Goal: Task Accomplishment & Management: Manage account settings

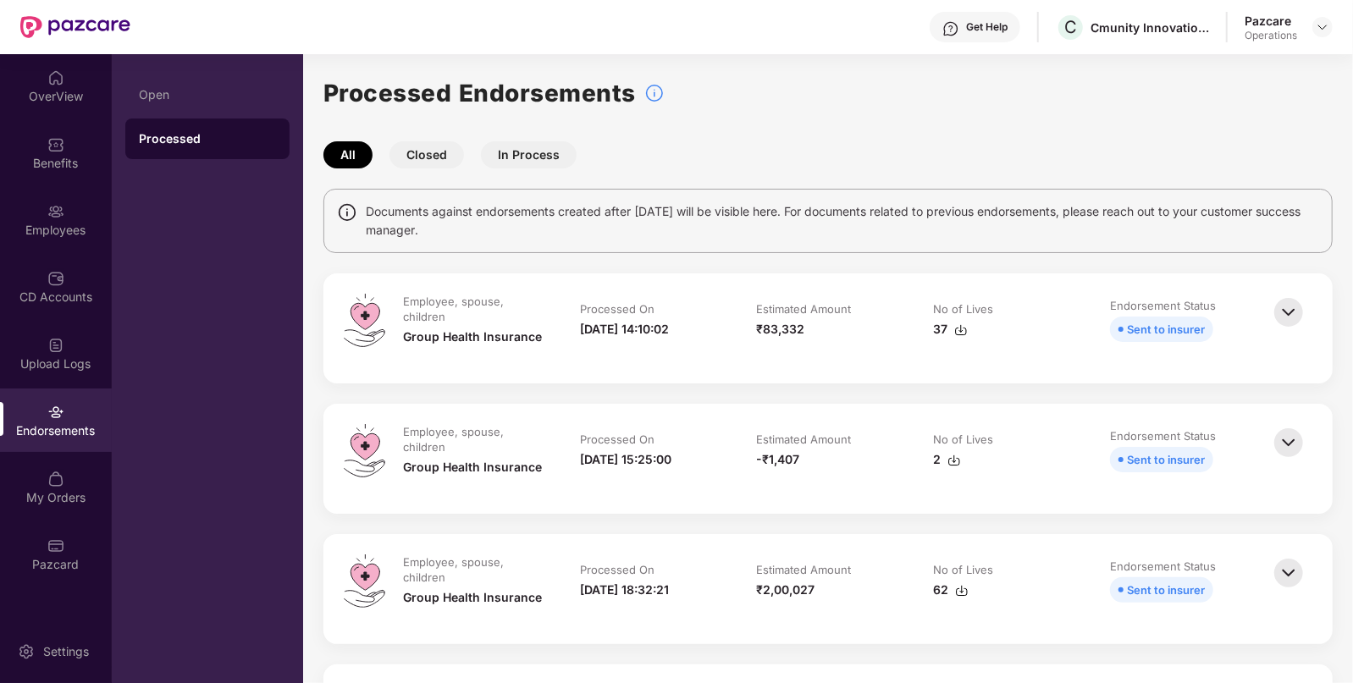
click at [63, 156] on div "Benefits" at bounding box center [56, 163] width 112 height 17
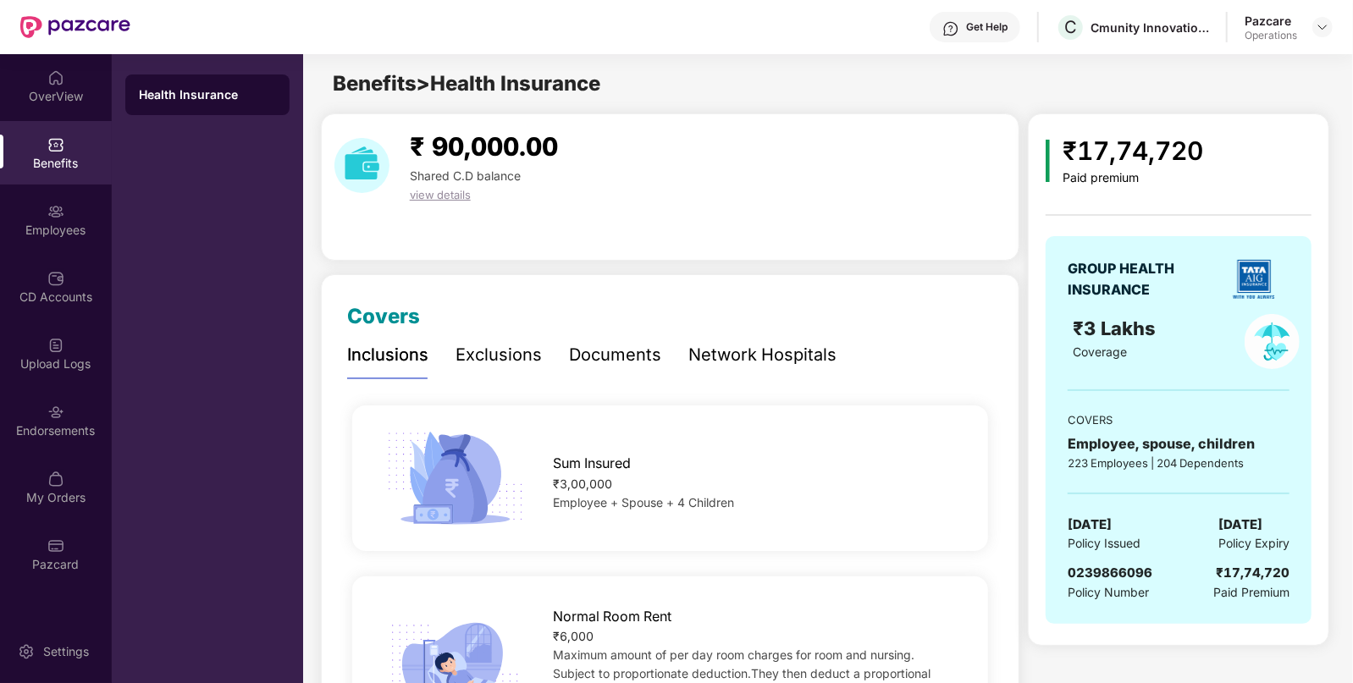
click at [1111, 566] on span "0239866096" at bounding box center [1110, 573] width 85 height 16
copy span "0239866096"
click at [1323, 21] on img at bounding box center [1323, 27] width 14 height 14
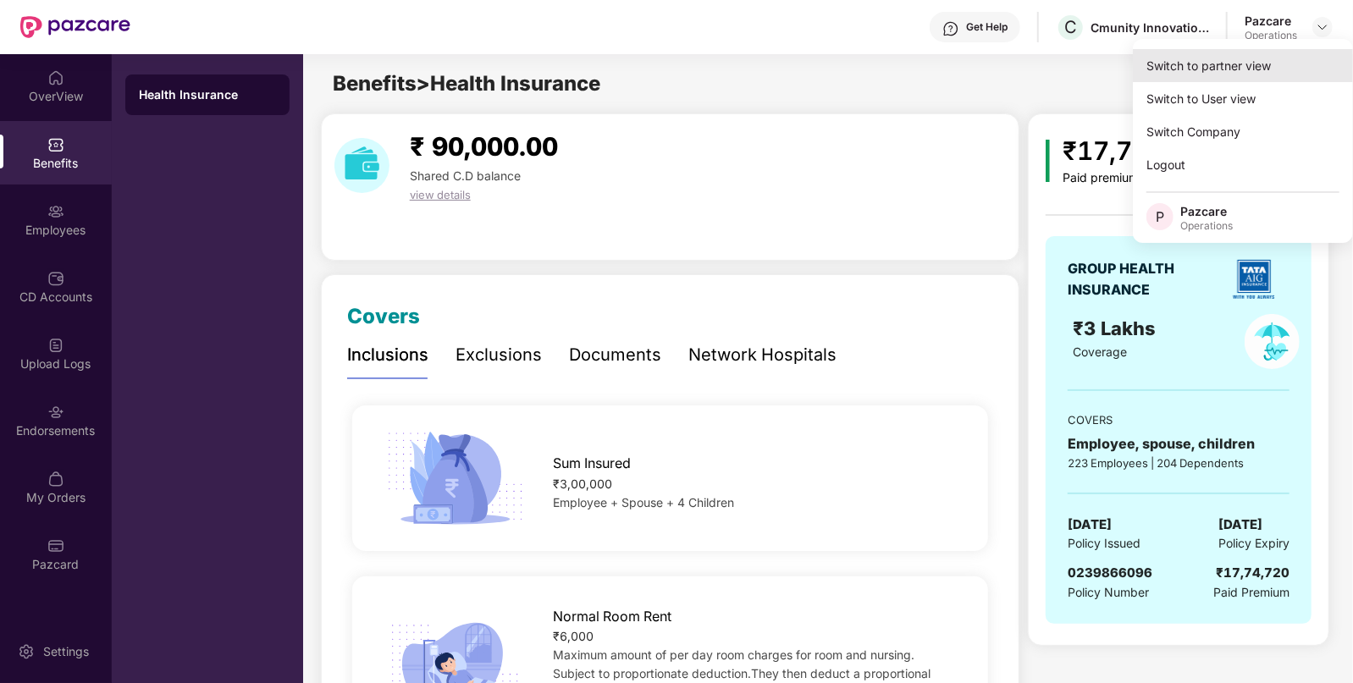
click at [1249, 64] on div "Switch to partner view" at bounding box center [1243, 65] width 220 height 33
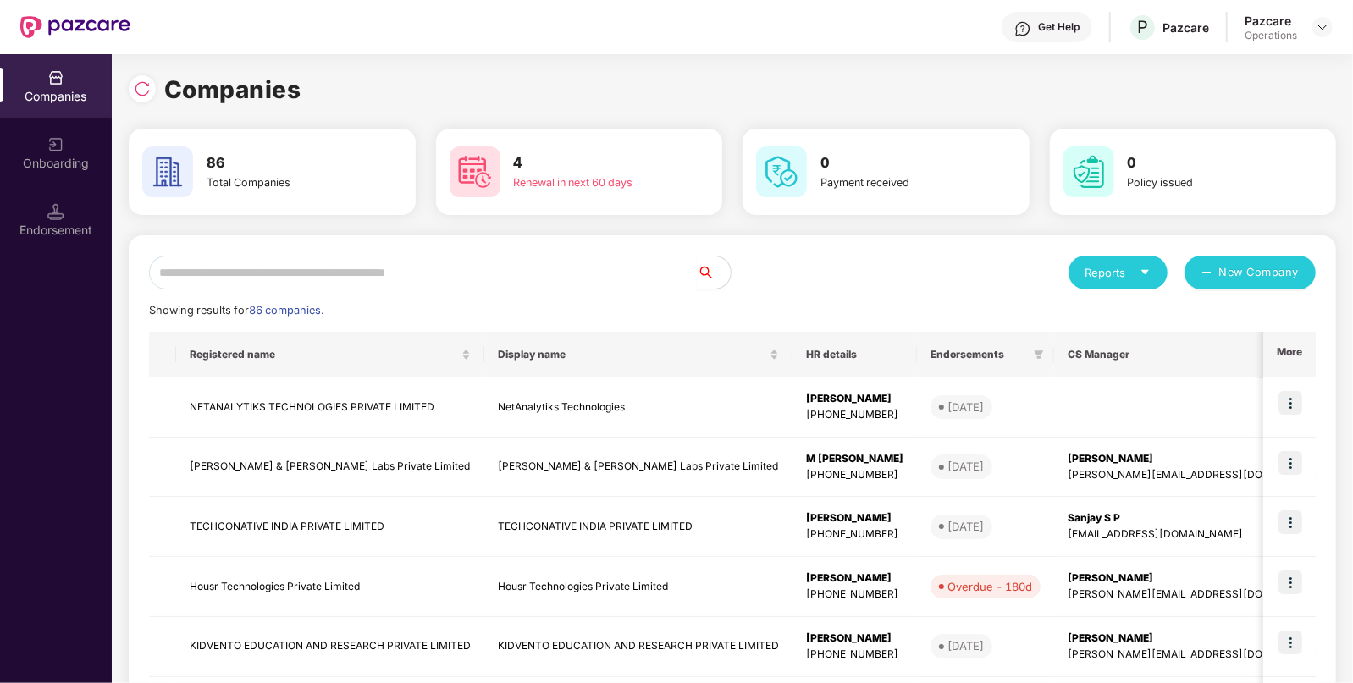
click at [495, 272] on input "text" at bounding box center [423, 273] width 548 height 34
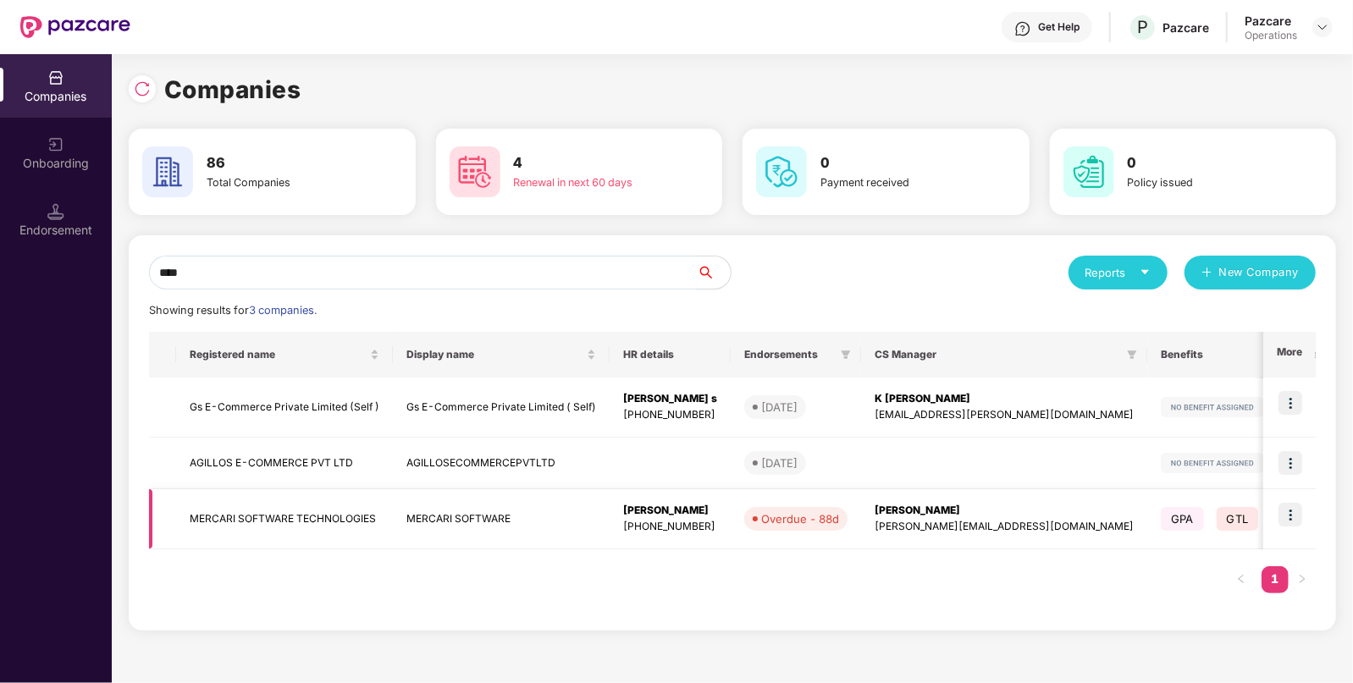
type input "****"
click at [318, 538] on td "MERCARI SOFTWARE TECHNOLOGIES" at bounding box center [284, 519] width 217 height 60
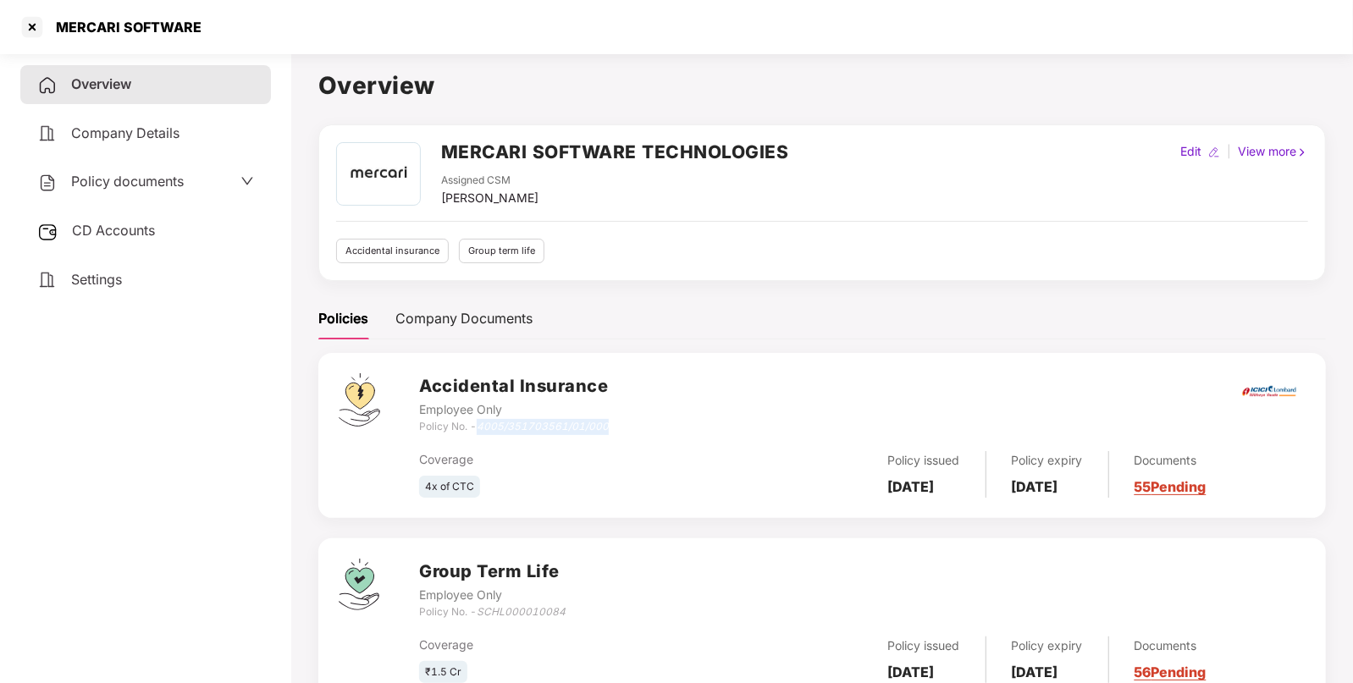
drag, startPoint x: 481, startPoint y: 430, endPoint x: 612, endPoint y: 425, distance: 131.3
click at [612, 425] on div "Accidental Insurance Employee Only Policy No. - 4005/351703561/01/000" at bounding box center [862, 403] width 887 height 61
copy icon "4005/351703561/01/000"
click at [78, 14] on div "MERCARI SOFTWARE" at bounding box center [110, 27] width 183 height 27
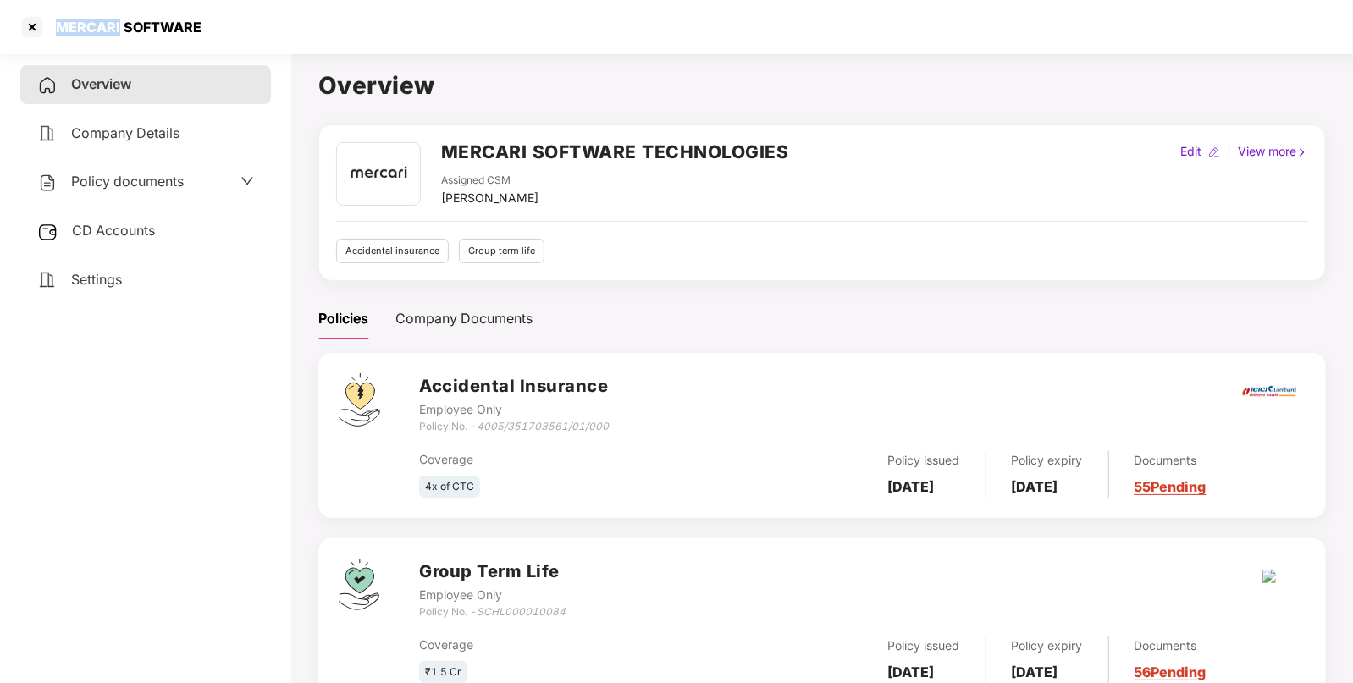
copy div "MERCARI"
click at [42, 16] on div at bounding box center [32, 27] width 27 height 27
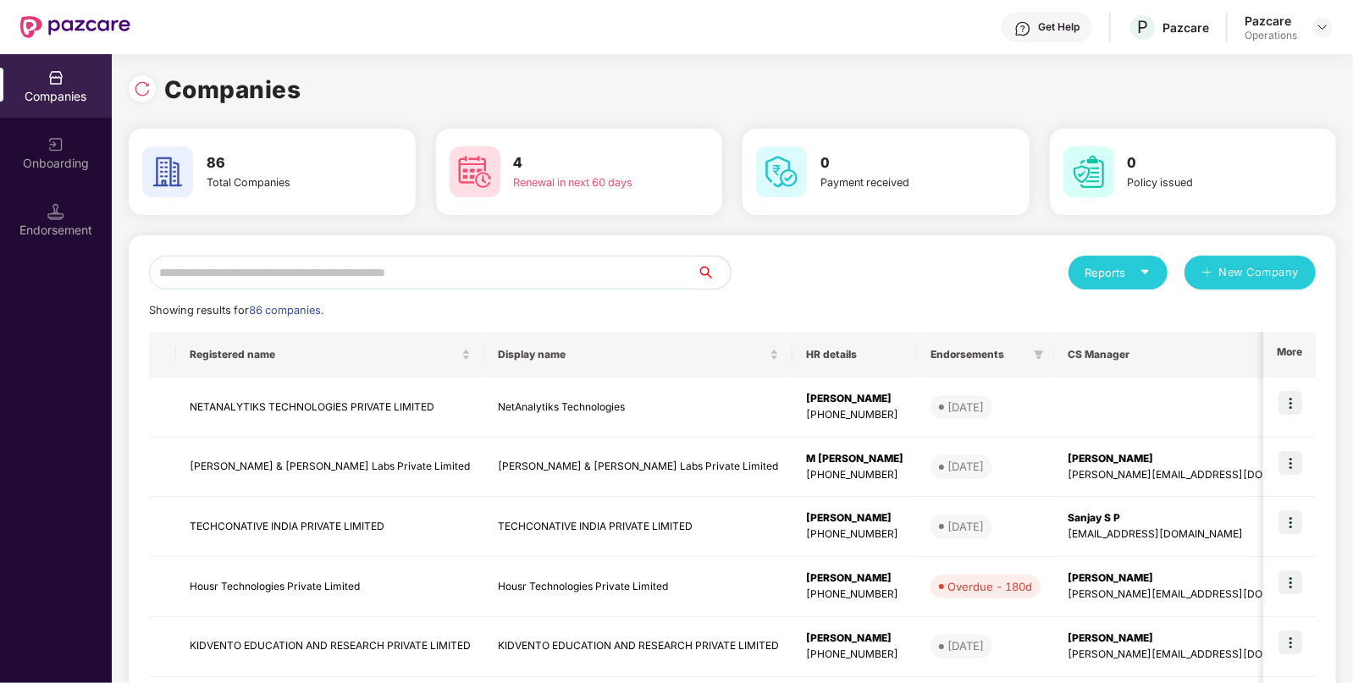
click at [498, 277] on input "text" at bounding box center [423, 273] width 548 height 34
paste input "*******"
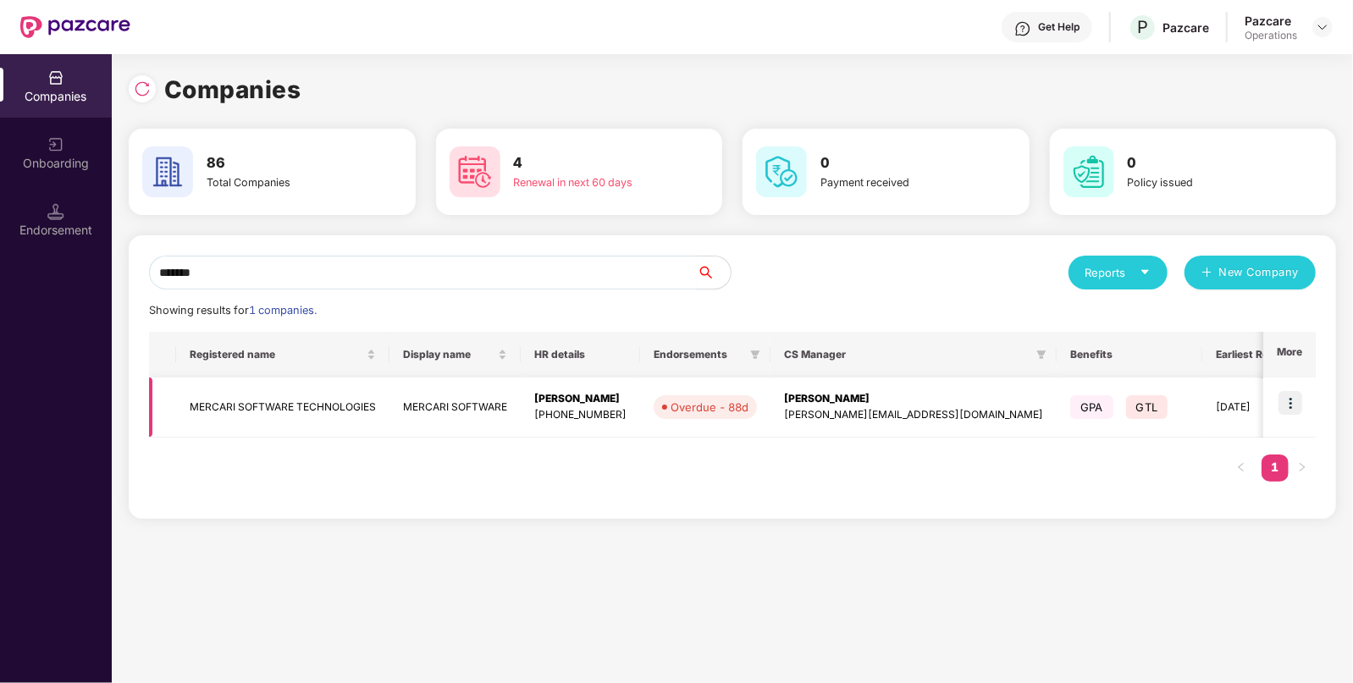
type input "*******"
click at [1293, 402] on img at bounding box center [1291, 403] width 24 height 24
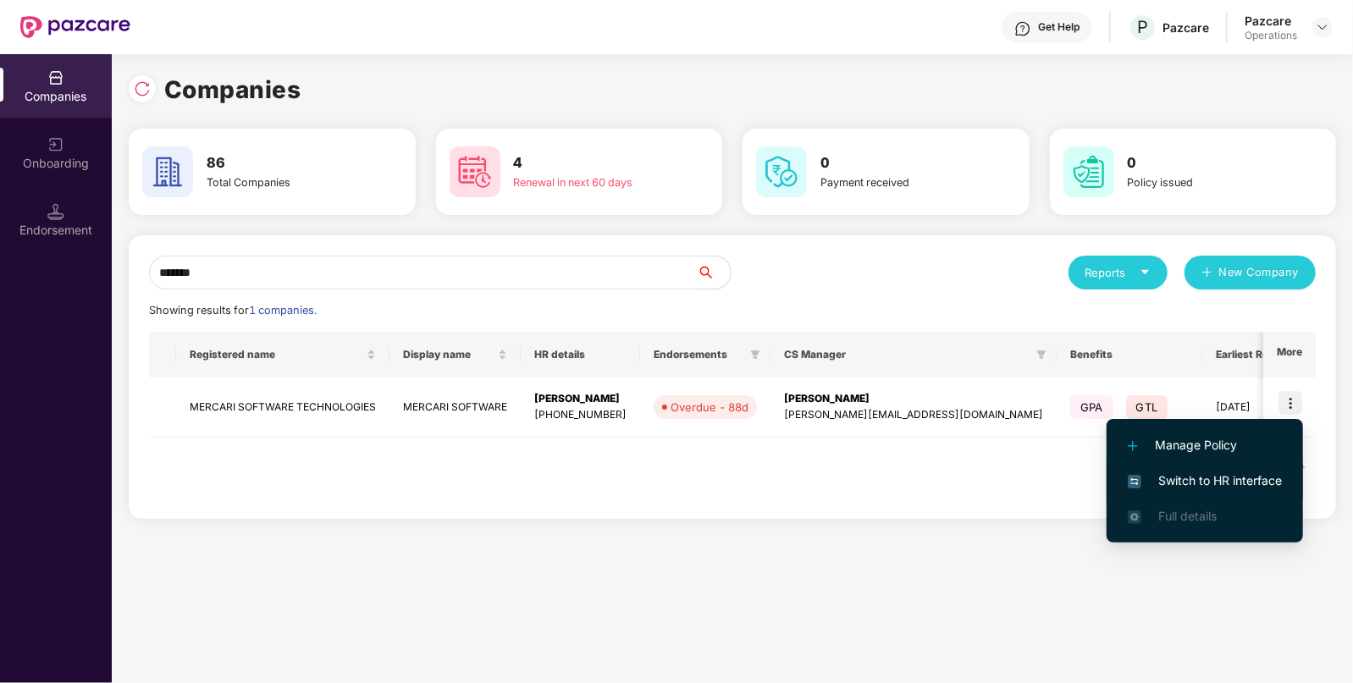
click at [1224, 478] on span "Switch to HR interface" at bounding box center [1205, 481] width 154 height 19
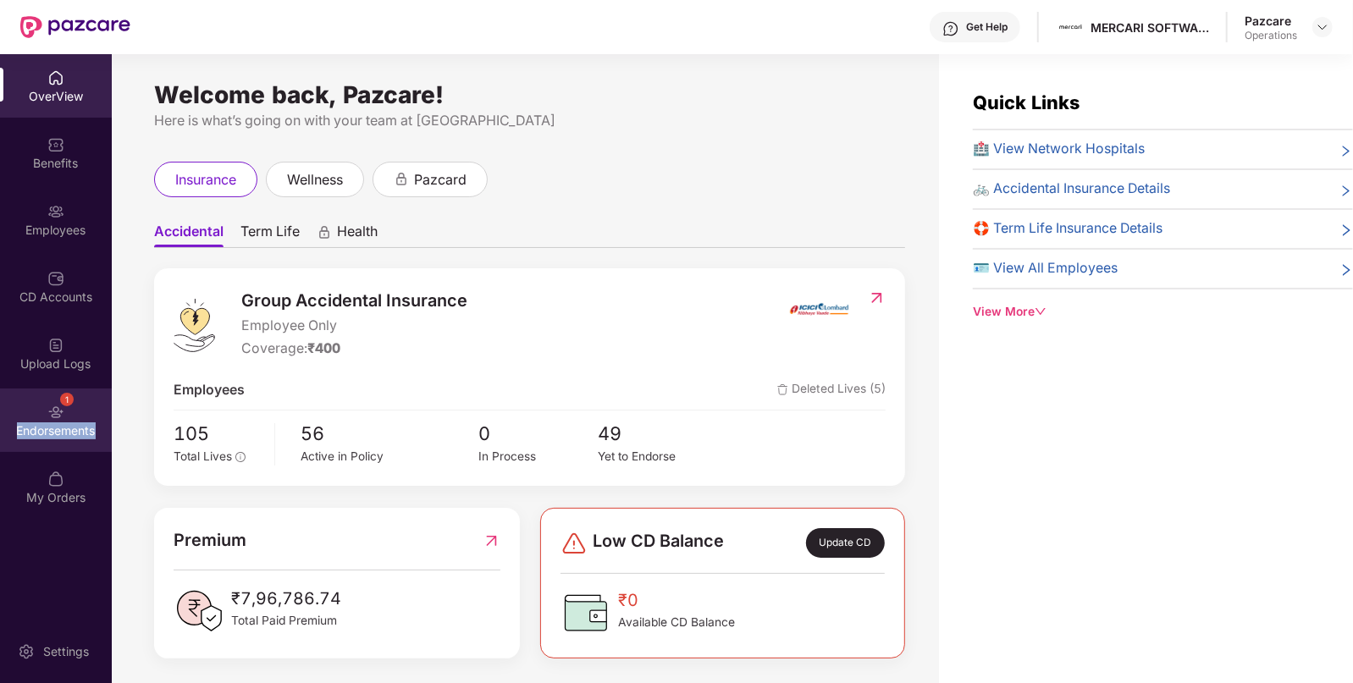
click at [72, 417] on div "1 Endorsements" at bounding box center [56, 421] width 112 height 64
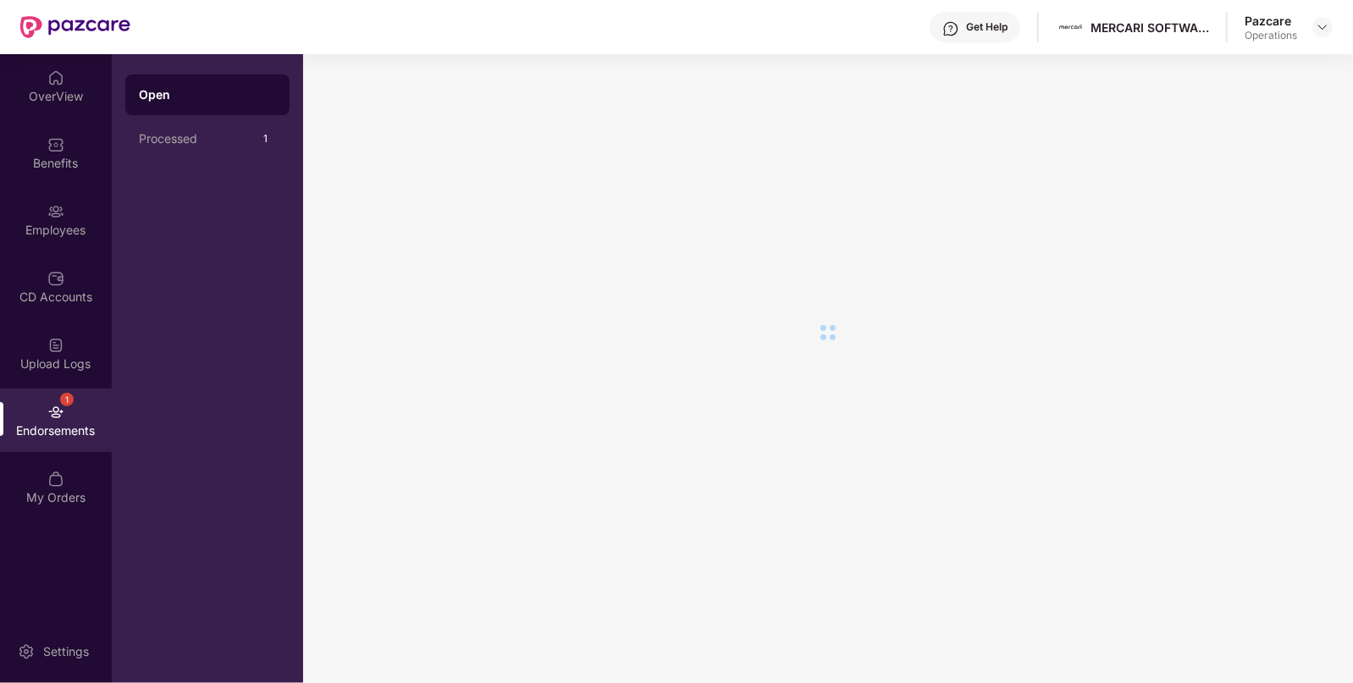
click at [72, 417] on div "1 Endorsements" at bounding box center [56, 421] width 112 height 64
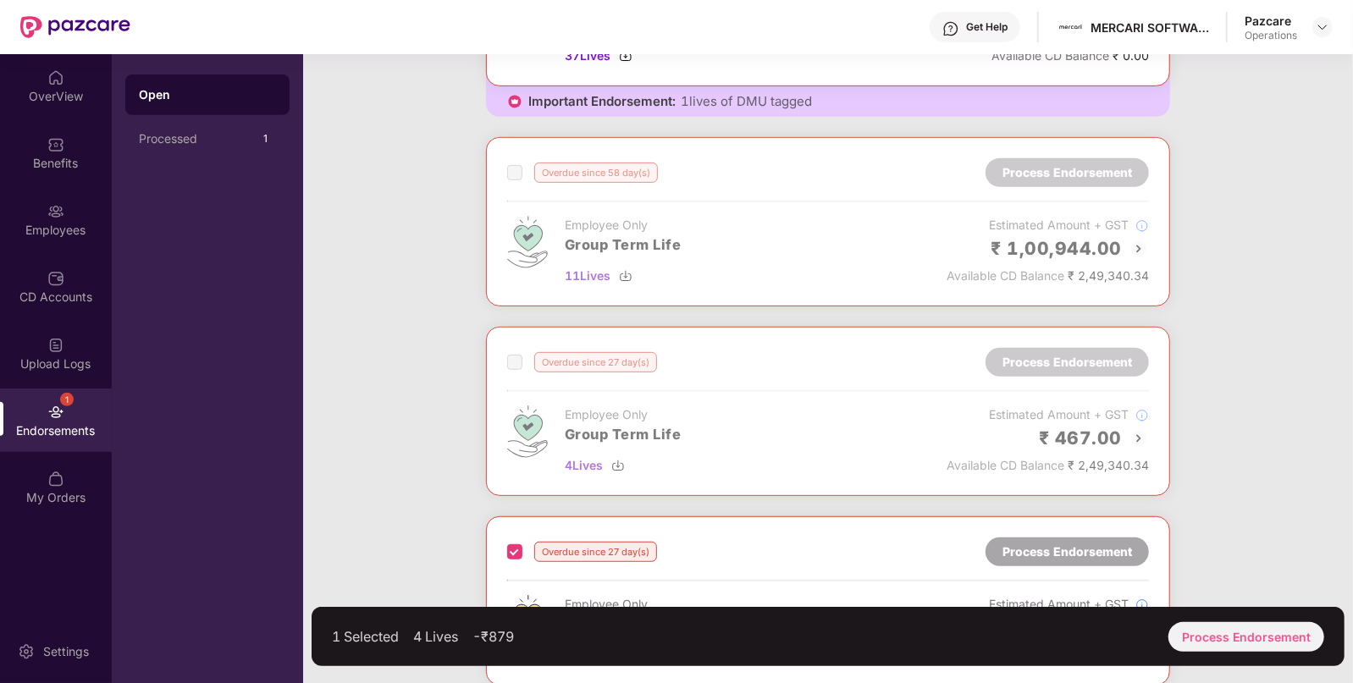
scroll to position [281, 0]
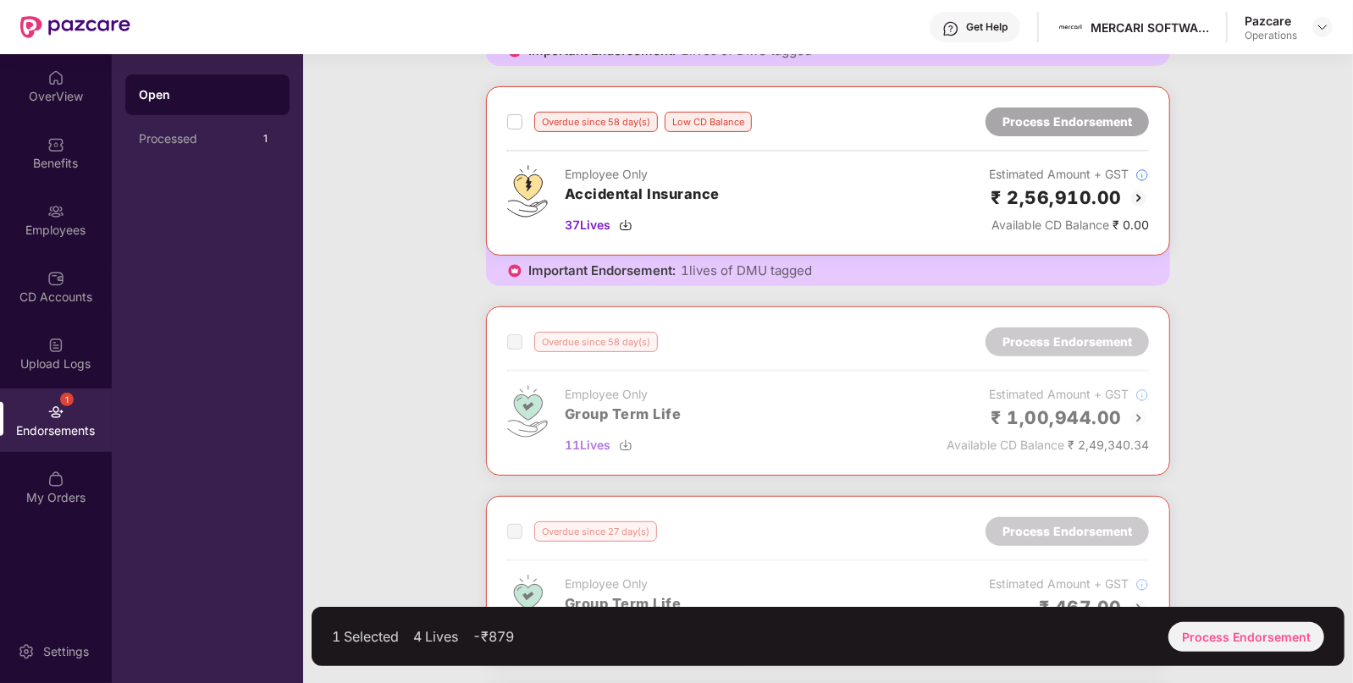
click at [510, 109] on div "Overdue since 58 day(s) Low CD Balance Process Endorsement" at bounding box center [828, 122] width 642 height 29
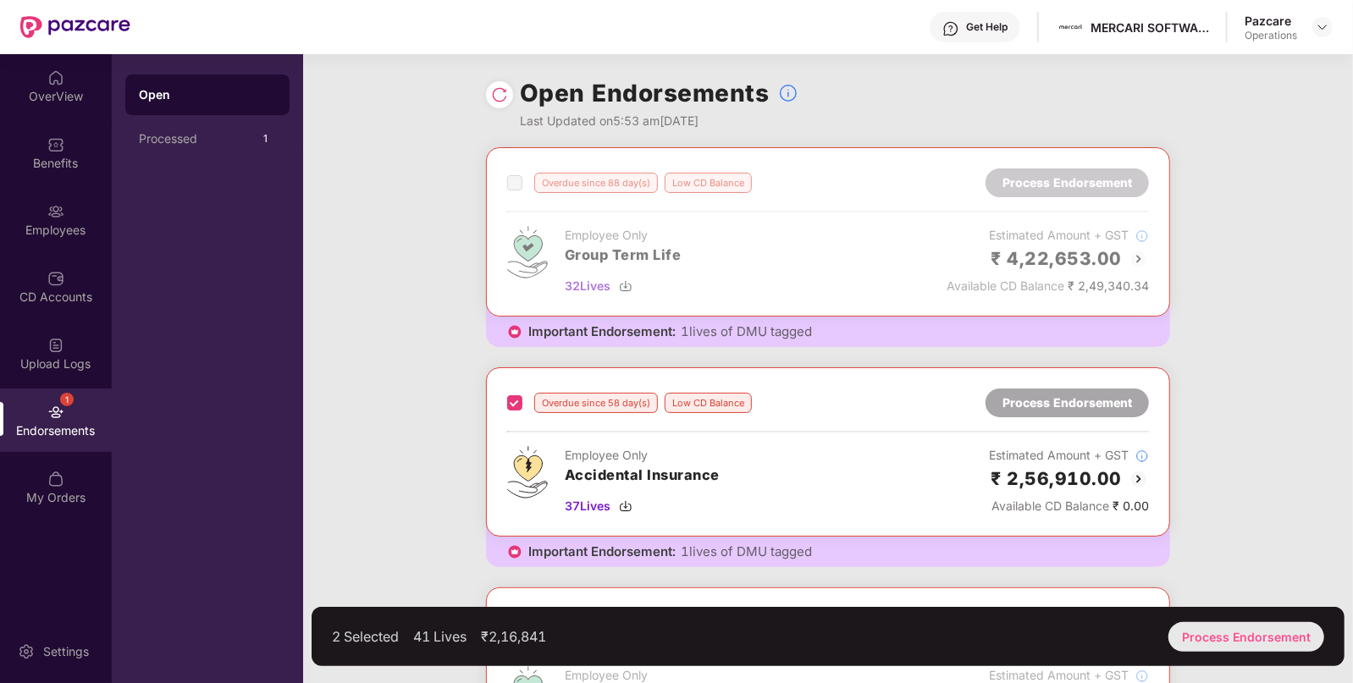
click at [1200, 631] on div "Process Endorsement" at bounding box center [1247, 637] width 156 height 30
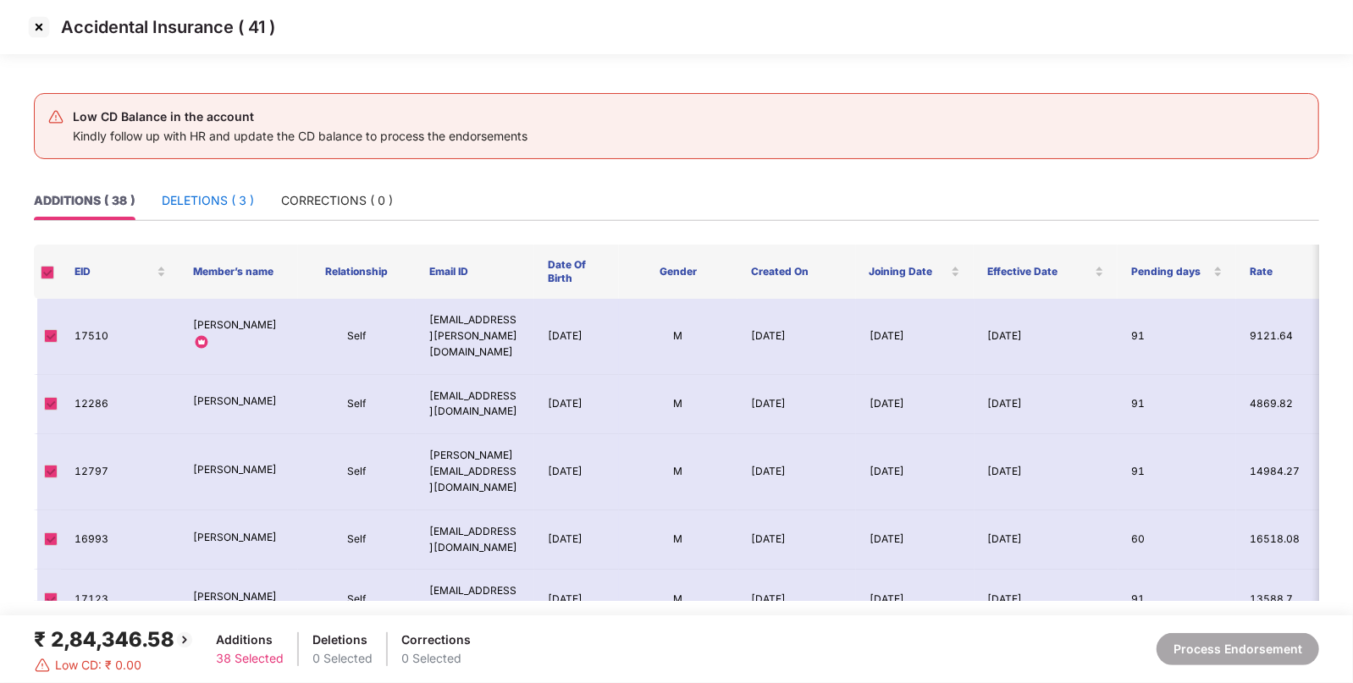
click at [224, 204] on div "DELETIONS ( 3 )" at bounding box center [208, 200] width 92 height 19
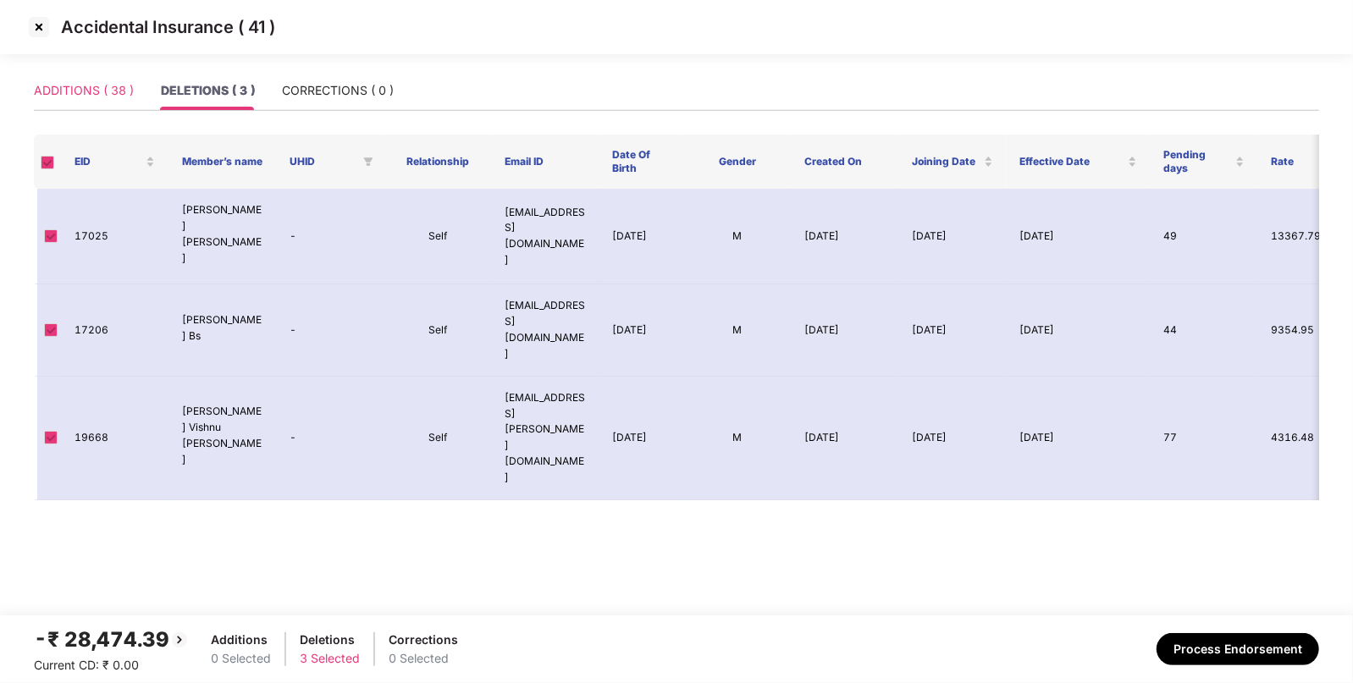
click at [90, 101] on div "ADDITIONS ( 38 )" at bounding box center [84, 90] width 100 height 39
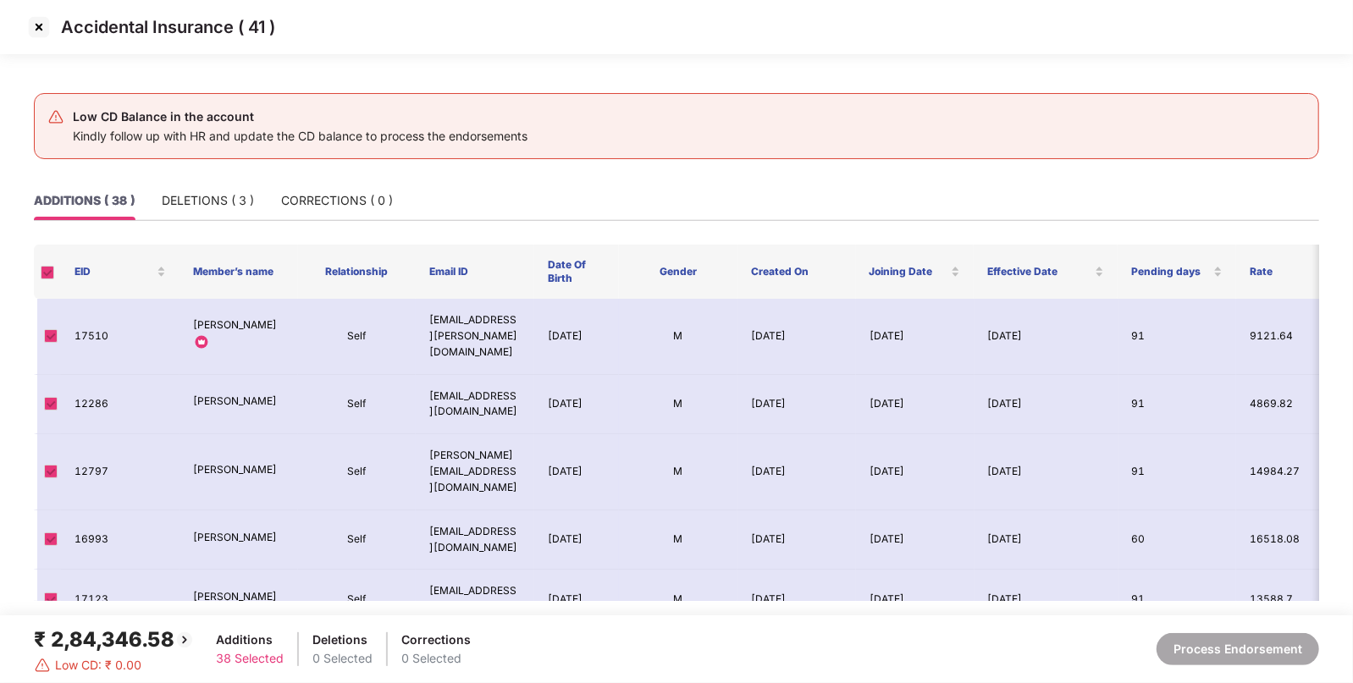
click at [46, 30] on img at bounding box center [38, 27] width 27 height 27
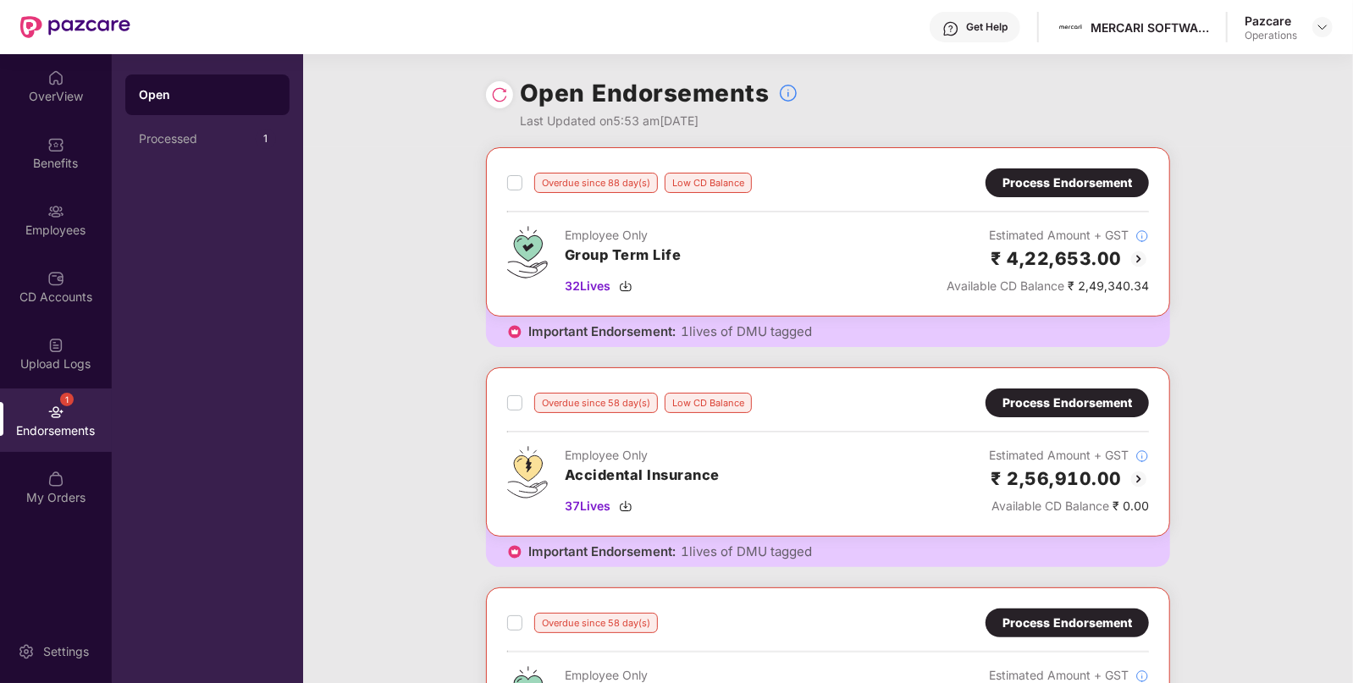
click at [1025, 412] on div "Process Endorsement" at bounding box center [1067, 403] width 163 height 29
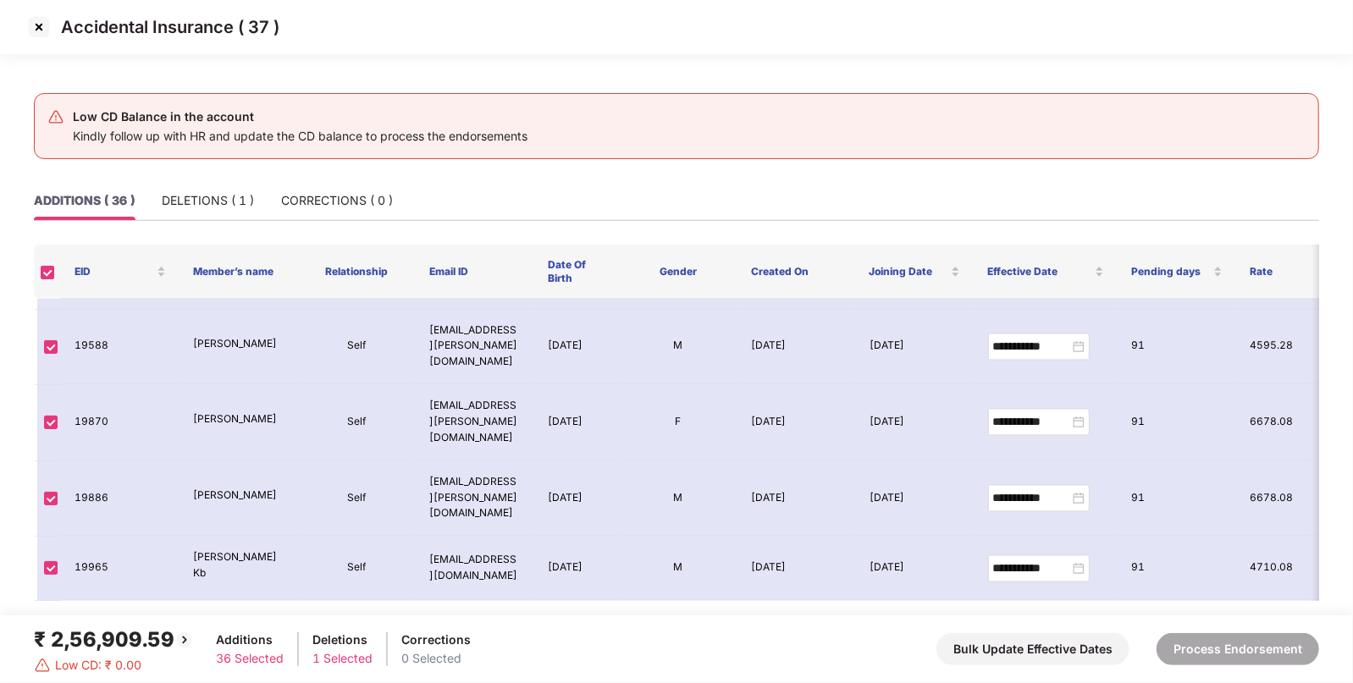
scroll to position [2318, 0]
click at [1047, 638] on button "Bulk Update Effective Dates" at bounding box center [1033, 649] width 193 height 32
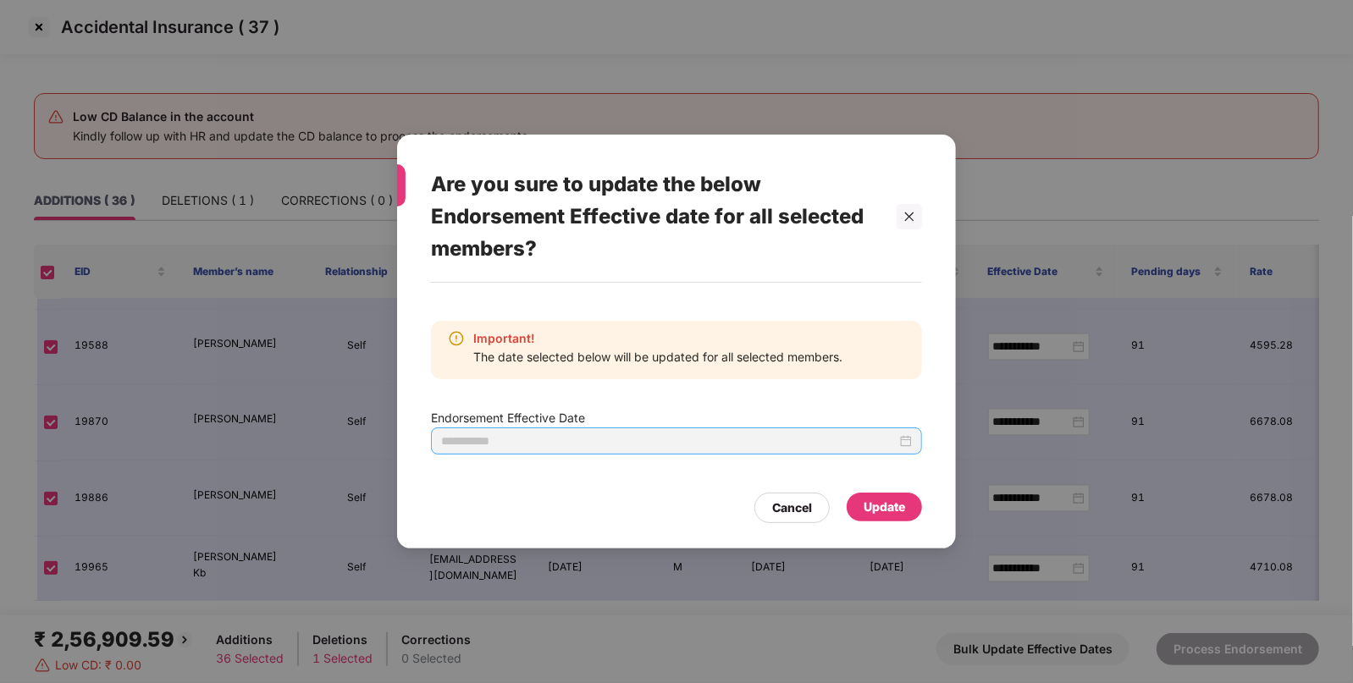
click at [910, 445] on div at bounding box center [676, 441] width 471 height 19
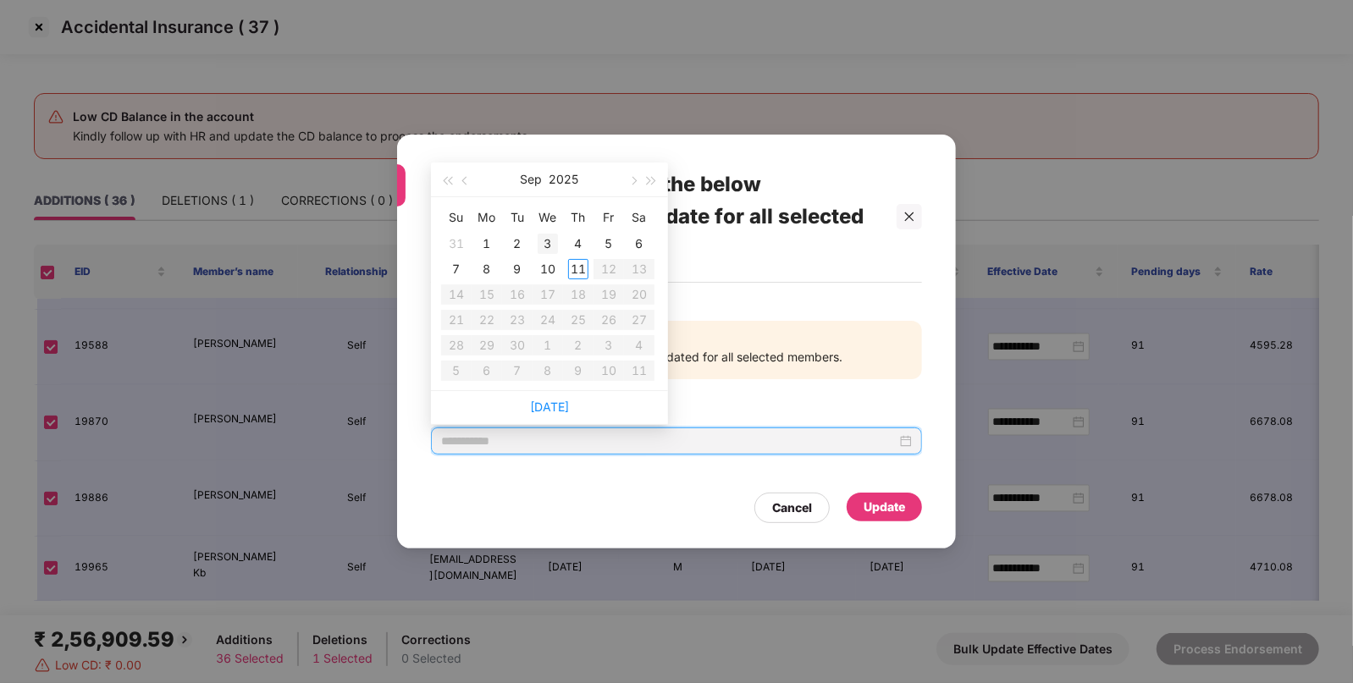
type input "**********"
click at [471, 186] on button "button" at bounding box center [465, 180] width 19 height 34
type input "**********"
click at [489, 346] on div "28" at bounding box center [487, 345] width 20 height 20
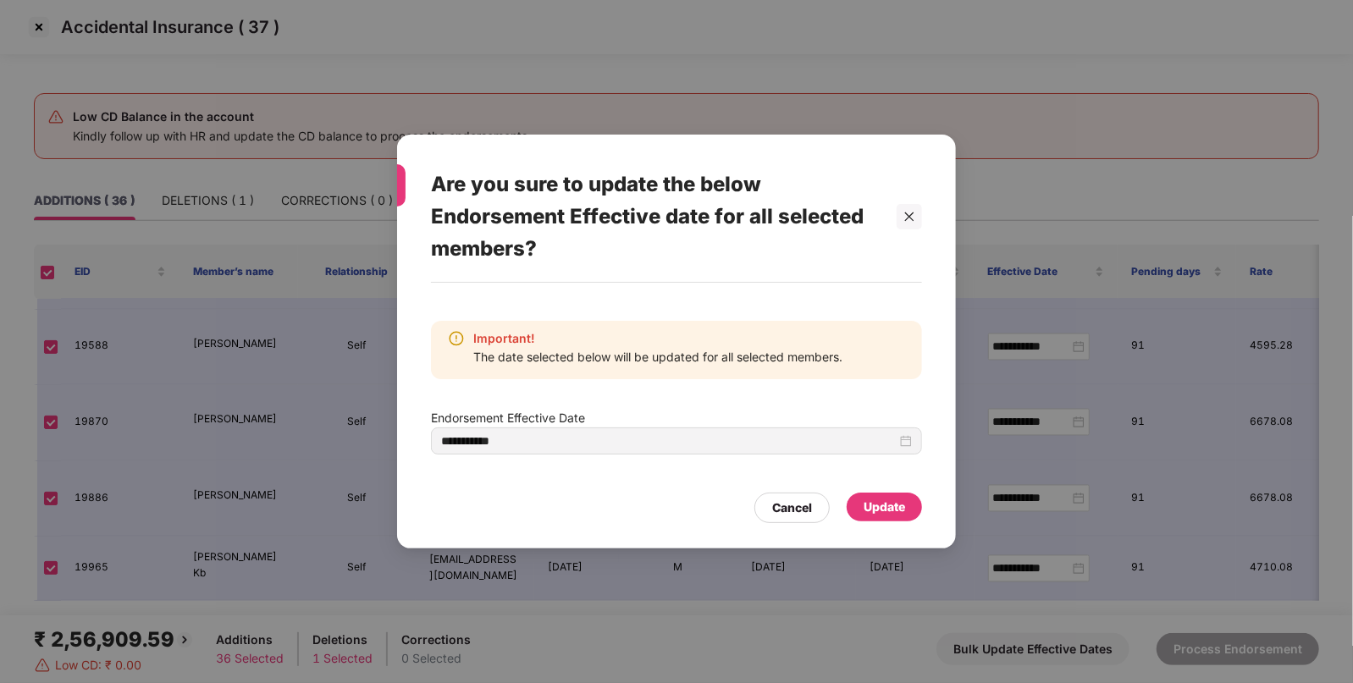
click at [893, 511] on div "Update" at bounding box center [884, 507] width 41 height 19
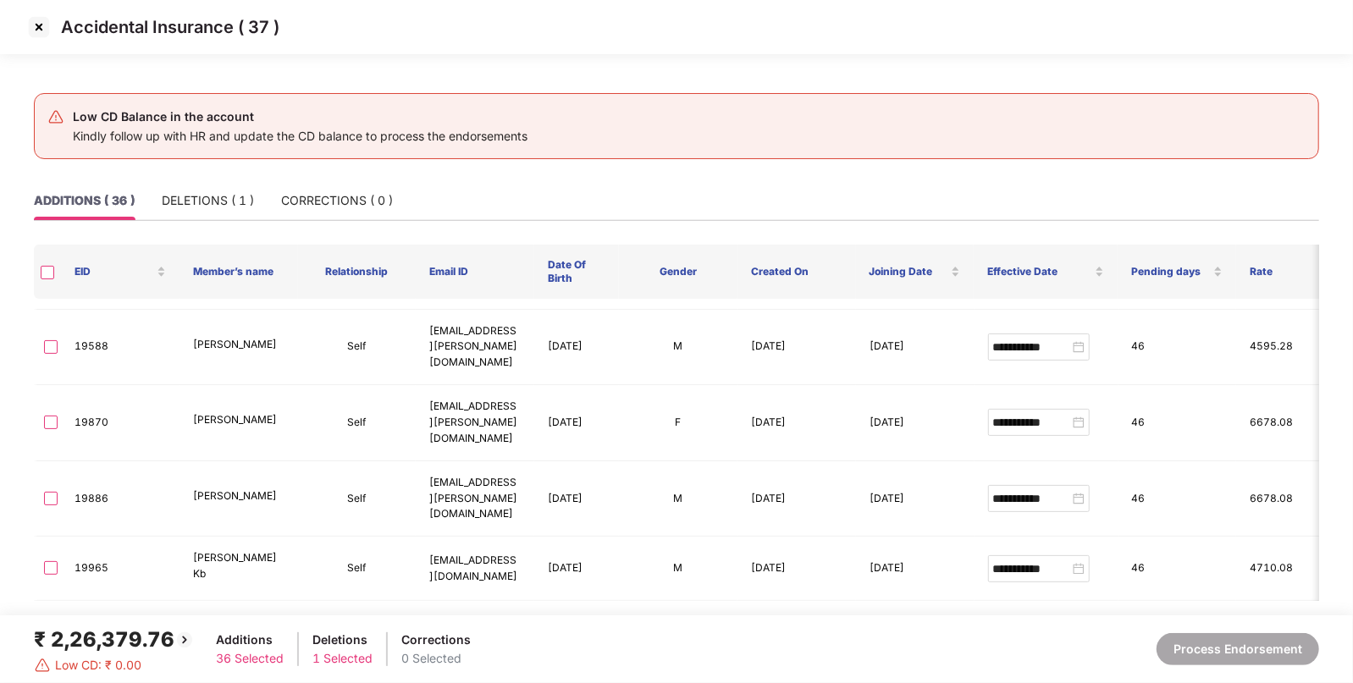
type input "**********"
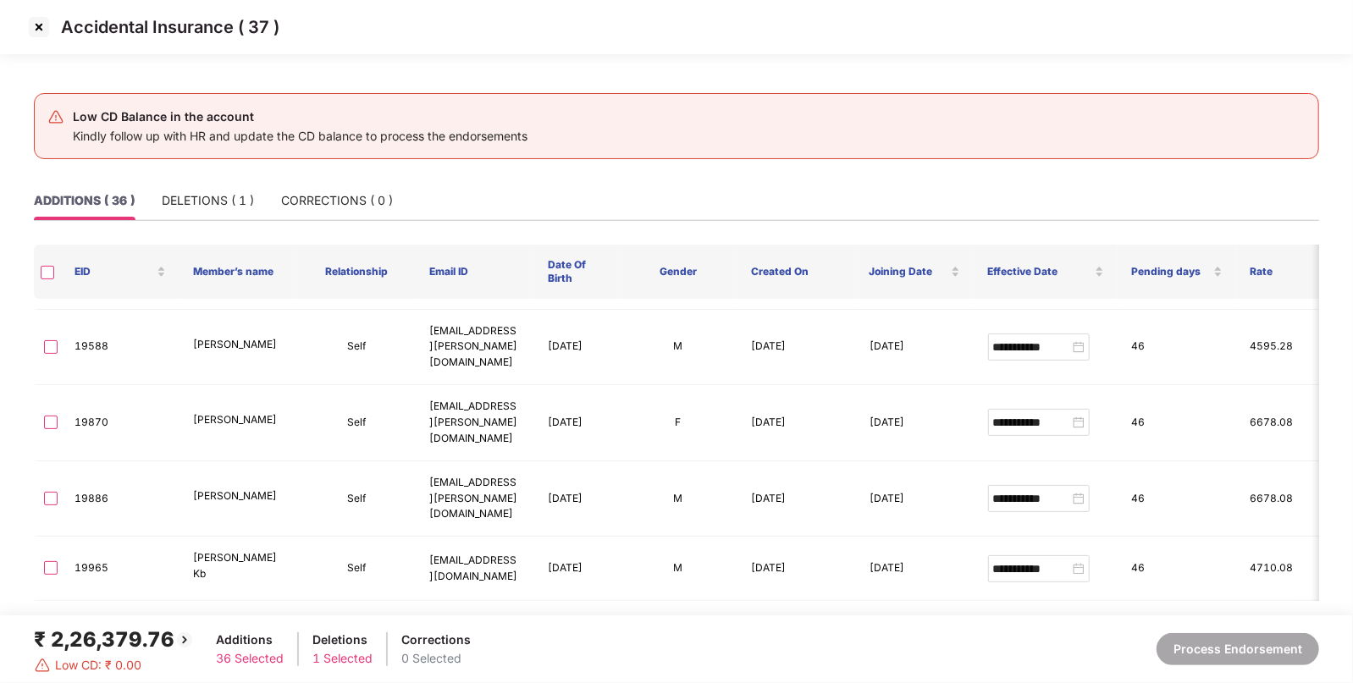
type input "**********"
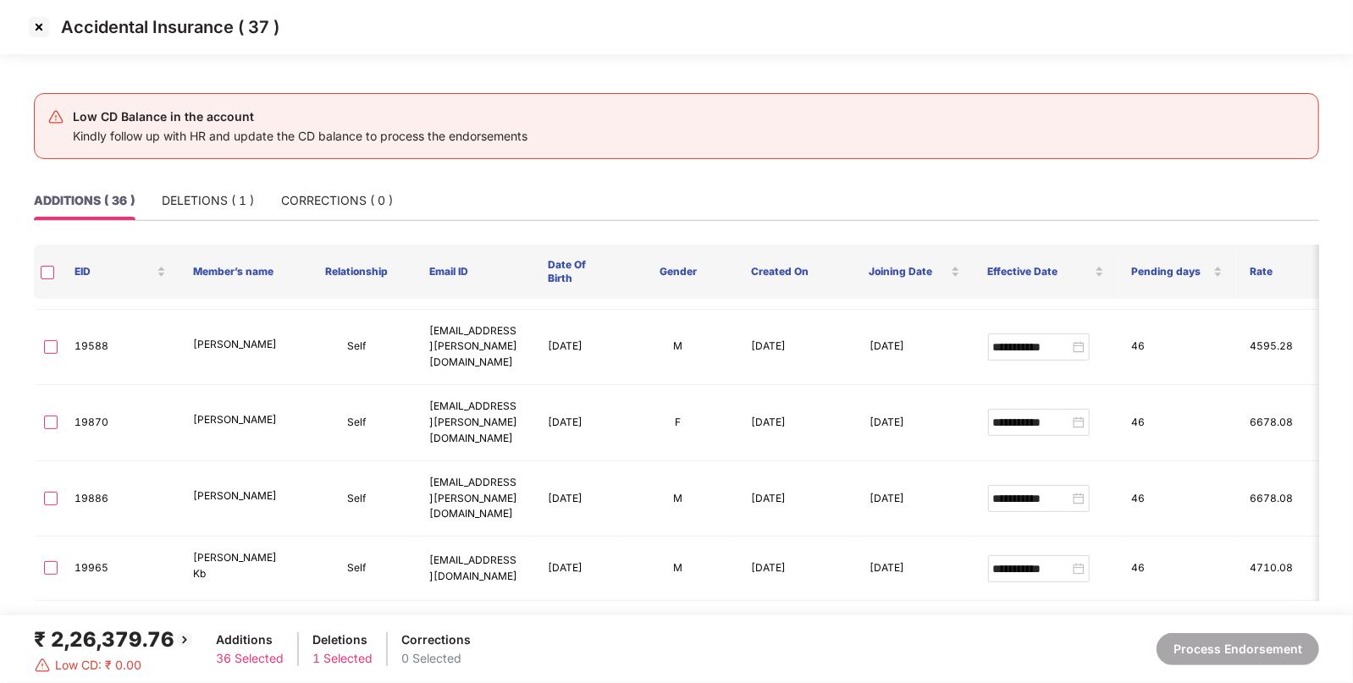
type input "**********"
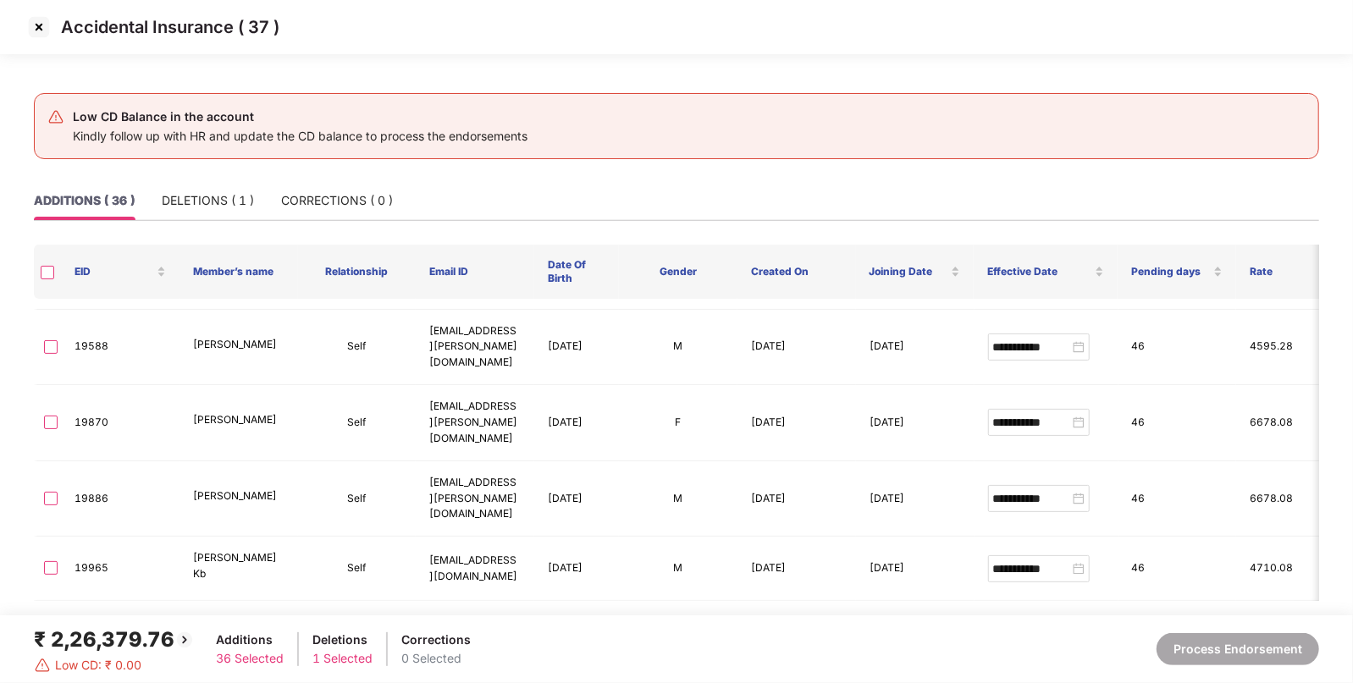
type input "**********"
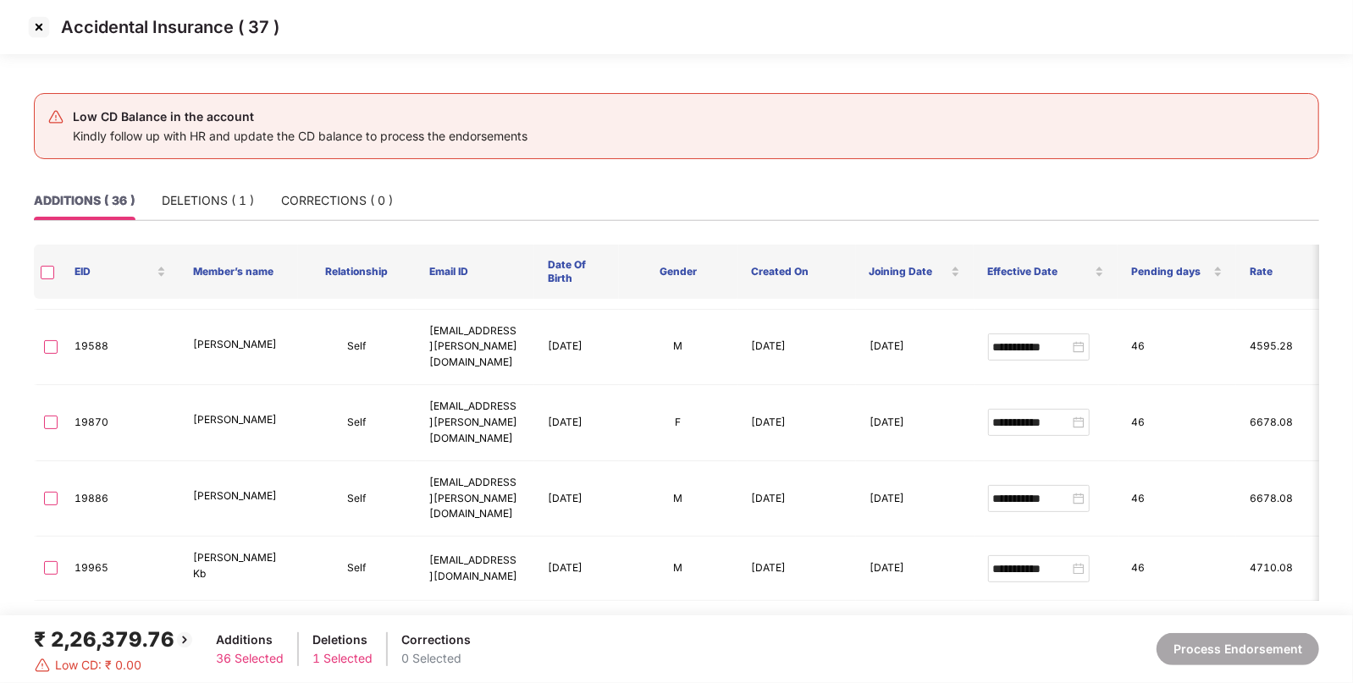
type input "**********"
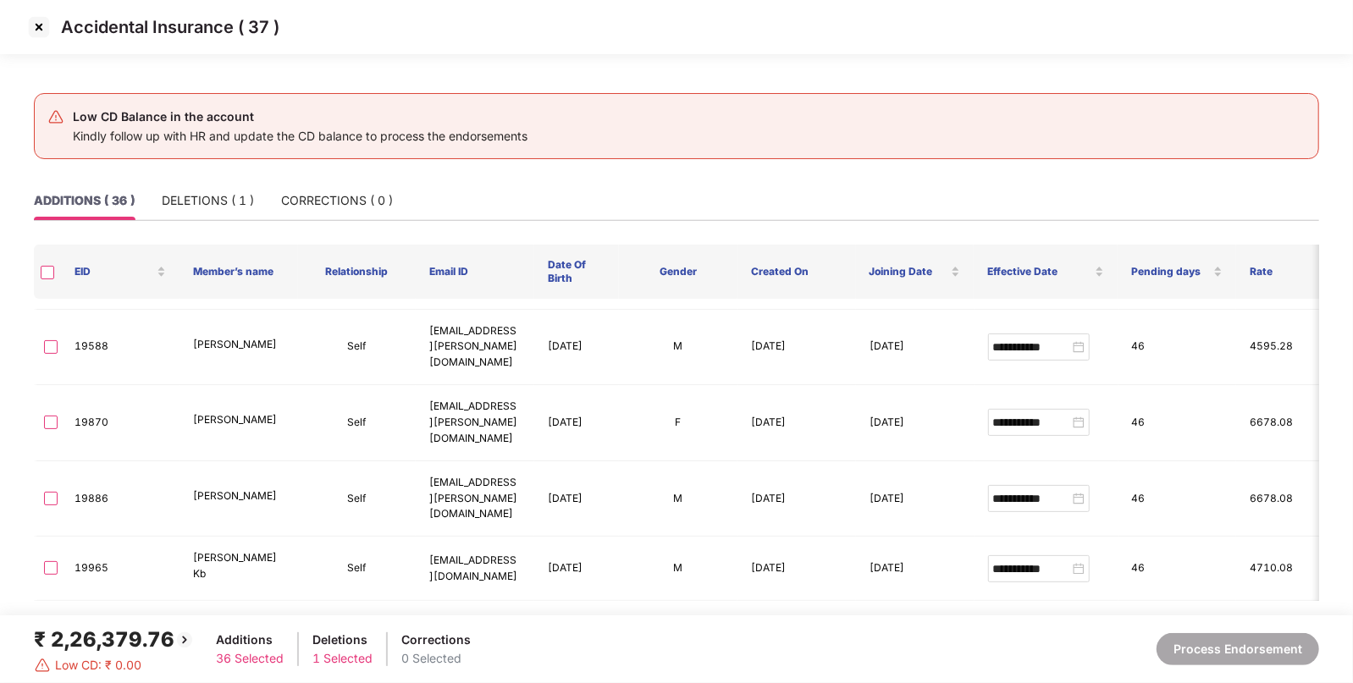
type input "**********"
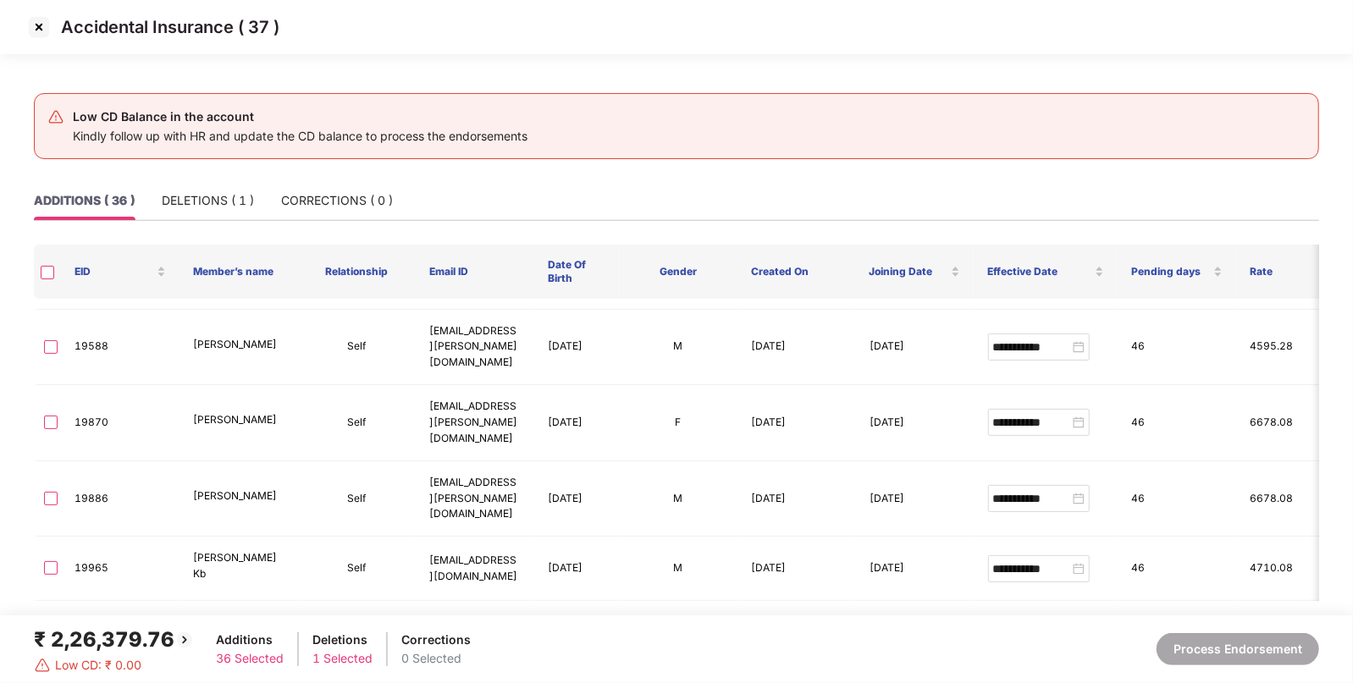
type input "**********"
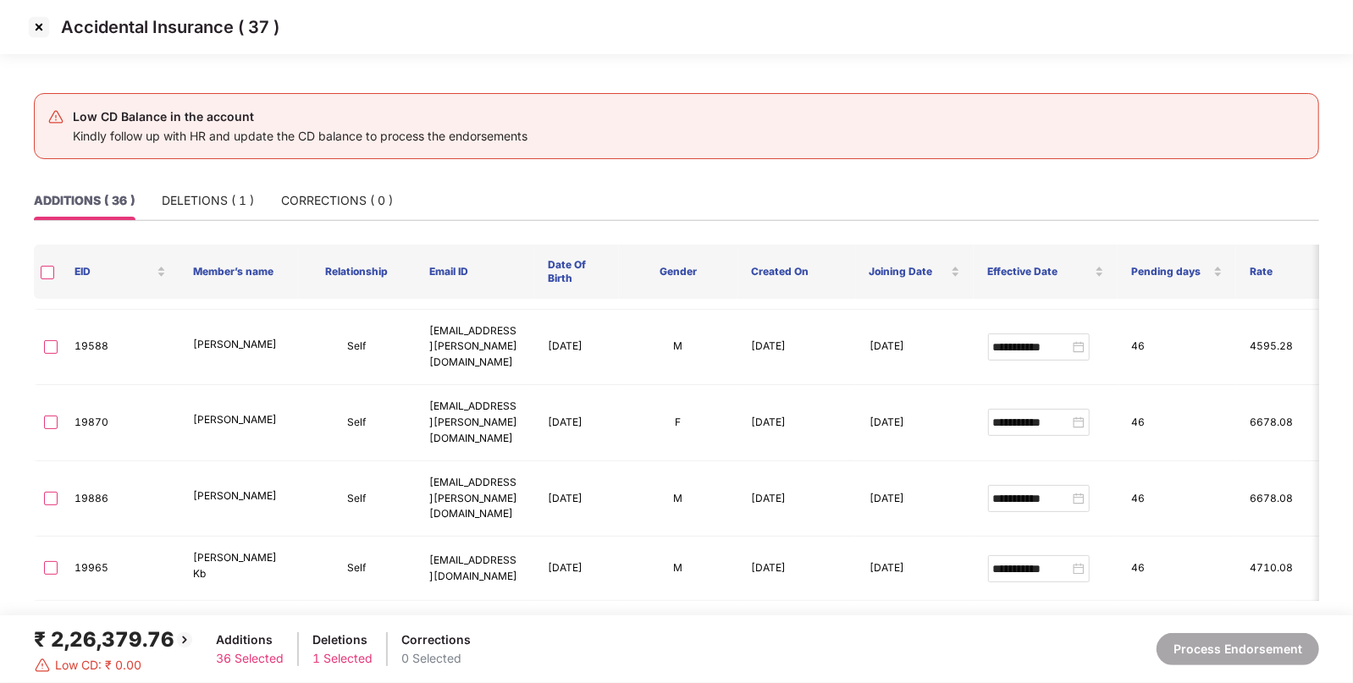
type input "**********"
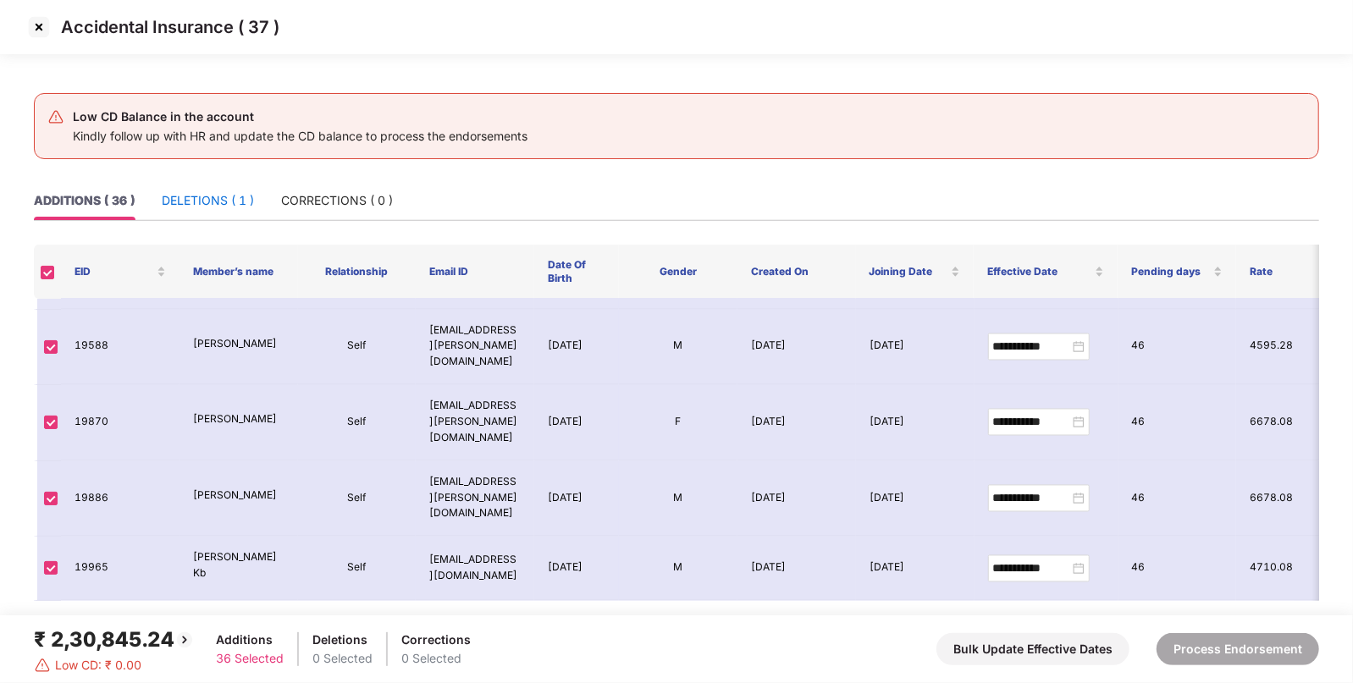
click at [220, 196] on div "DELETIONS ( 1 )" at bounding box center [208, 200] width 92 height 19
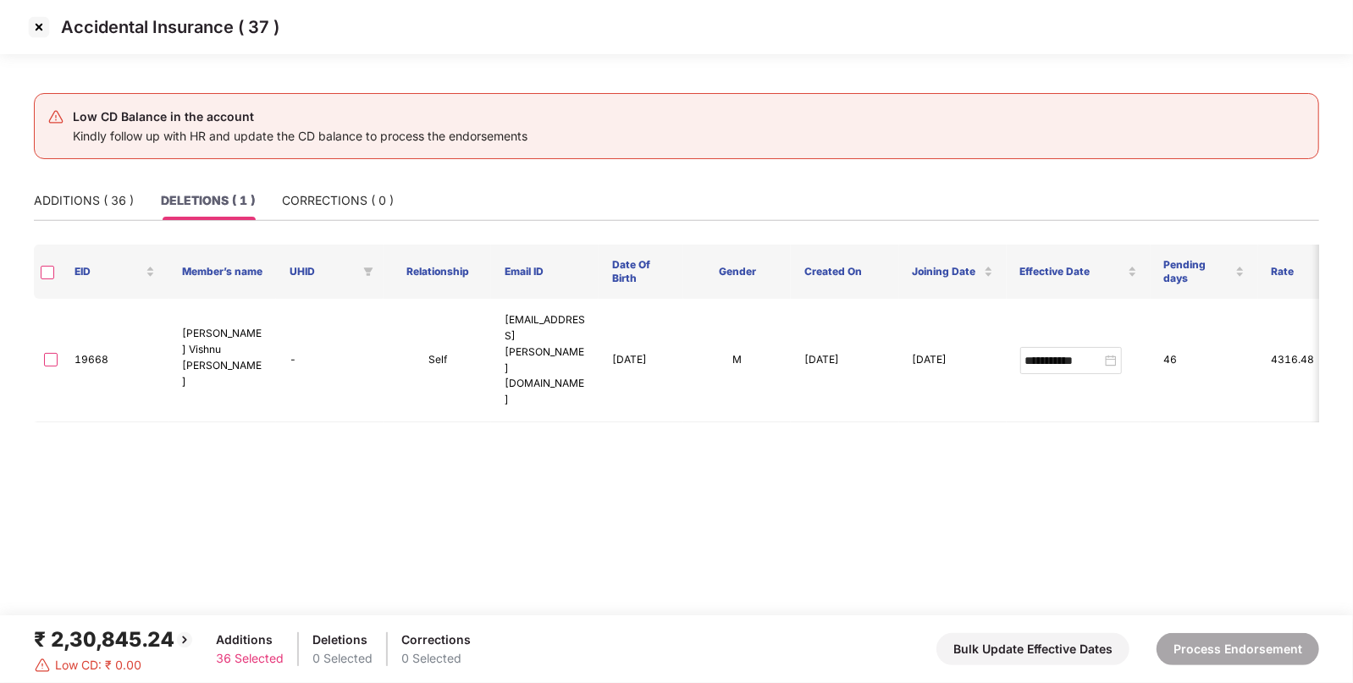
scroll to position [0, 0]
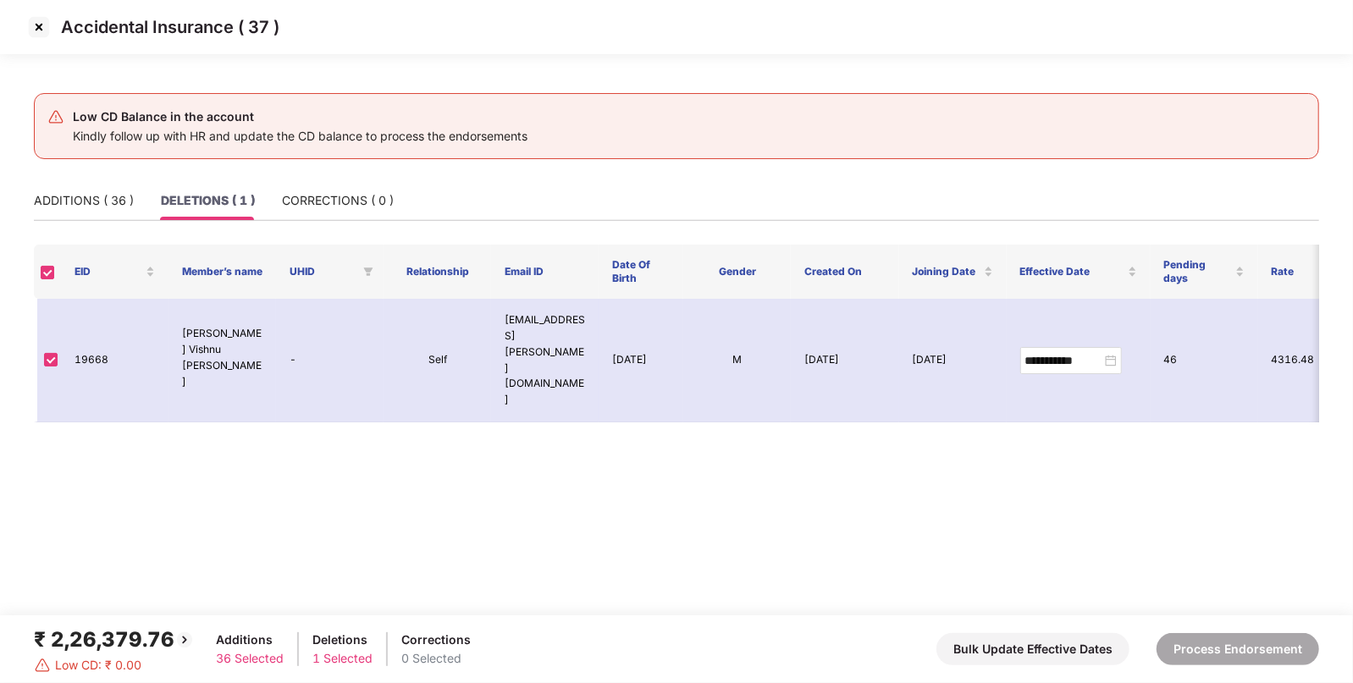
click at [34, 30] on img at bounding box center [38, 27] width 27 height 27
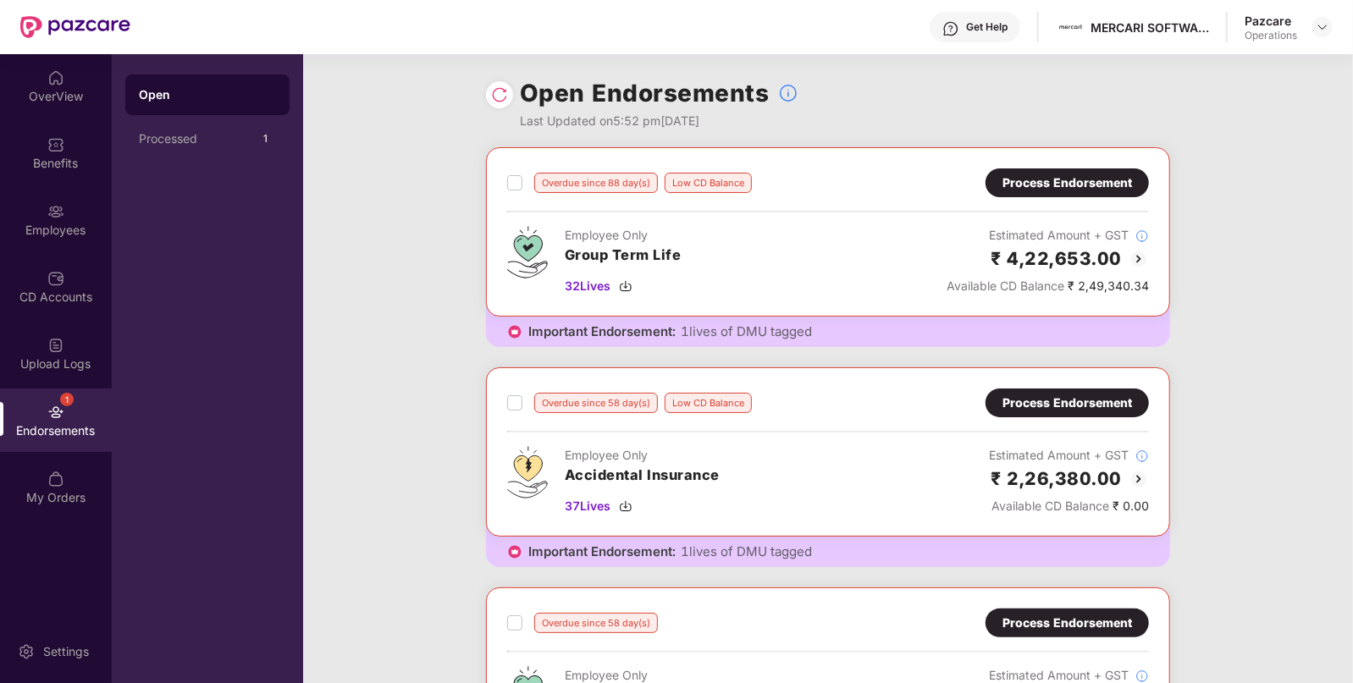
click at [64, 222] on div "Employees" at bounding box center [56, 230] width 112 height 17
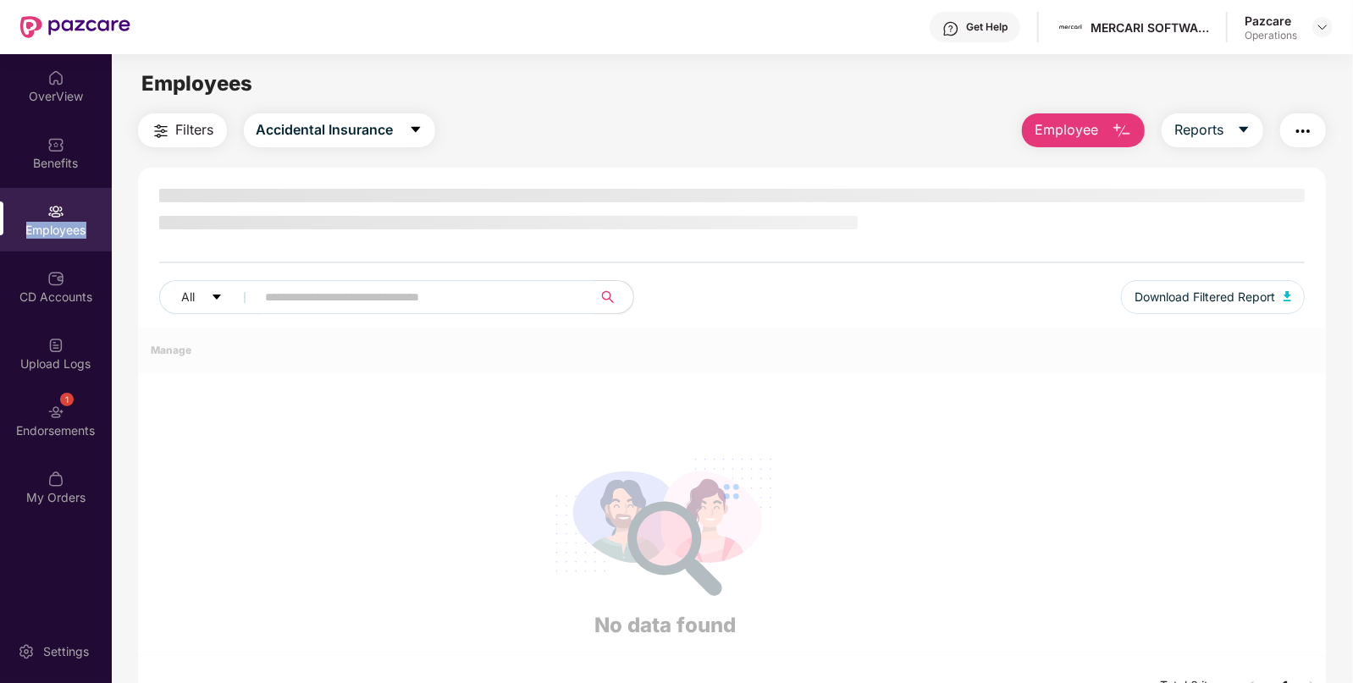
click at [64, 222] on div "Employees" at bounding box center [56, 230] width 112 height 17
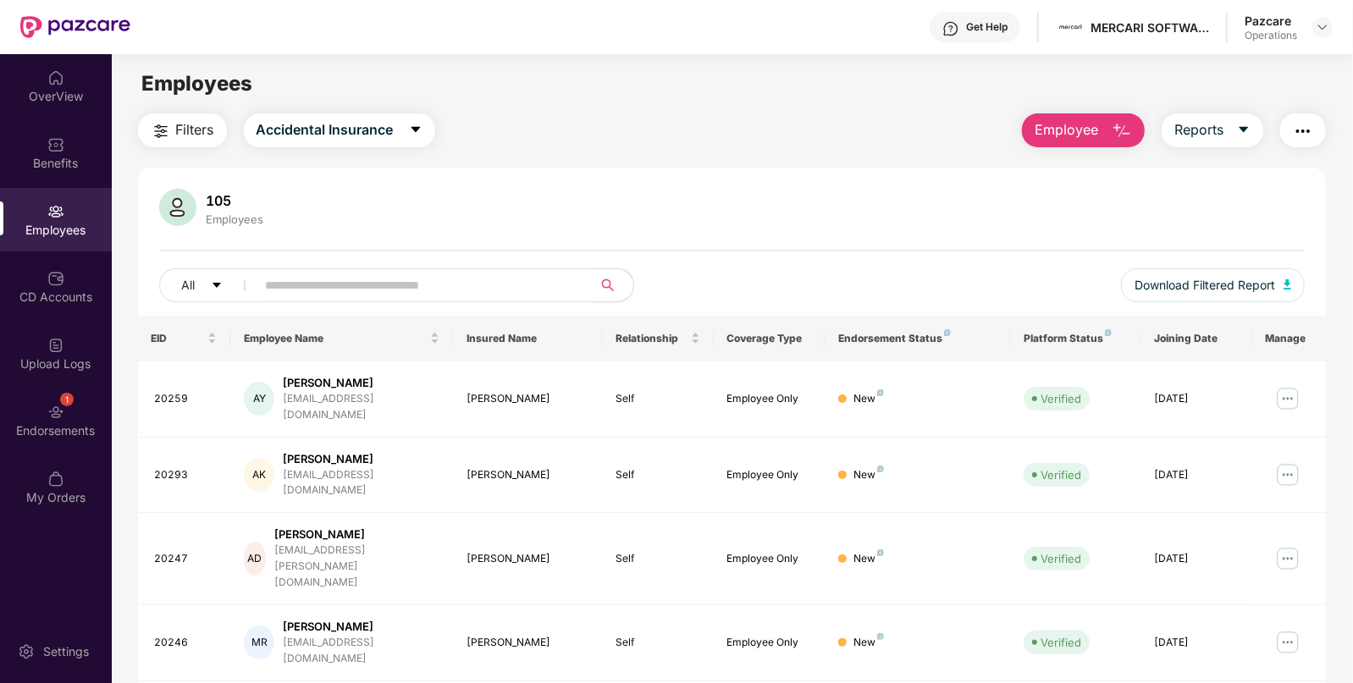
click at [156, 122] on img "button" at bounding box center [161, 131] width 20 height 20
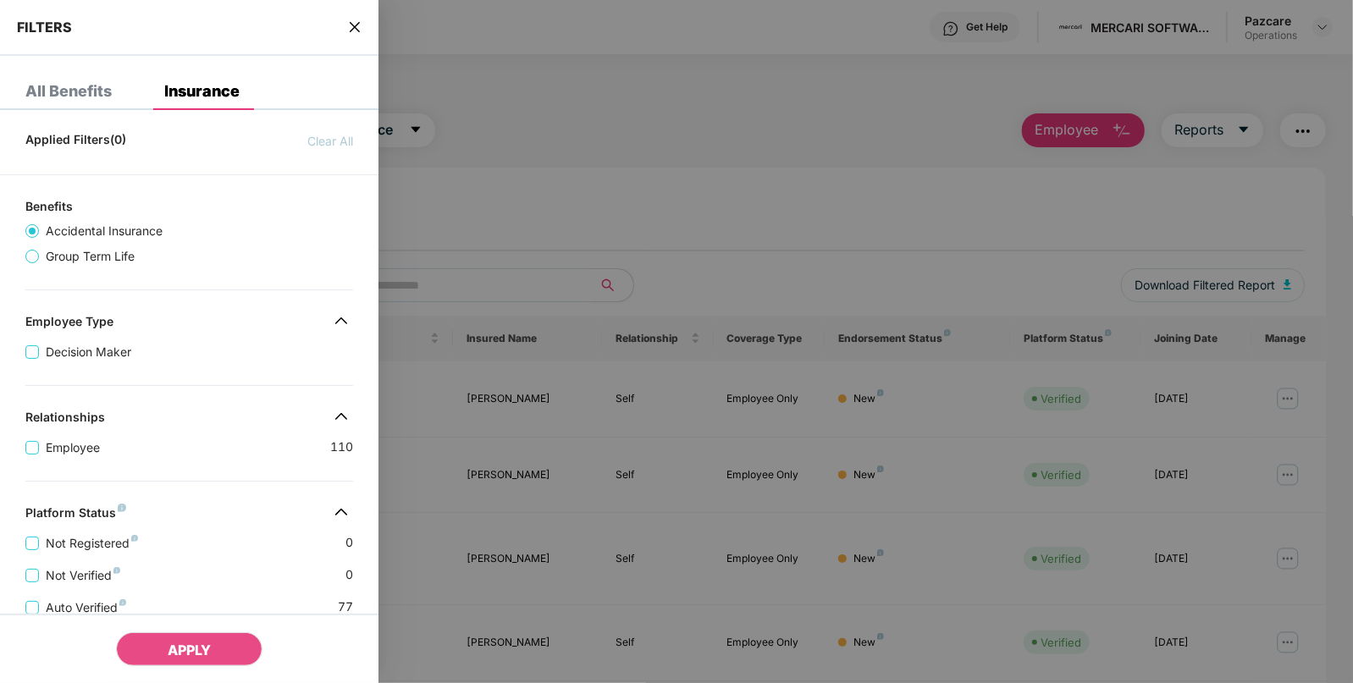
scroll to position [350, 0]
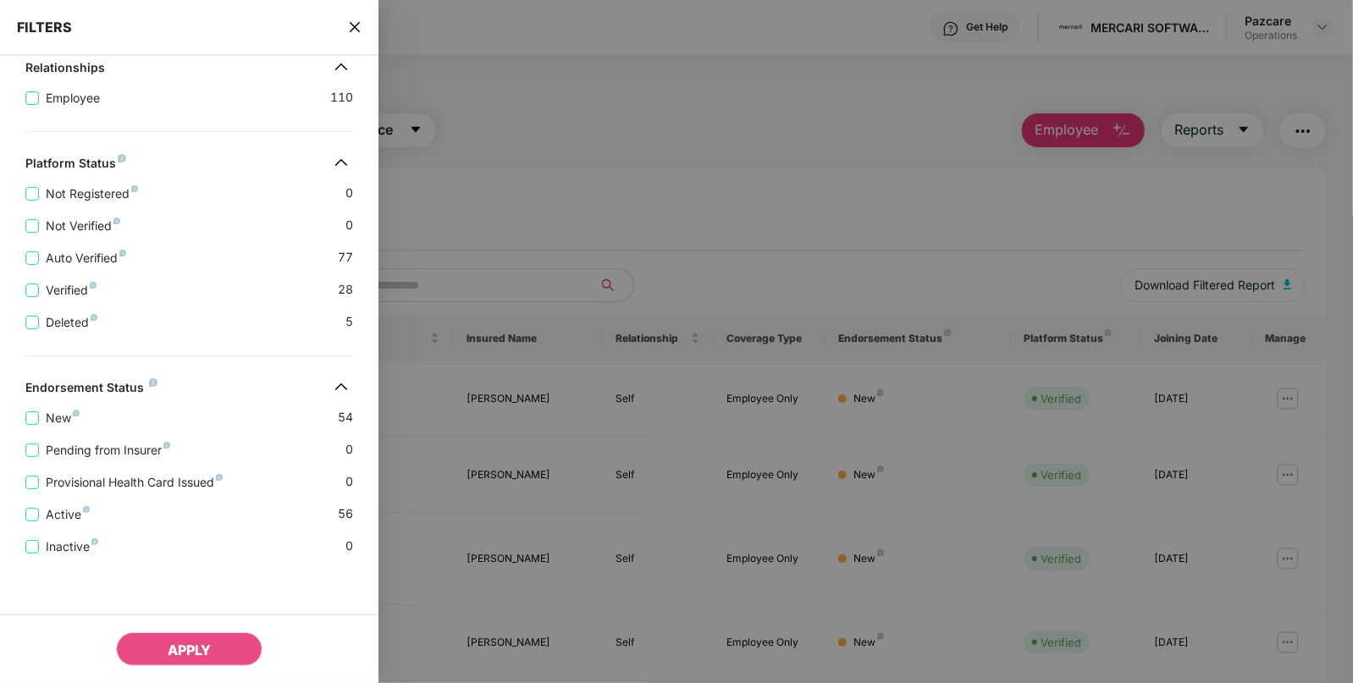
click at [349, 31] on icon "close" at bounding box center [355, 27] width 14 height 14
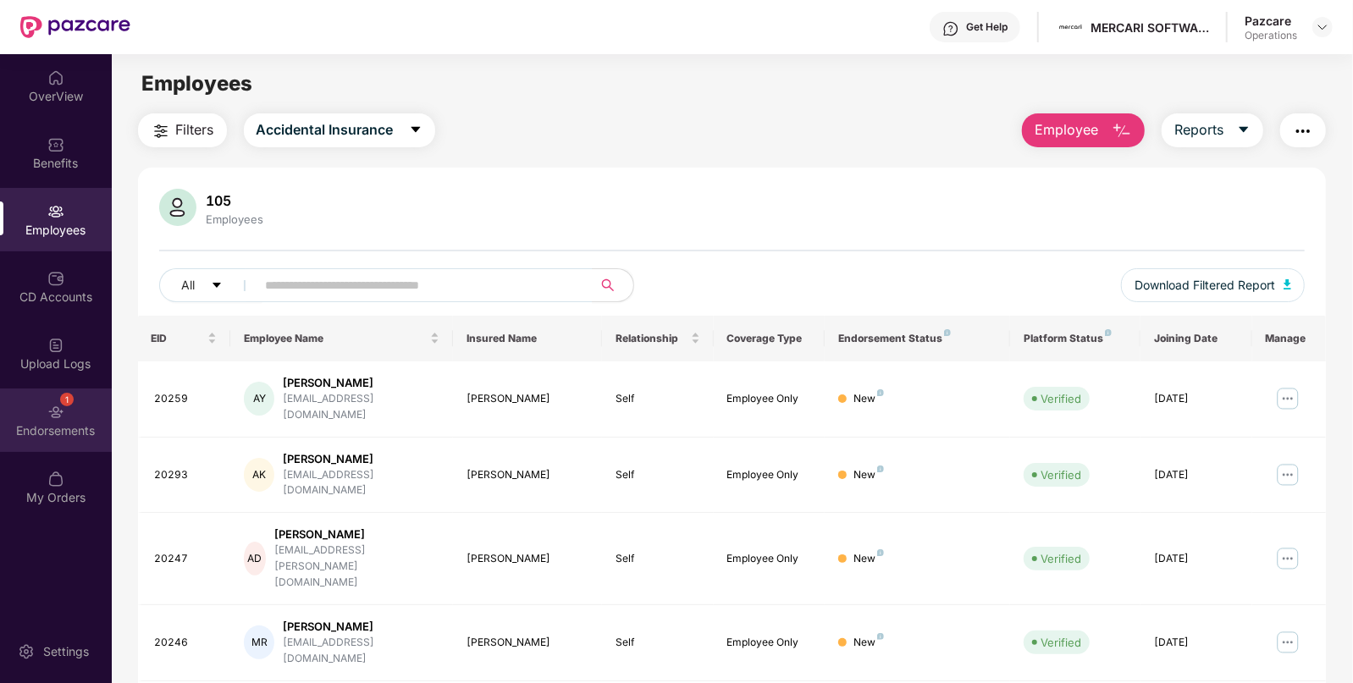
click at [59, 439] on div "1 Endorsements" at bounding box center [56, 421] width 112 height 64
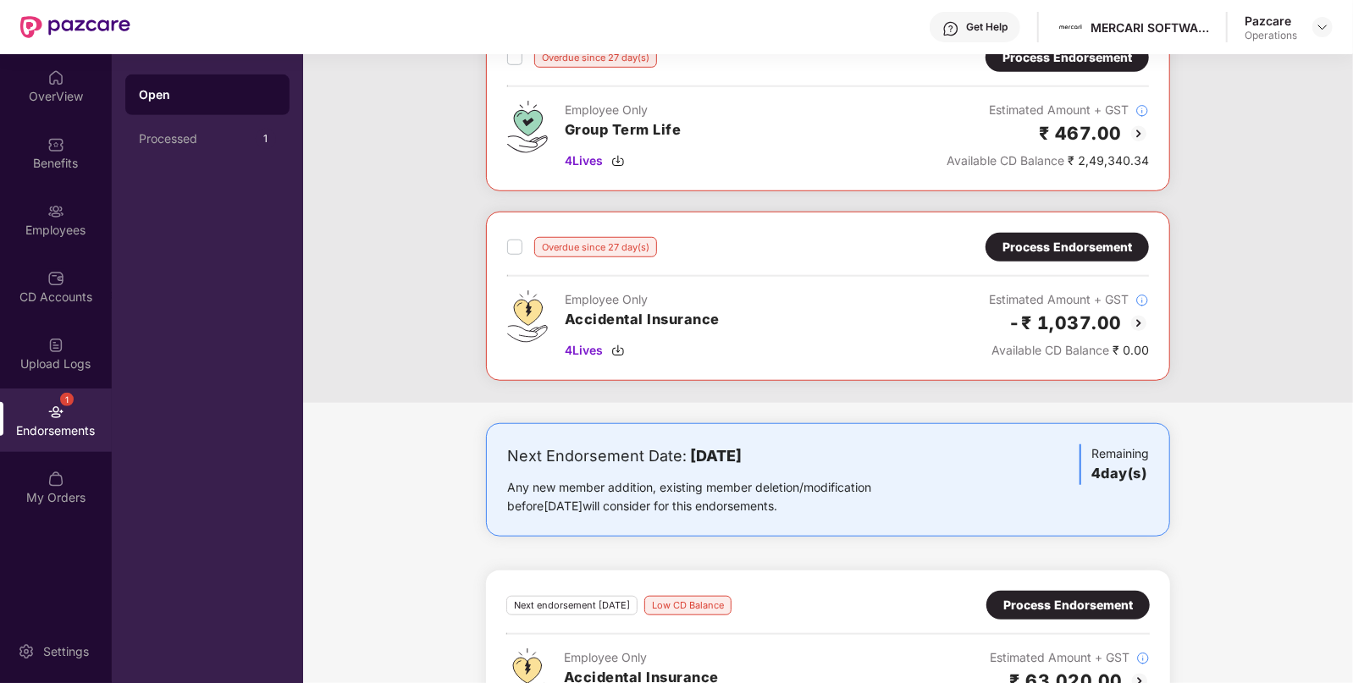
scroll to position [538, 0]
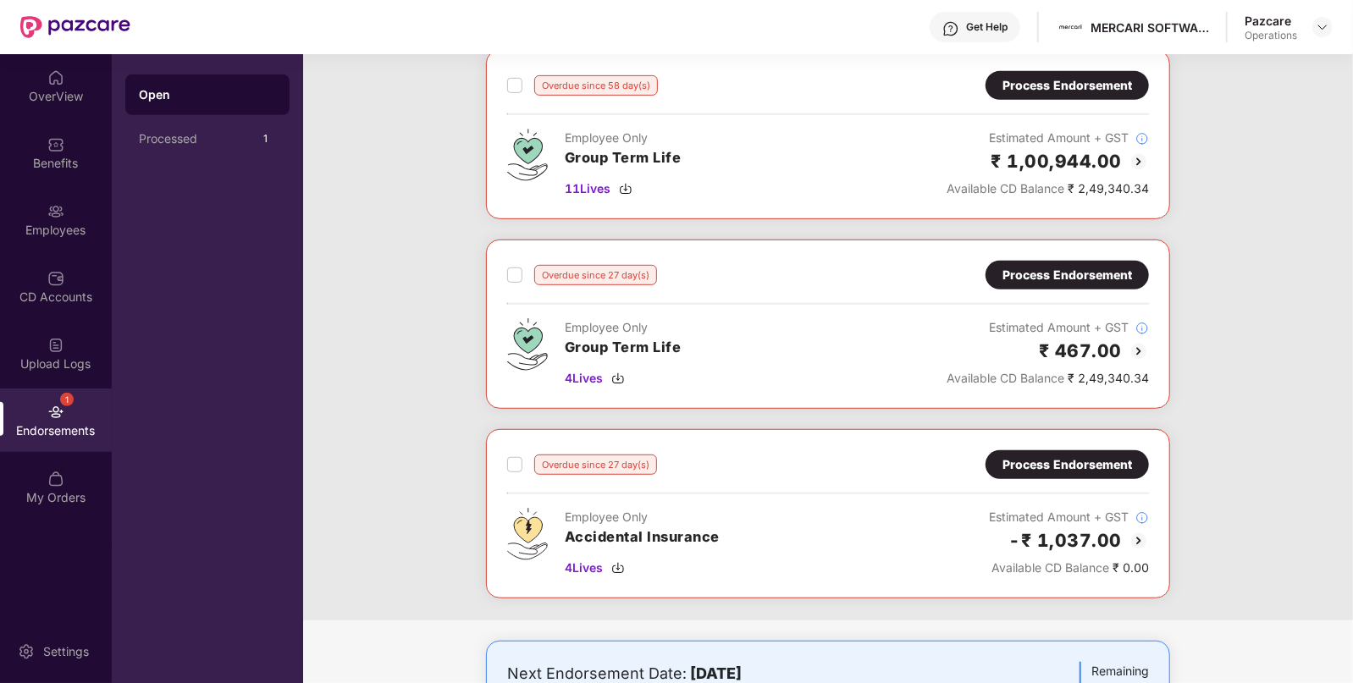
click at [1085, 465] on div "Process Endorsement" at bounding box center [1068, 465] width 130 height 19
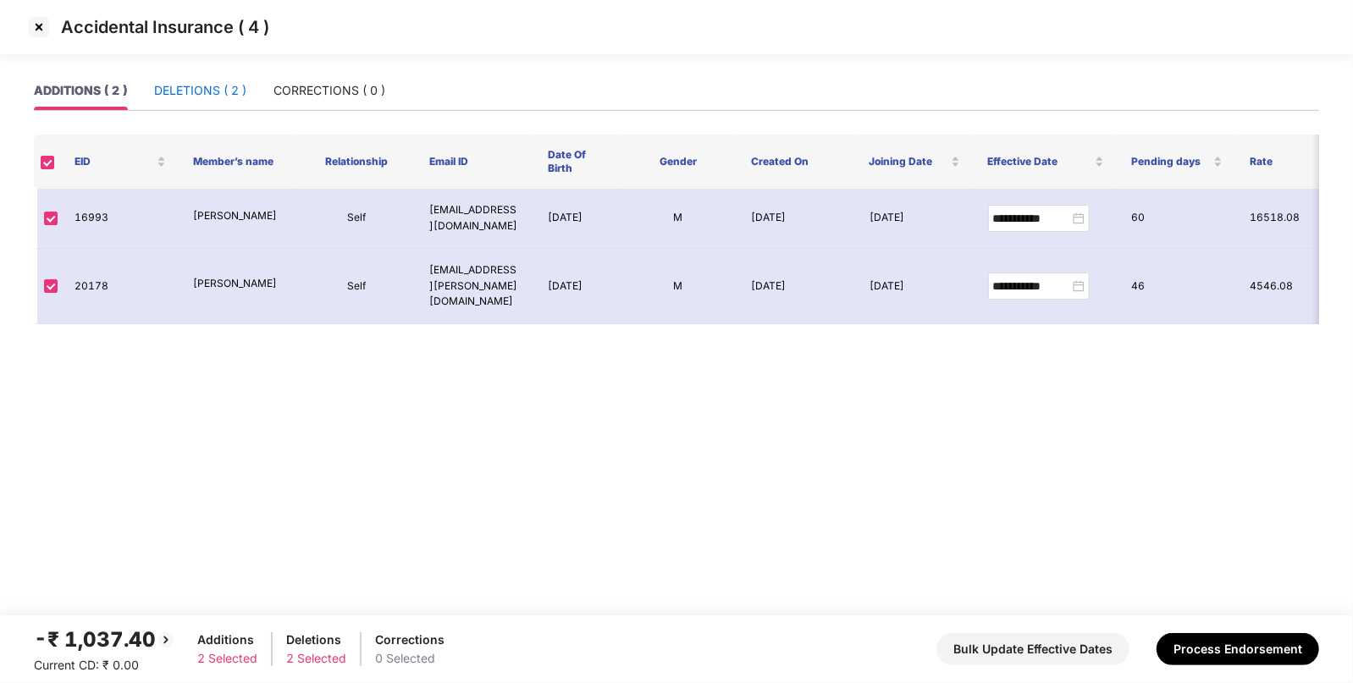
click at [190, 93] on div "DELETIONS ( 2 )" at bounding box center [200, 90] width 92 height 19
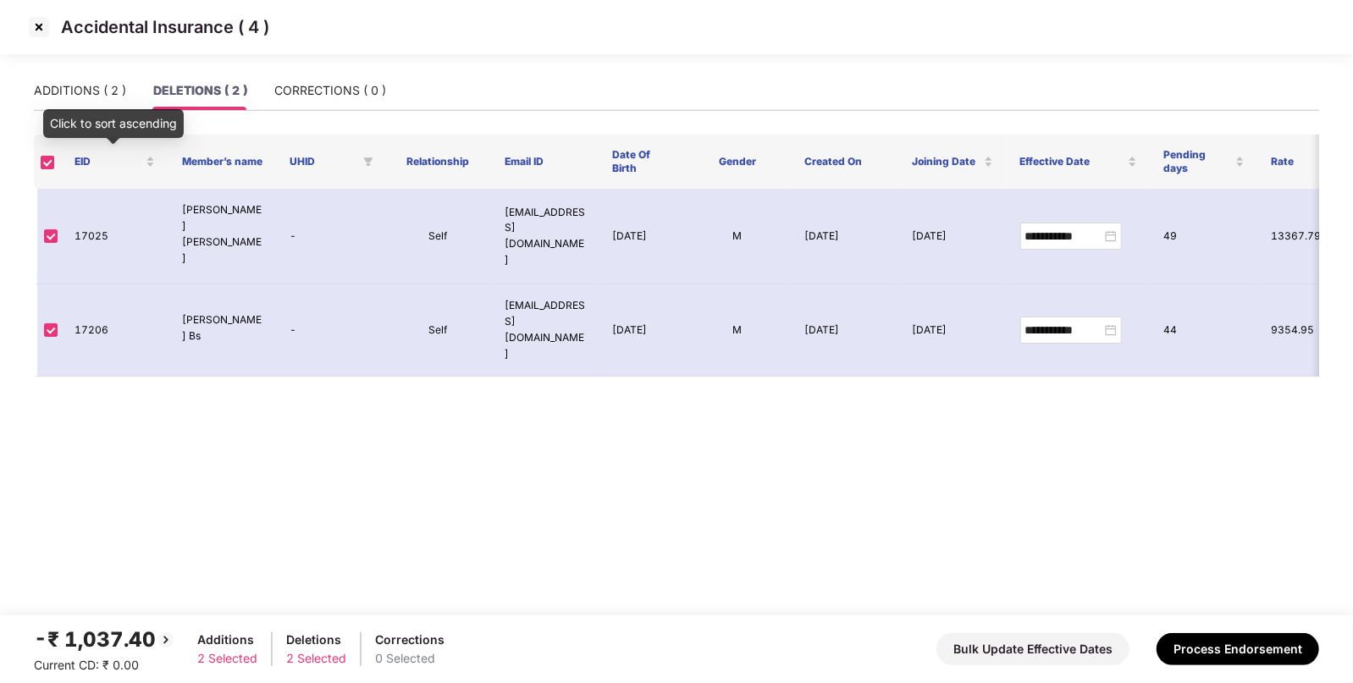
click at [90, 144] on div "Click to sort ascending" at bounding box center [113, 129] width 141 height 41
click at [68, 93] on div "ADDITIONS ( 2 )" at bounding box center [80, 90] width 92 height 19
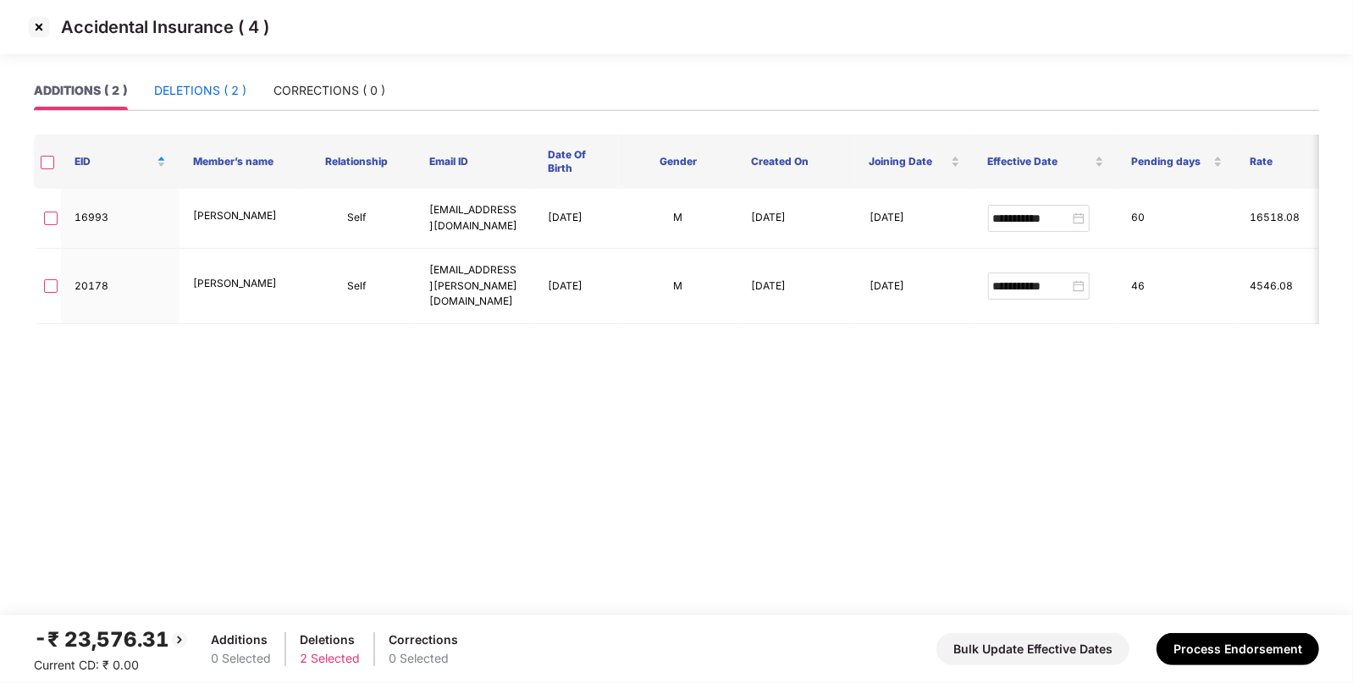
click at [179, 85] on div "DELETIONS ( 2 )" at bounding box center [200, 90] width 92 height 19
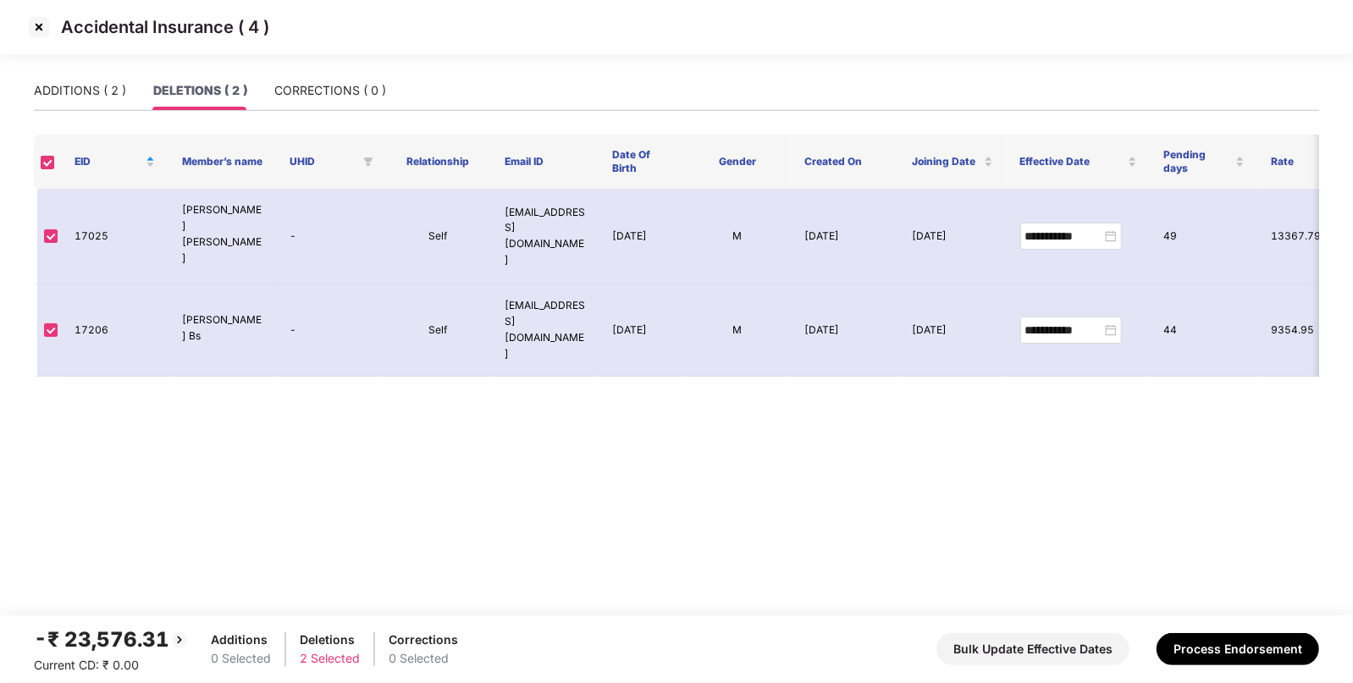
click at [34, 27] on img at bounding box center [38, 27] width 27 height 27
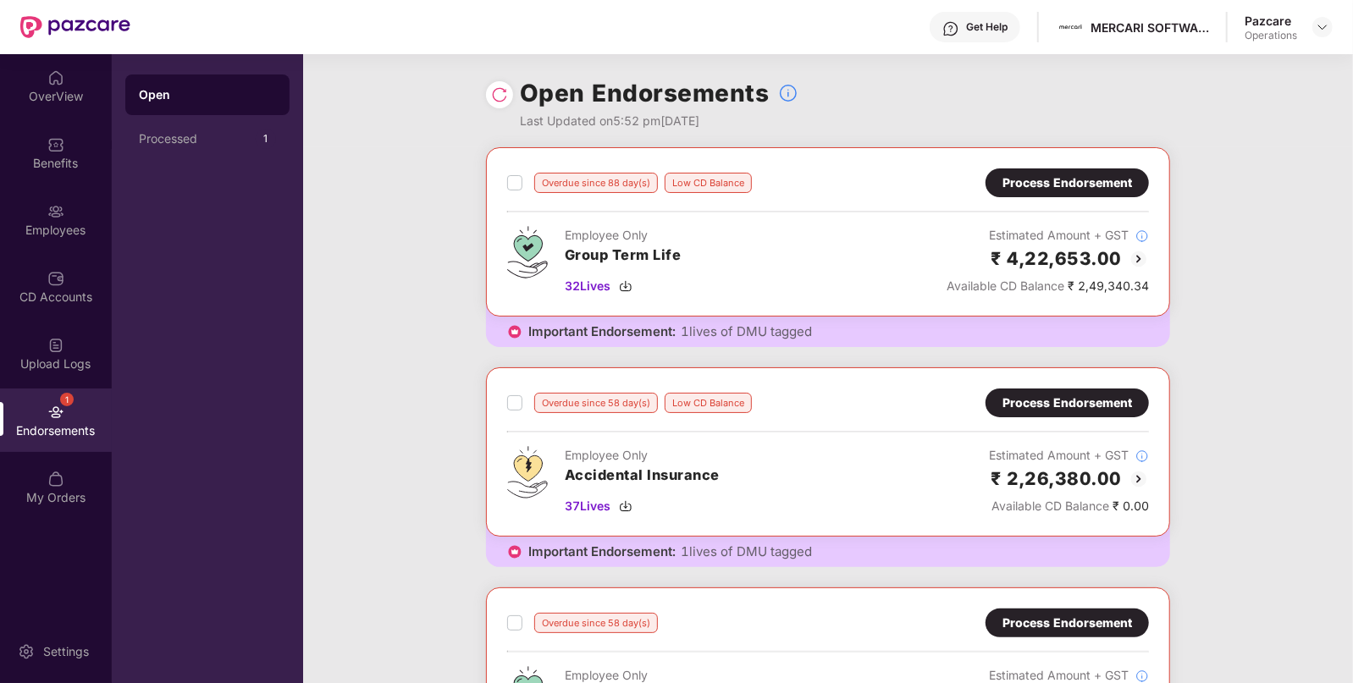
click at [1033, 398] on div "Process Endorsement" at bounding box center [1068, 403] width 130 height 19
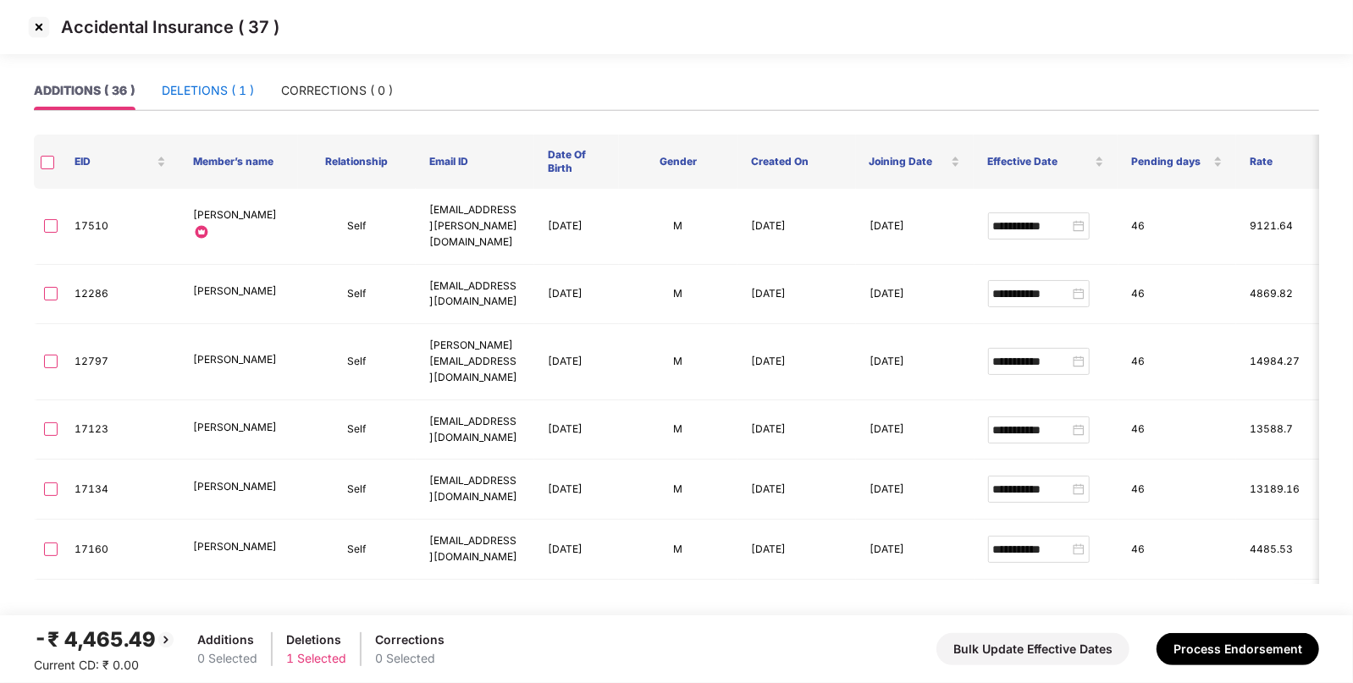
click at [212, 92] on div "DELETIONS ( 1 )" at bounding box center [208, 90] width 92 height 19
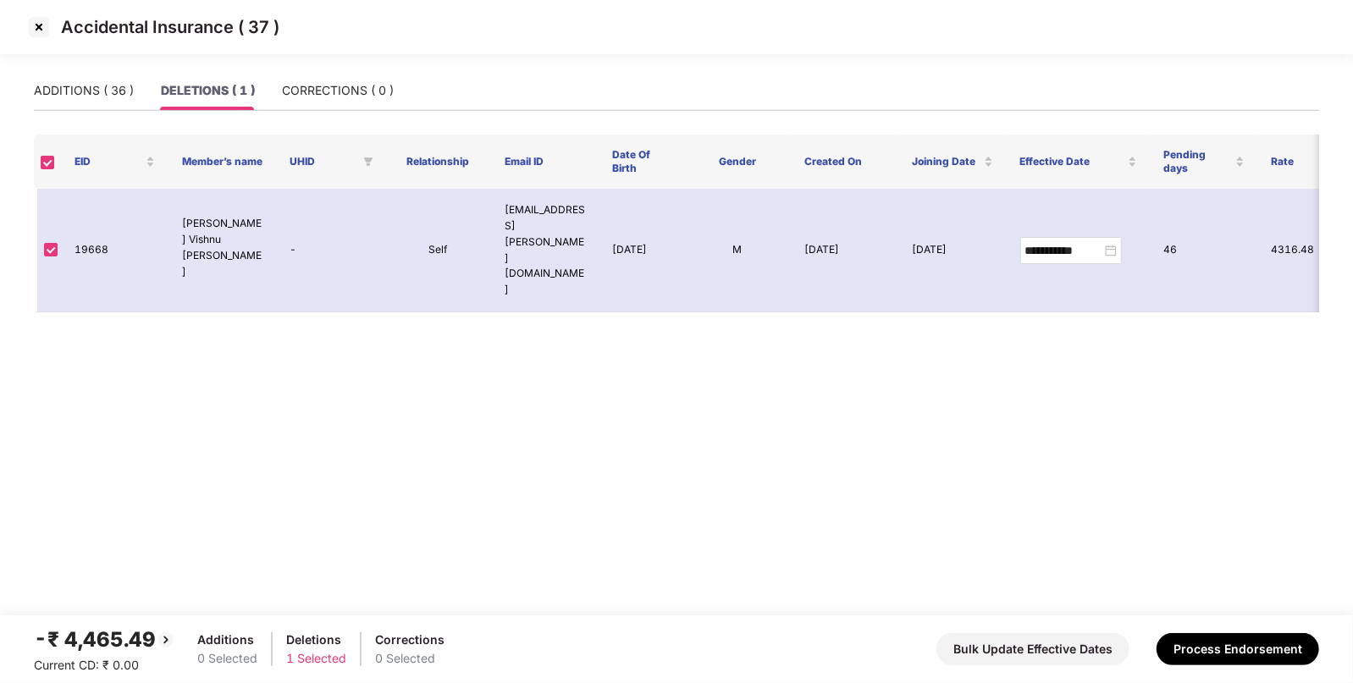
click at [34, 31] on img at bounding box center [38, 27] width 27 height 27
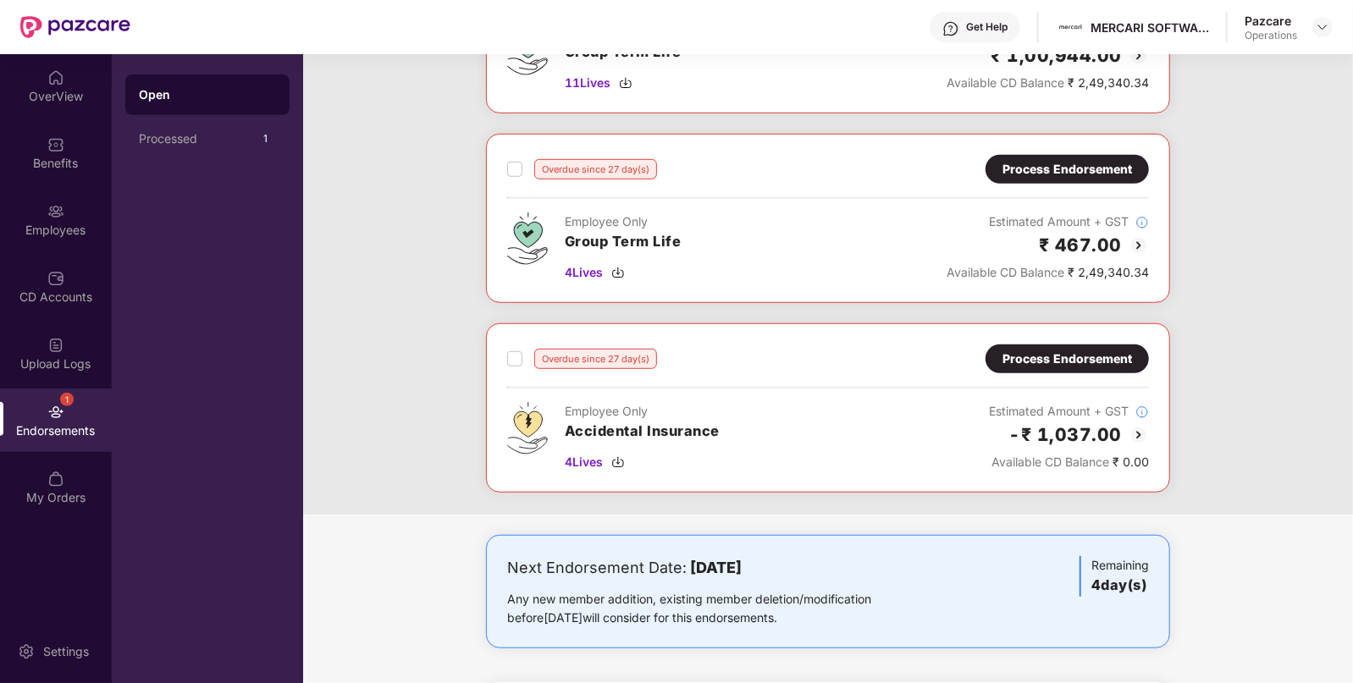
scroll to position [638, 0]
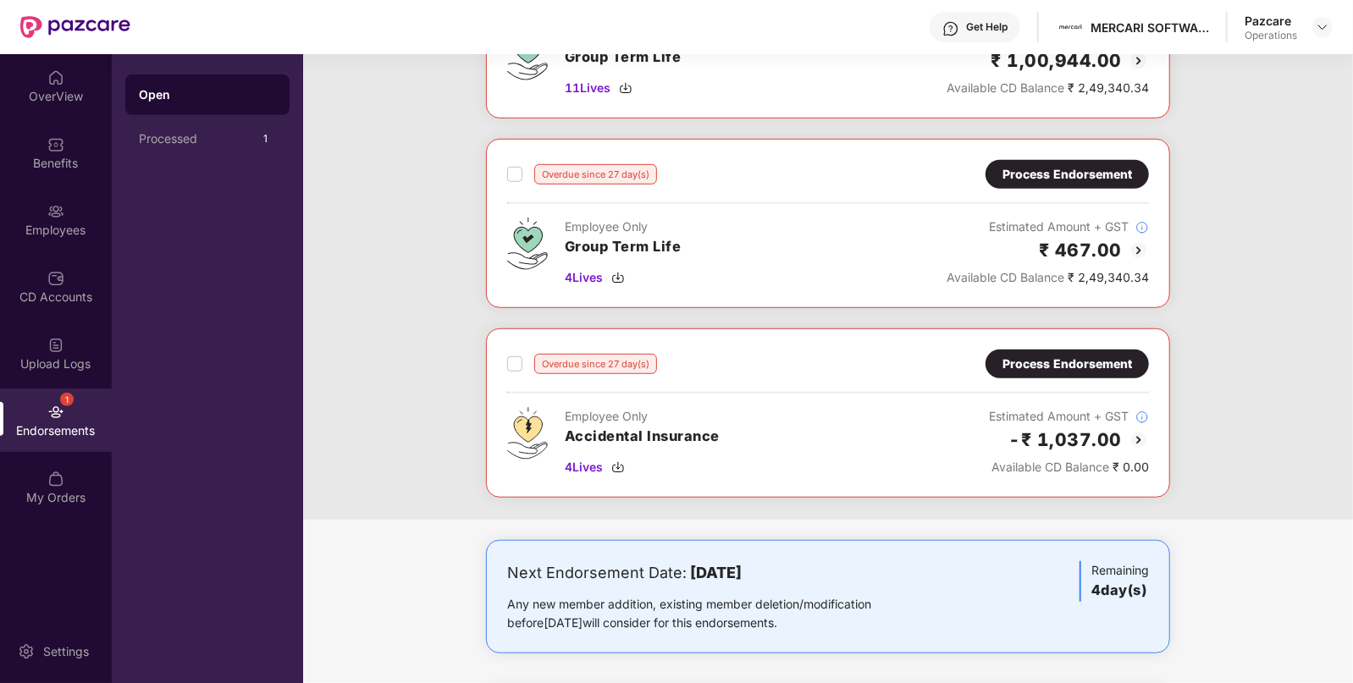
click at [1045, 350] on div "Process Endorsement" at bounding box center [1067, 364] width 163 height 29
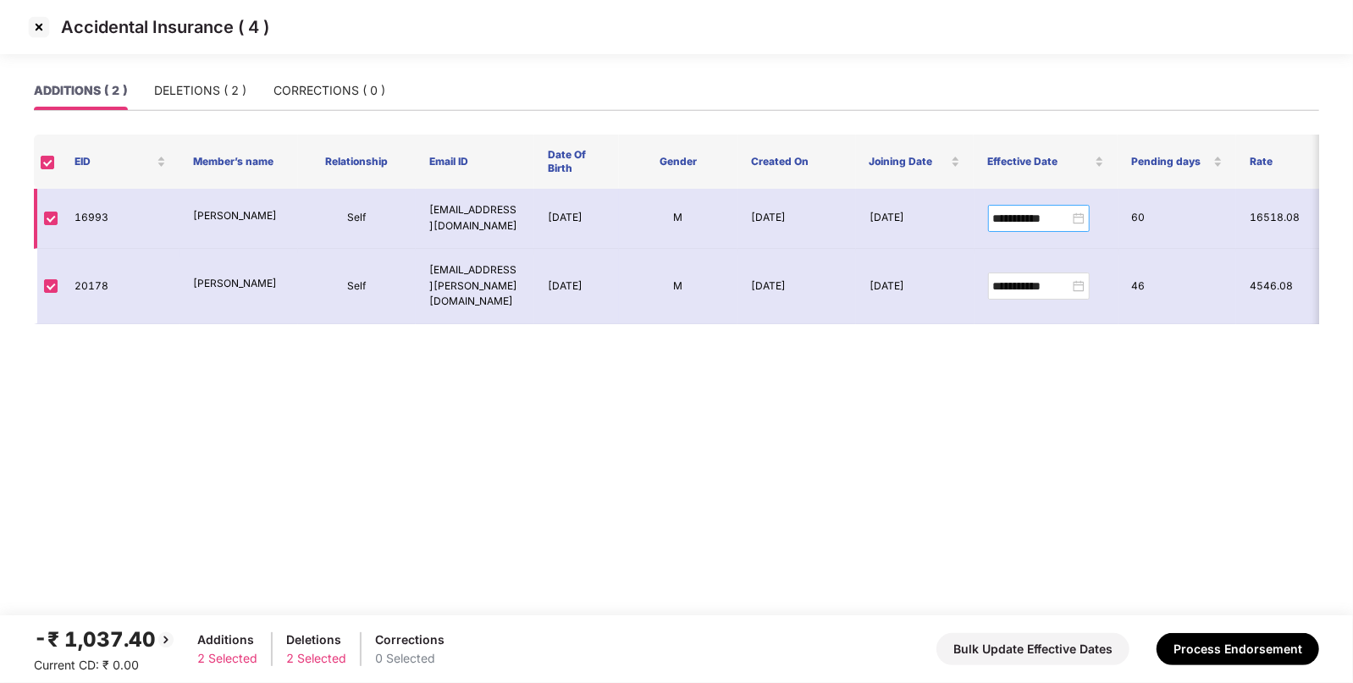
click at [1084, 224] on div "**********" at bounding box center [1038, 218] width 91 height 19
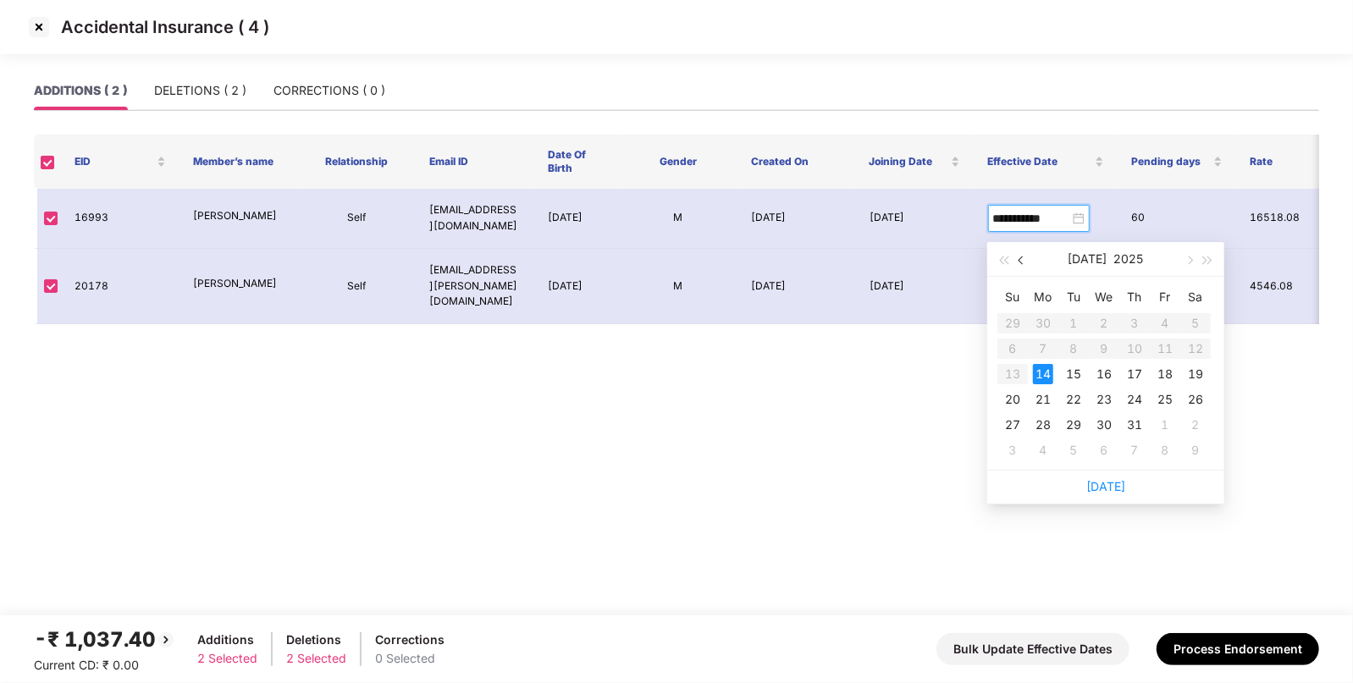
click at [1026, 262] on button "button" at bounding box center [1022, 259] width 19 height 34
click at [1024, 264] on button "button" at bounding box center [1022, 259] width 19 height 34
click at [1183, 263] on button "button" at bounding box center [1189, 259] width 19 height 34
click at [1191, 261] on span "button" at bounding box center [1189, 261] width 8 height 8
type input "**********"
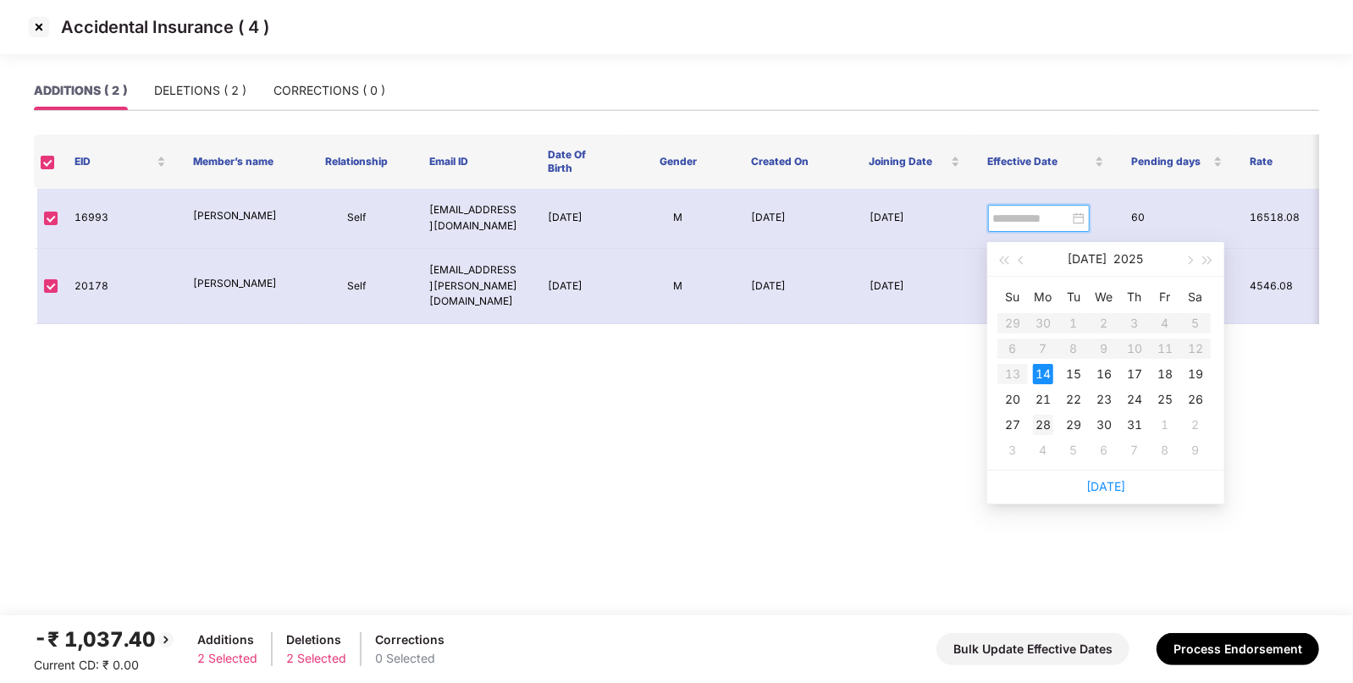
click at [1048, 421] on div "28" at bounding box center [1043, 425] width 20 height 20
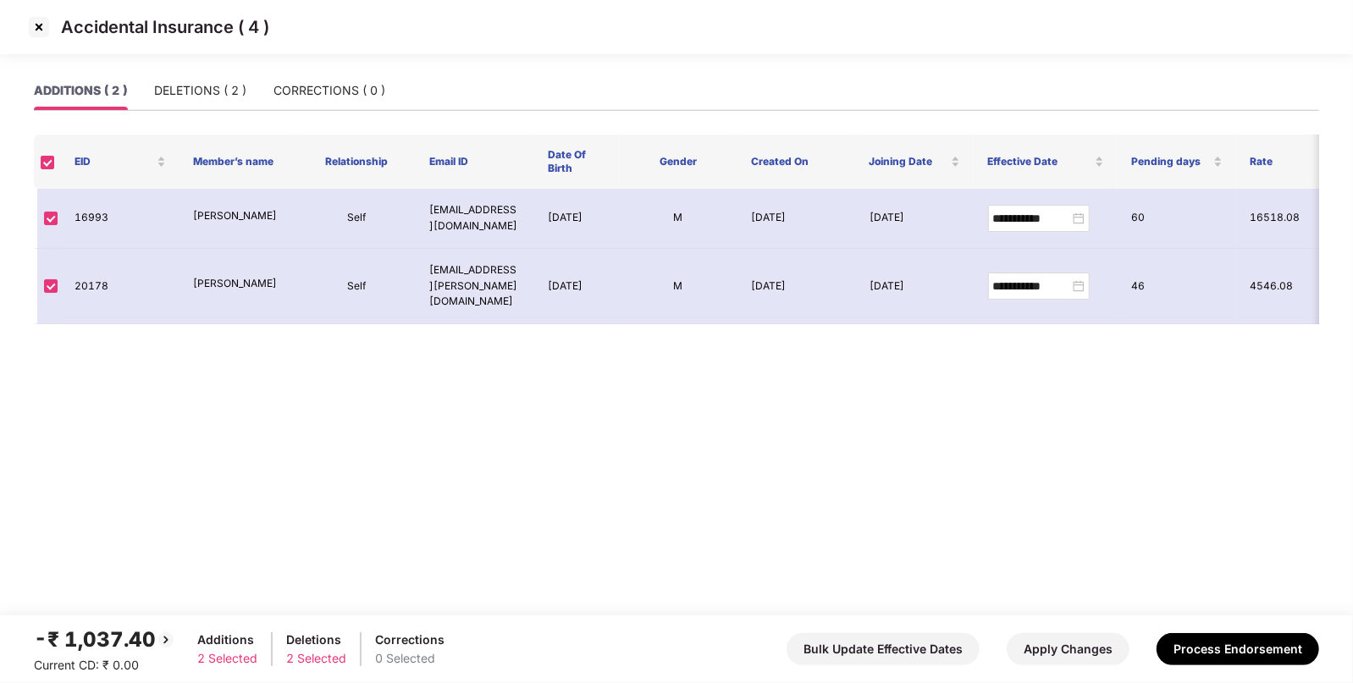
click at [34, 23] on img at bounding box center [38, 27] width 27 height 27
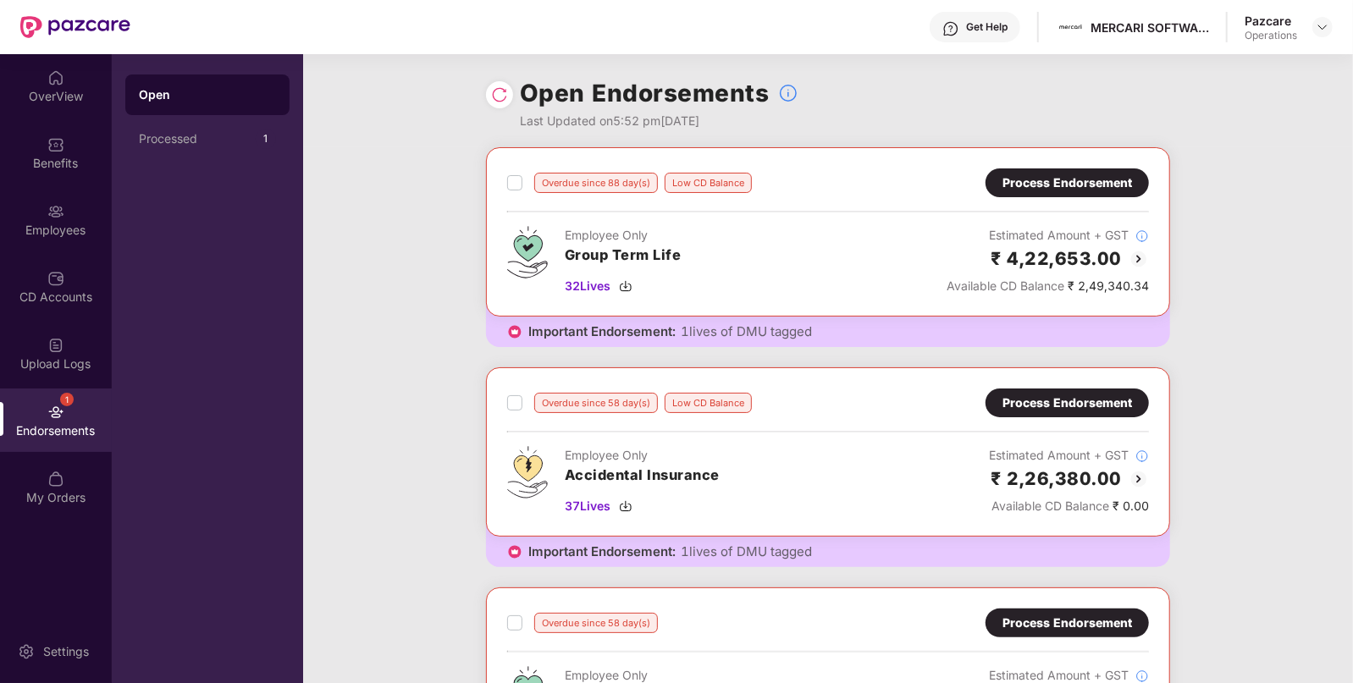
scroll to position [470, 0]
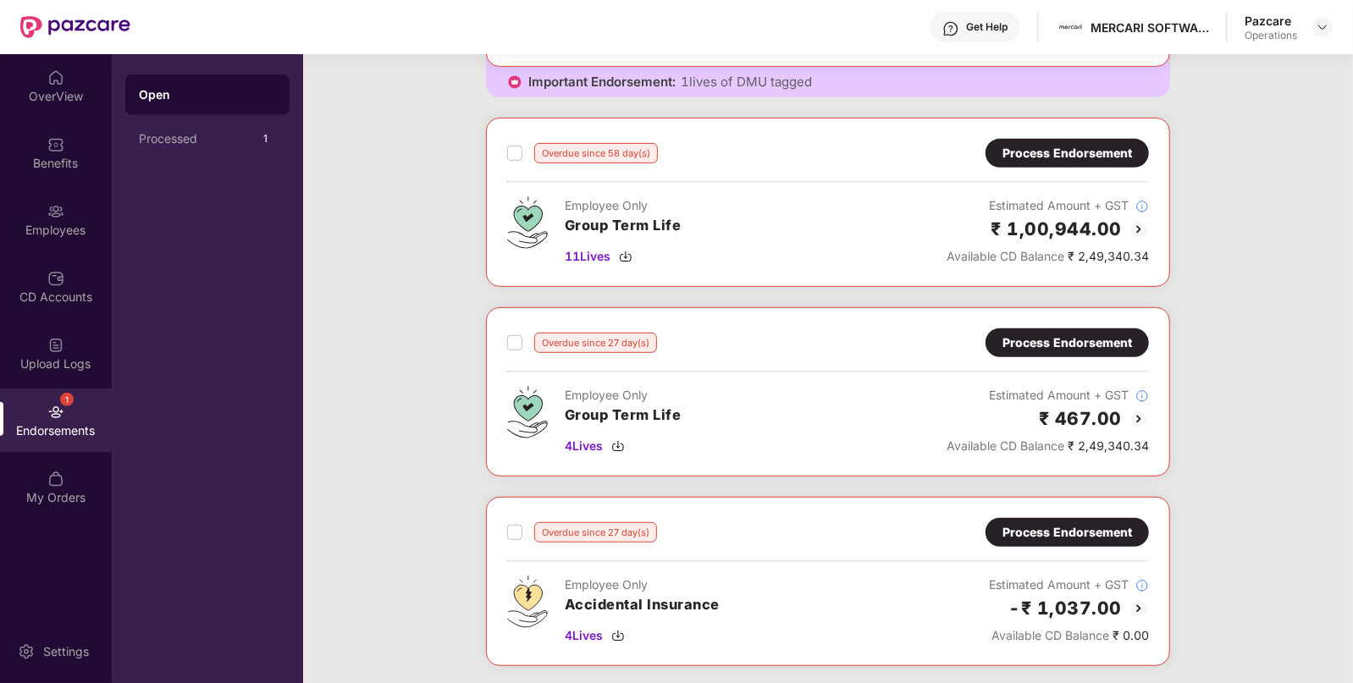
click at [1029, 536] on div "Process Endorsement" at bounding box center [1068, 532] width 130 height 19
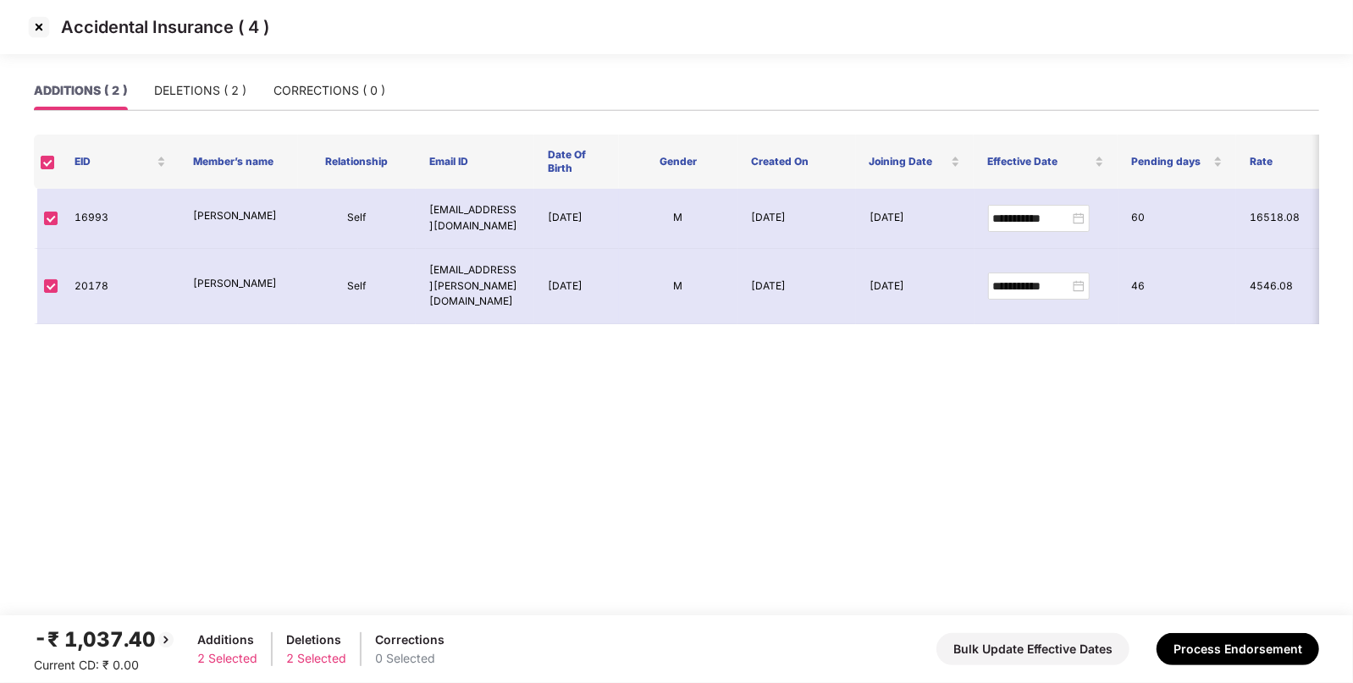
click at [35, 30] on img at bounding box center [38, 27] width 27 height 27
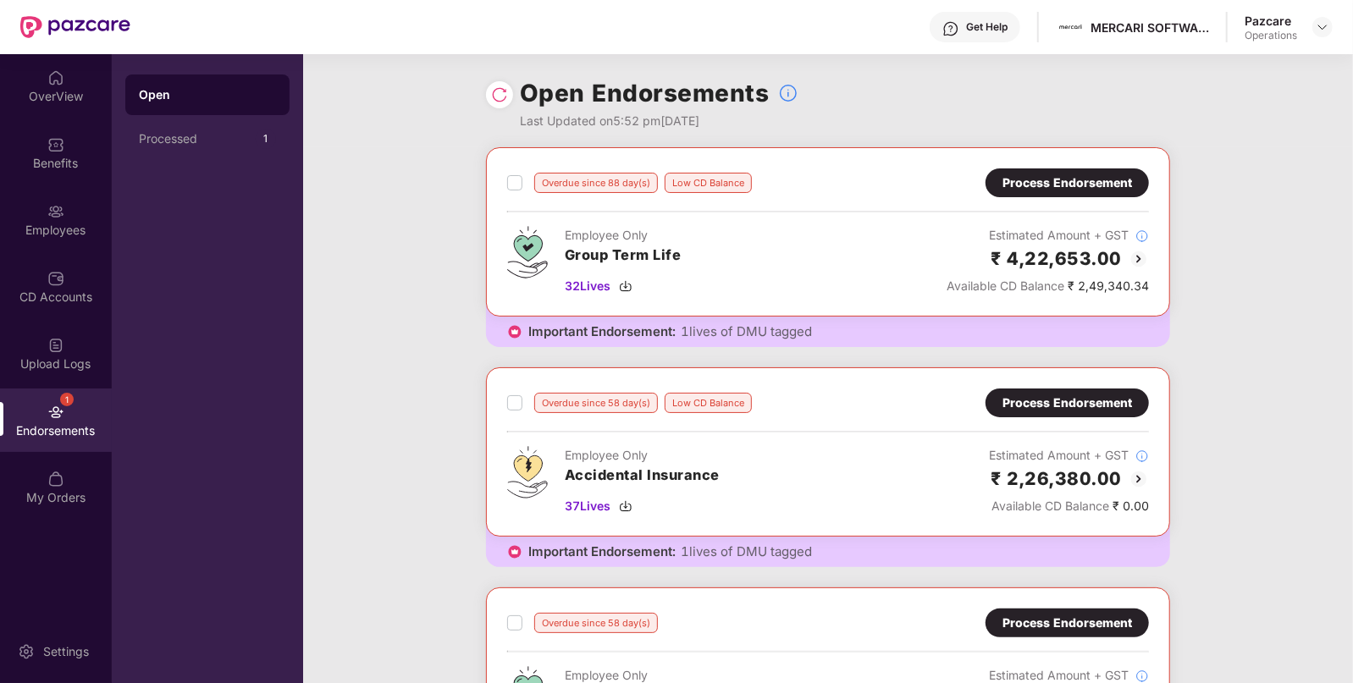
click at [760, 486] on div "Employee Only Accidental Insurance 37 Lives Estimated Amount + GST ₹ 2,26,380.0…" at bounding box center [828, 480] width 642 height 69
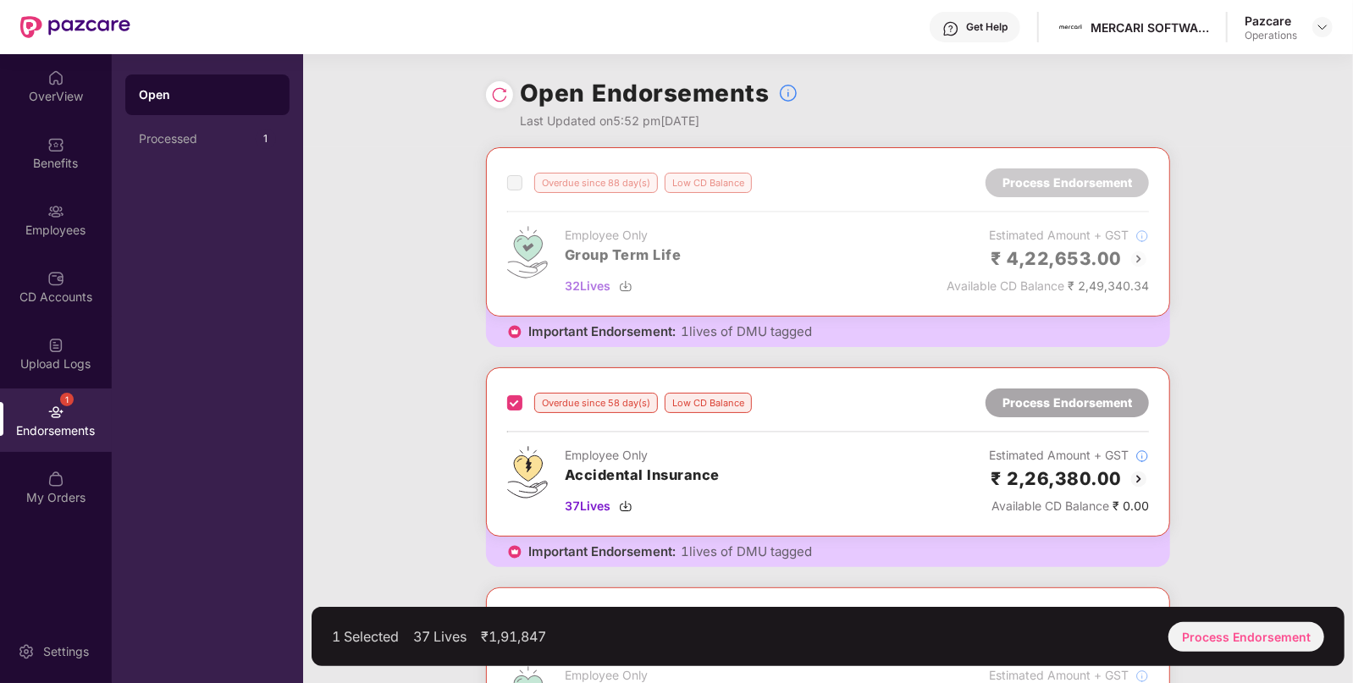
scroll to position [323, 0]
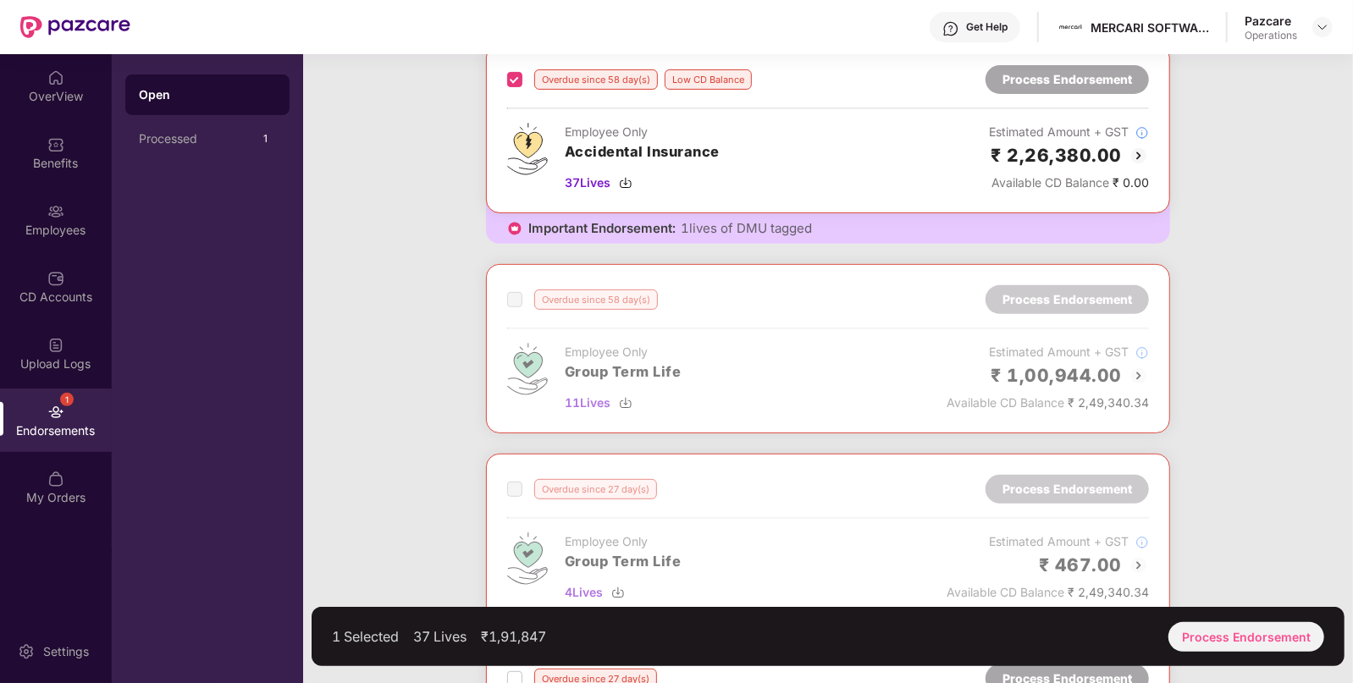
click at [484, 232] on div "Overdue since 88 day(s) Low CD Balance Process Endorsement Employee Only Group …" at bounding box center [828, 329] width 1050 height 1011
click at [508, 89] on div "Overdue since 58 day(s) Low CD Balance Process Endorsement" at bounding box center [828, 79] width 642 height 29
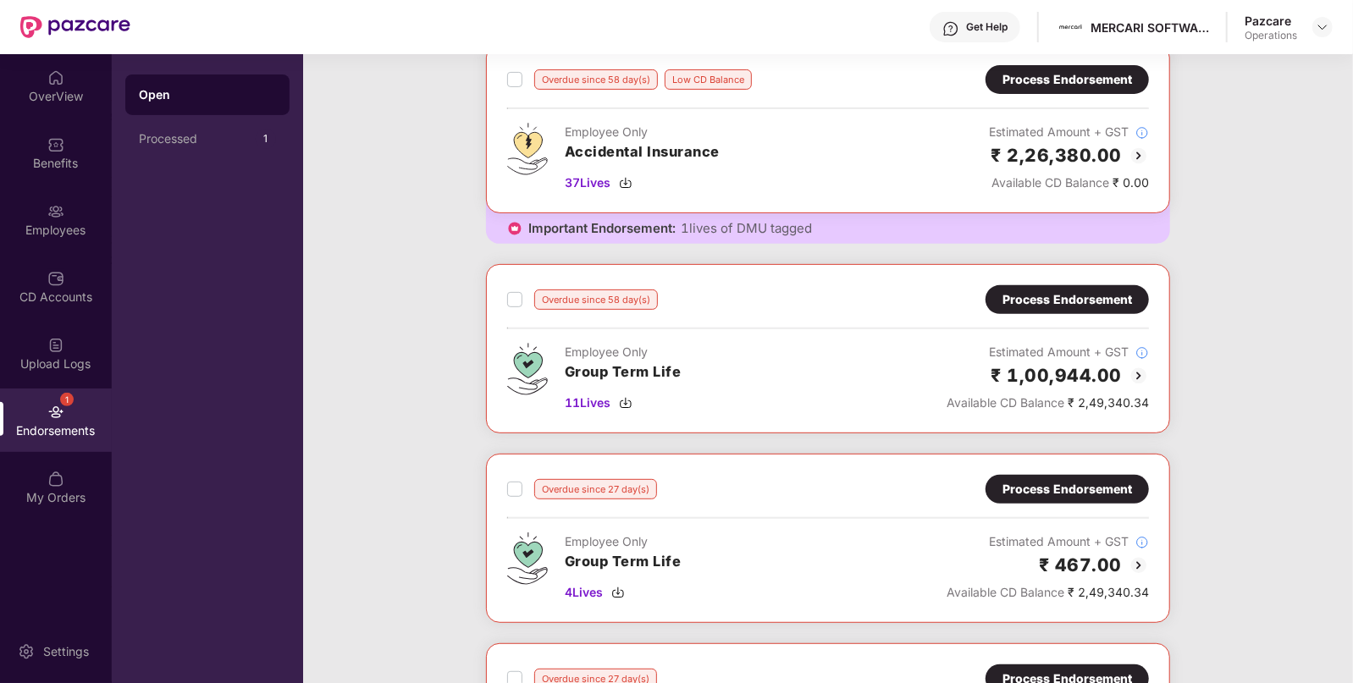
click at [1047, 71] on div "Process Endorsement" at bounding box center [1068, 79] width 130 height 19
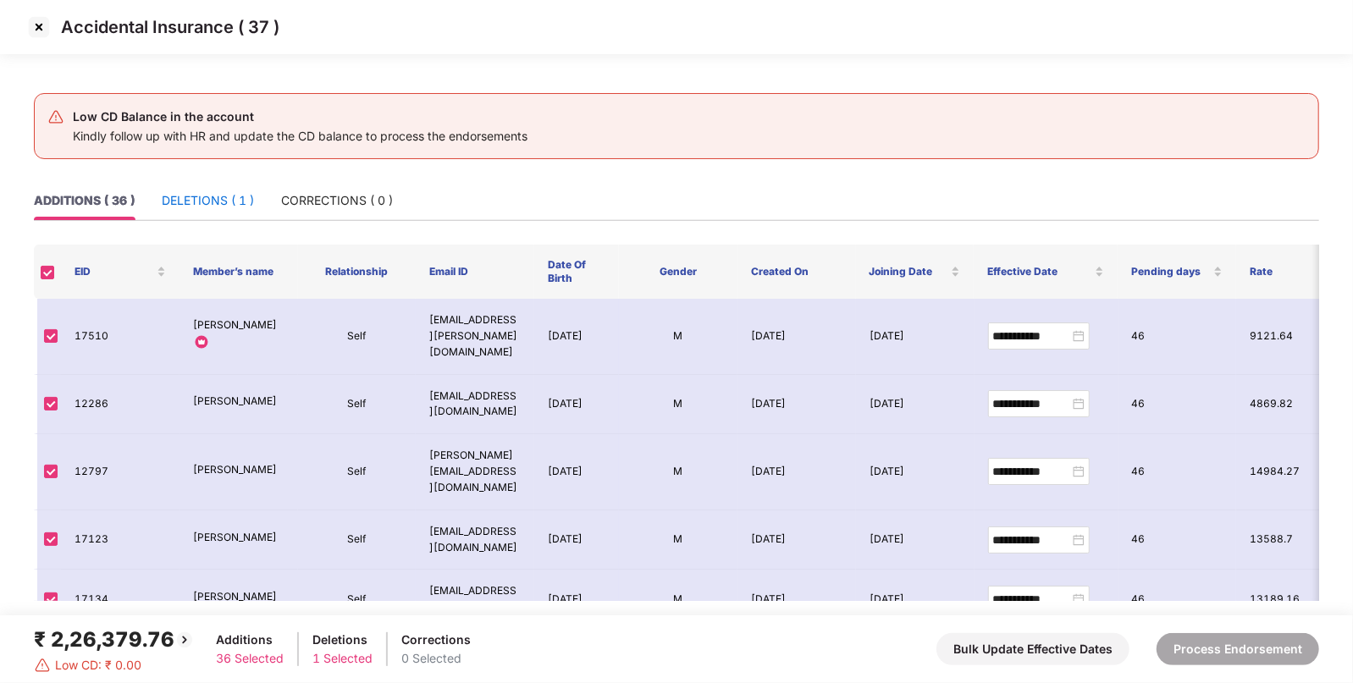
click at [198, 201] on div "DELETIONS ( 1 )" at bounding box center [208, 200] width 92 height 19
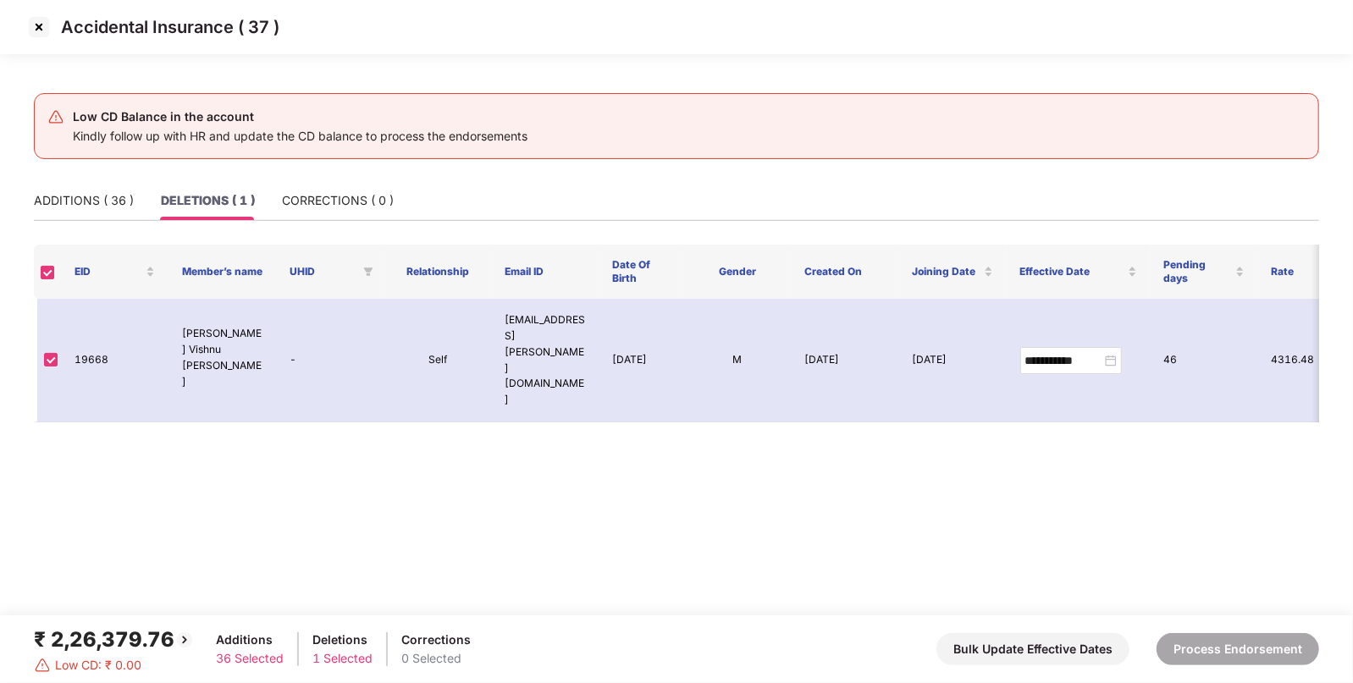
click at [54, 268] on th at bounding box center [47, 272] width 27 height 54
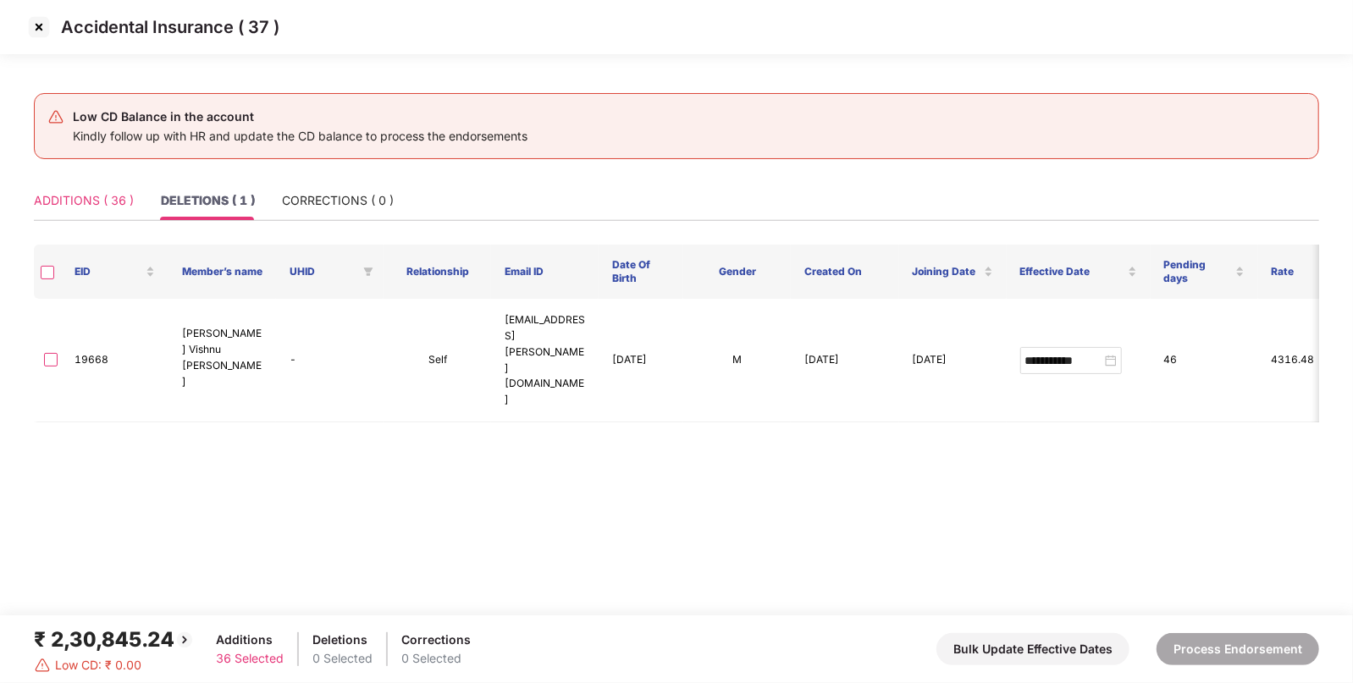
click at [65, 211] on div "ADDITIONS ( 36 )" at bounding box center [84, 200] width 100 height 39
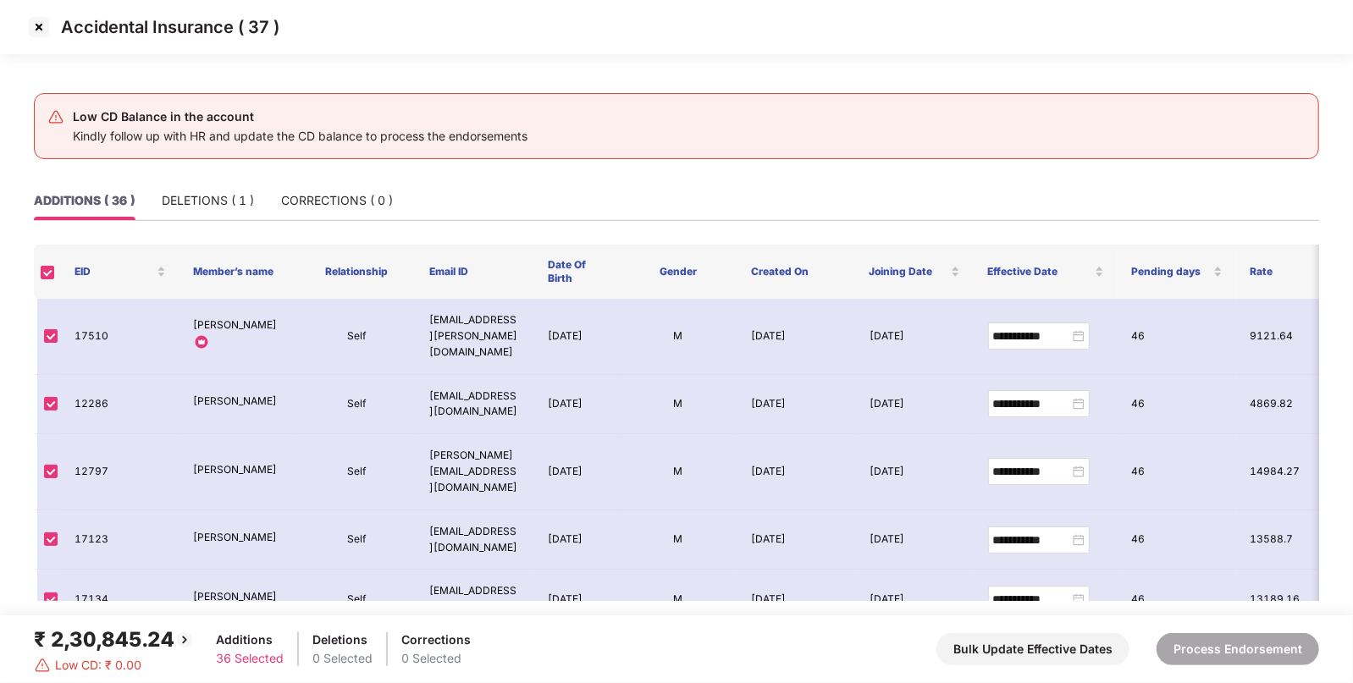
click at [88, 634] on div "₹ 2,30,845.24" at bounding box center [114, 640] width 161 height 32
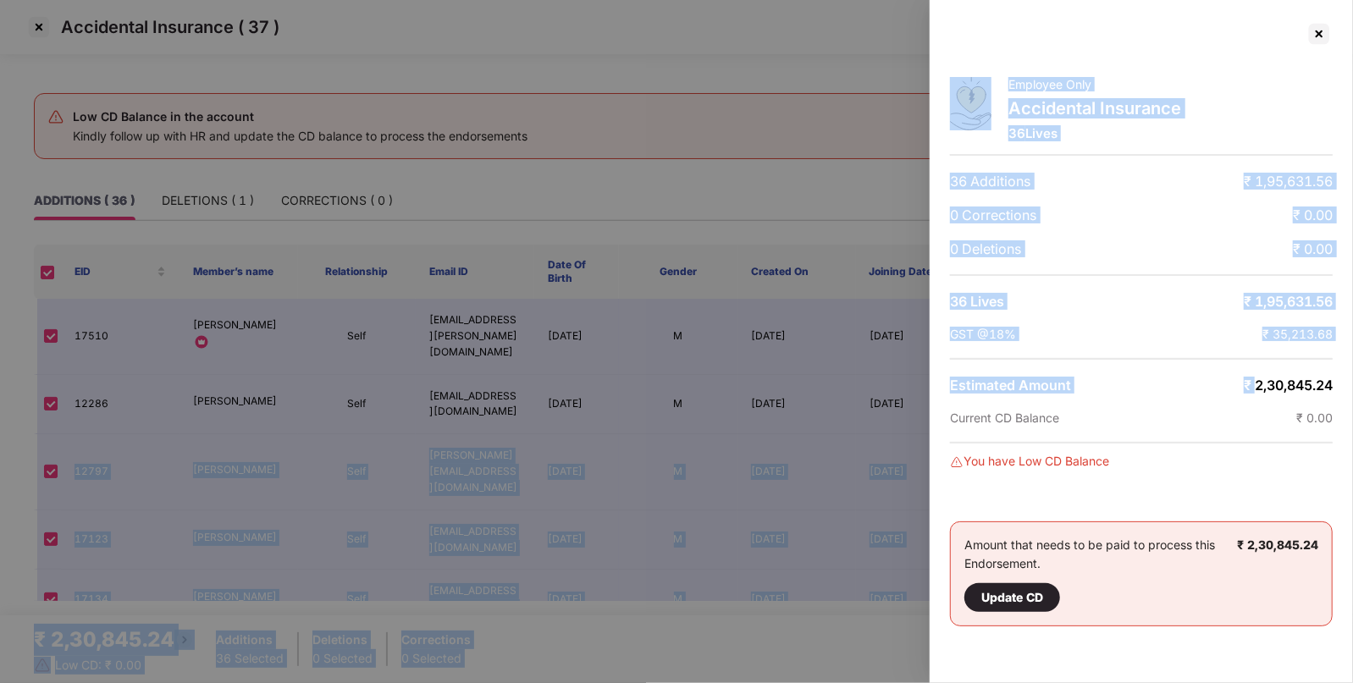
drag, startPoint x: 1256, startPoint y: 383, endPoint x: 1354, endPoint y: 387, distance: 98.3
click at [1352, 387] on html "**********" at bounding box center [676, 341] width 1353 height 683
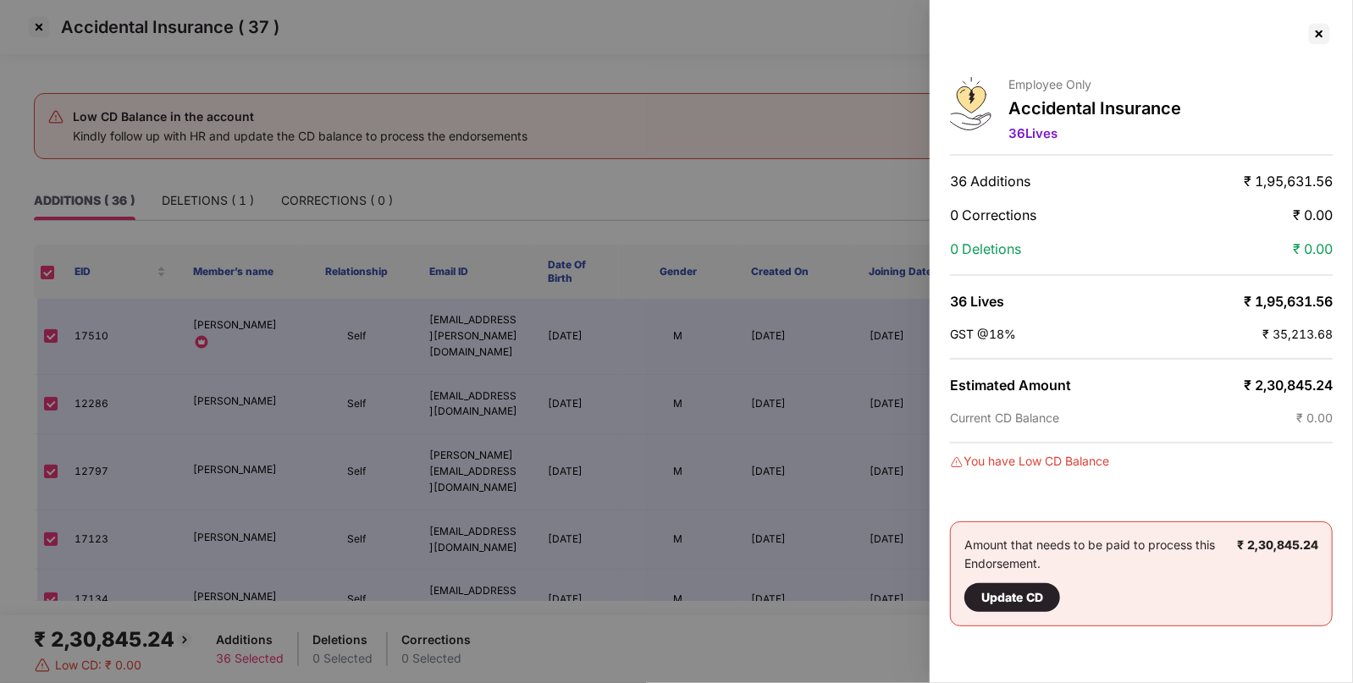
click at [1291, 380] on span "₹ 2,30,845.24" at bounding box center [1288, 385] width 89 height 17
drag, startPoint x: 1253, startPoint y: 383, endPoint x: 1334, endPoint y: 389, distance: 80.7
click at [1334, 389] on div "Employee Only Accidental Insurance 36 Lives 36 Additions ₹ 1,95,631.56 0 Correc…" at bounding box center [1141, 341] width 423 height 683
copy span "2,30,845.24"
click at [1307, 38] on div at bounding box center [1319, 33] width 27 height 27
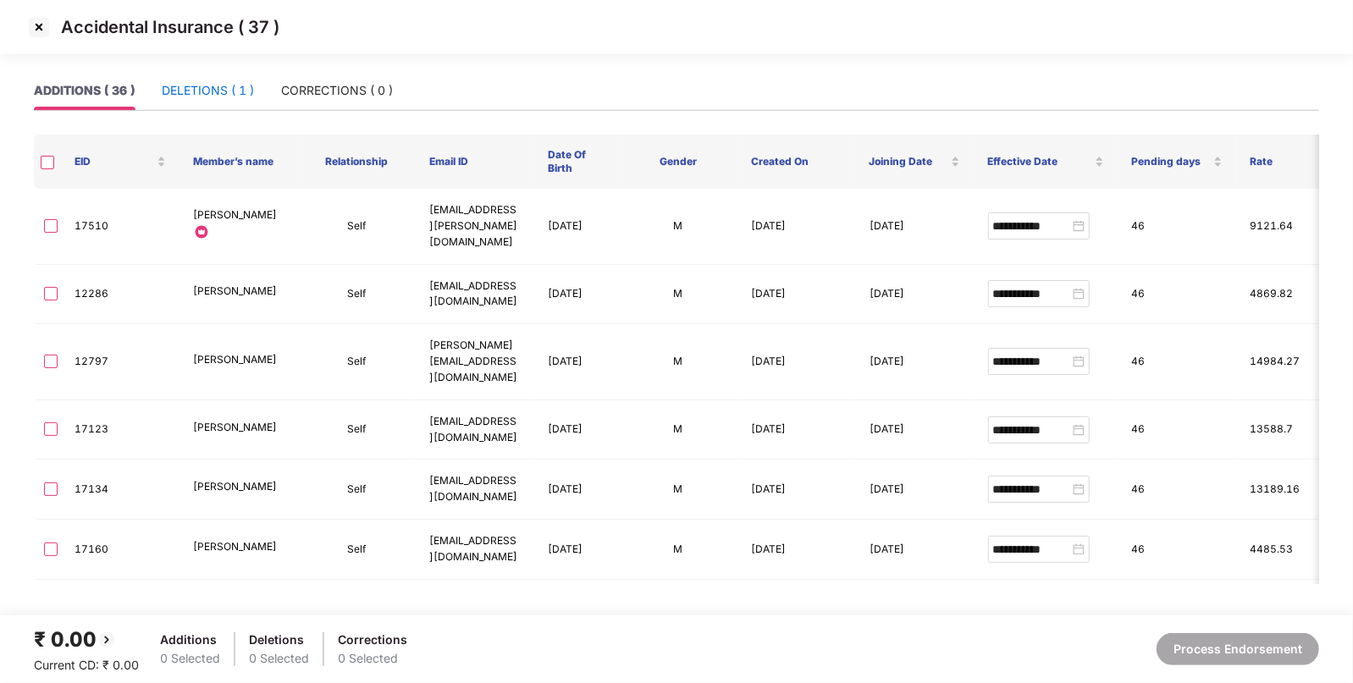
click at [212, 93] on div "DELETIONS ( 1 )" at bounding box center [208, 90] width 92 height 19
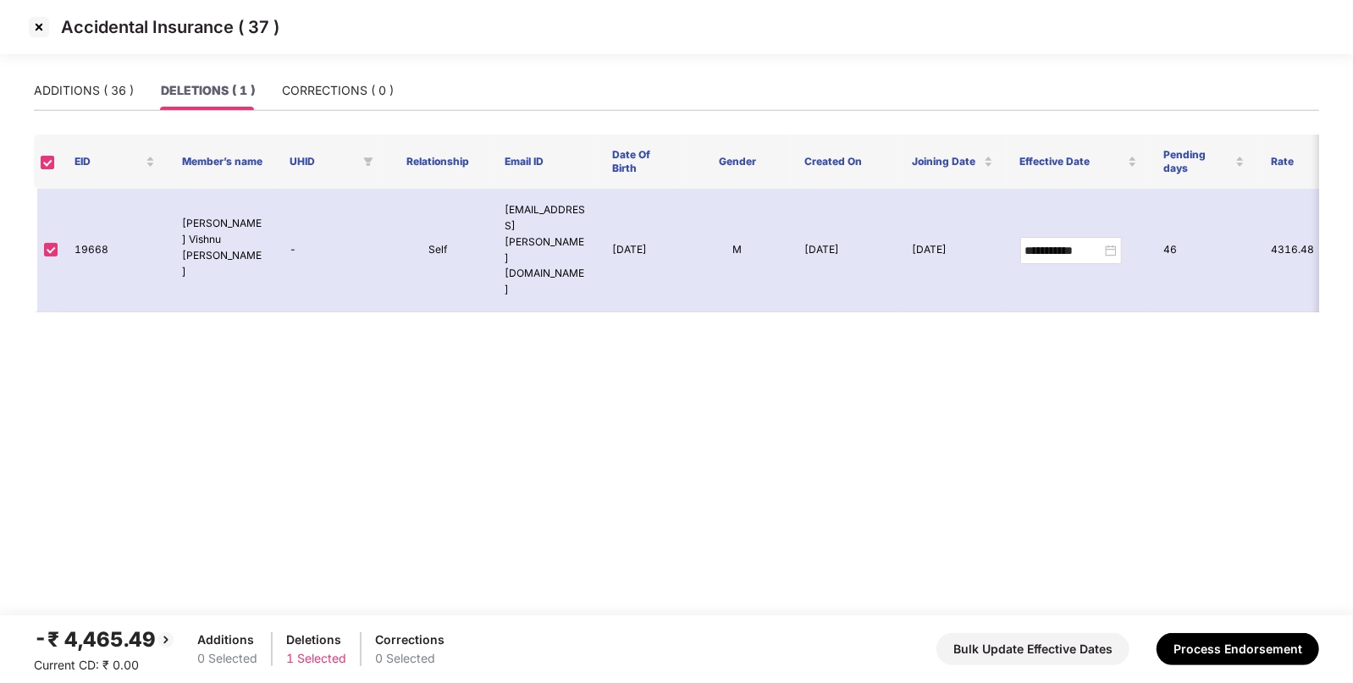
click at [105, 637] on div "-₹ 4,465.49" at bounding box center [105, 640] width 142 height 32
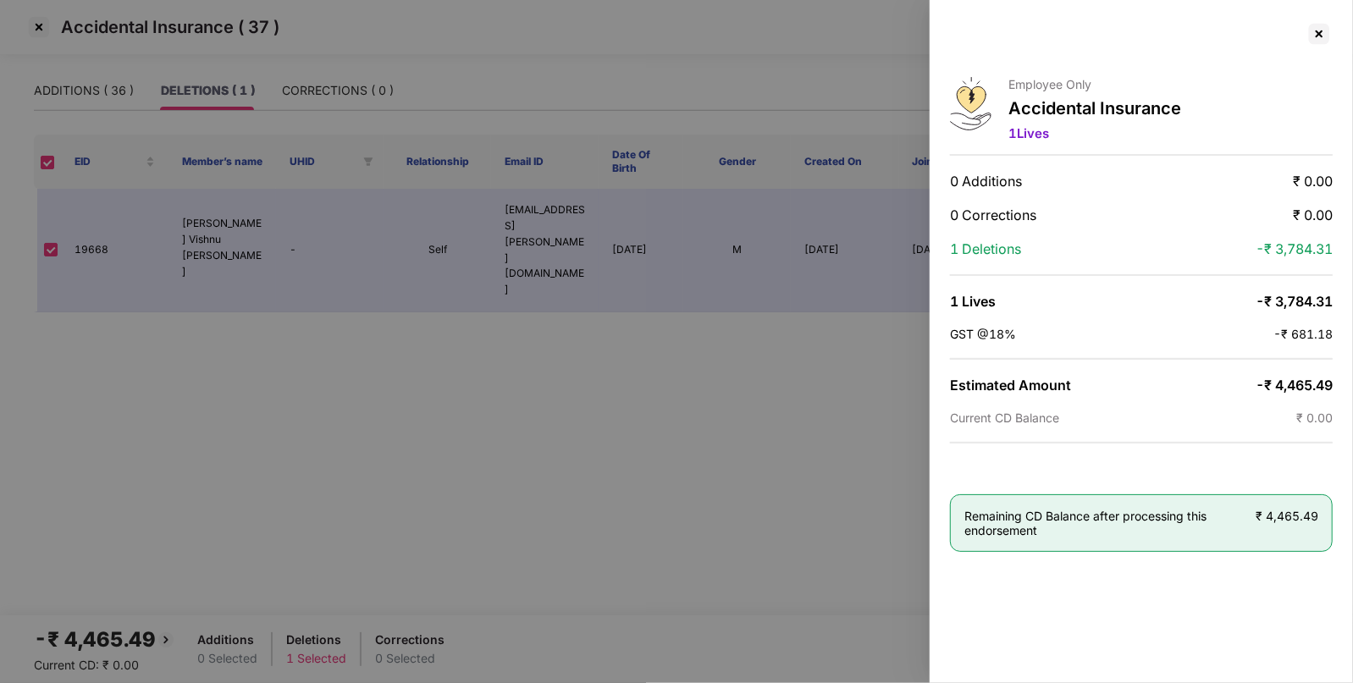
click at [1300, 377] on span "-₹ 4,465.49" at bounding box center [1294, 385] width 77 height 17
copy span "4,465.49"
click at [1317, 34] on div at bounding box center [1319, 33] width 27 height 27
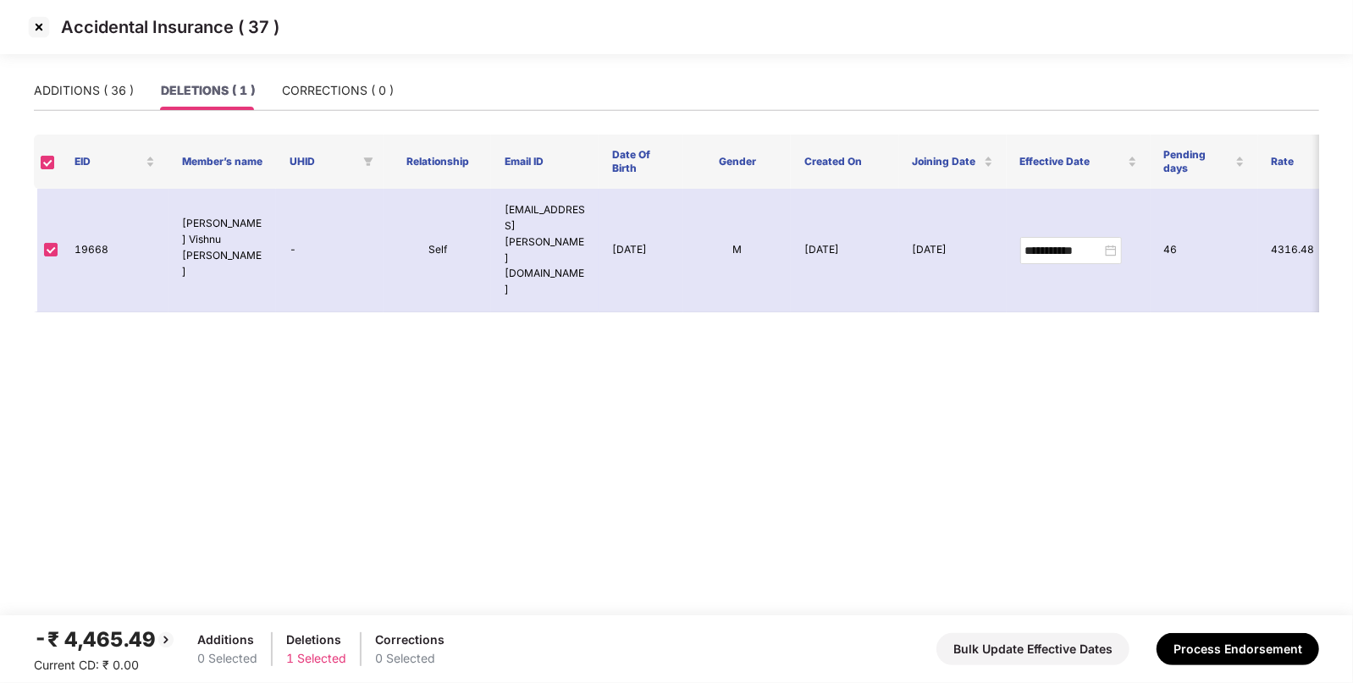
click at [33, 26] on img at bounding box center [38, 27] width 27 height 27
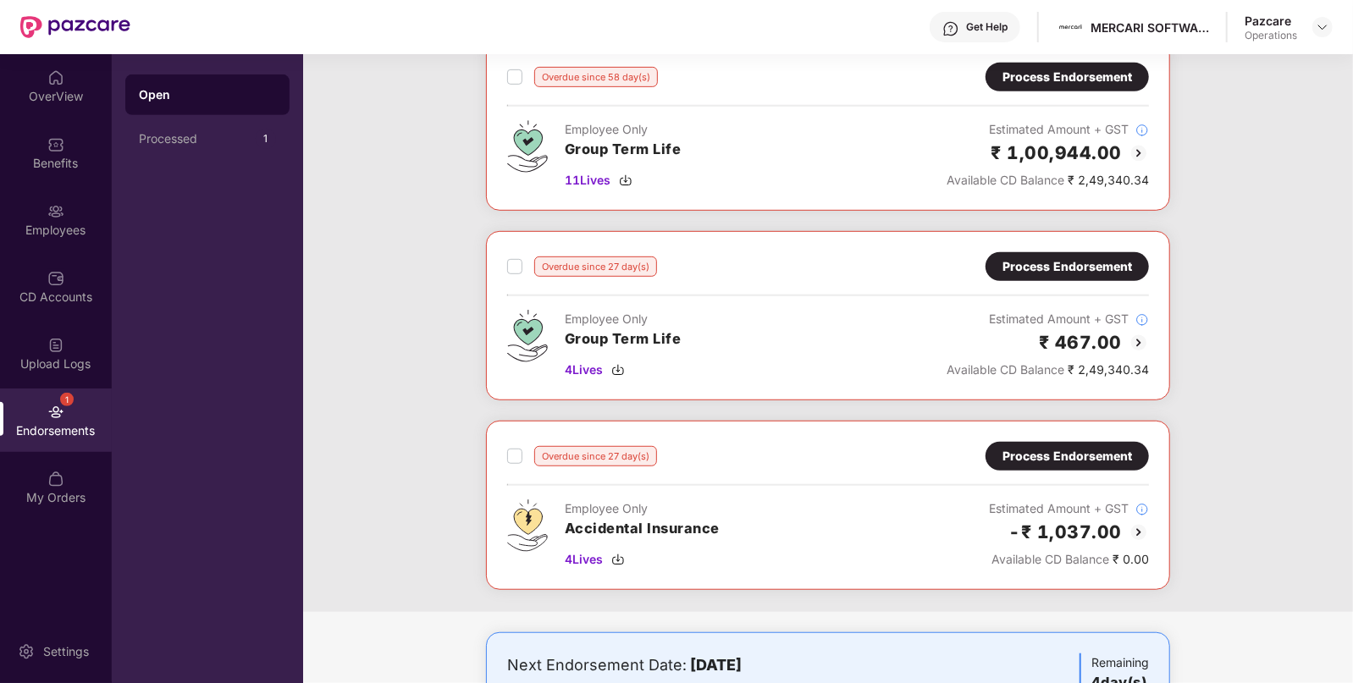
scroll to position [552, 0]
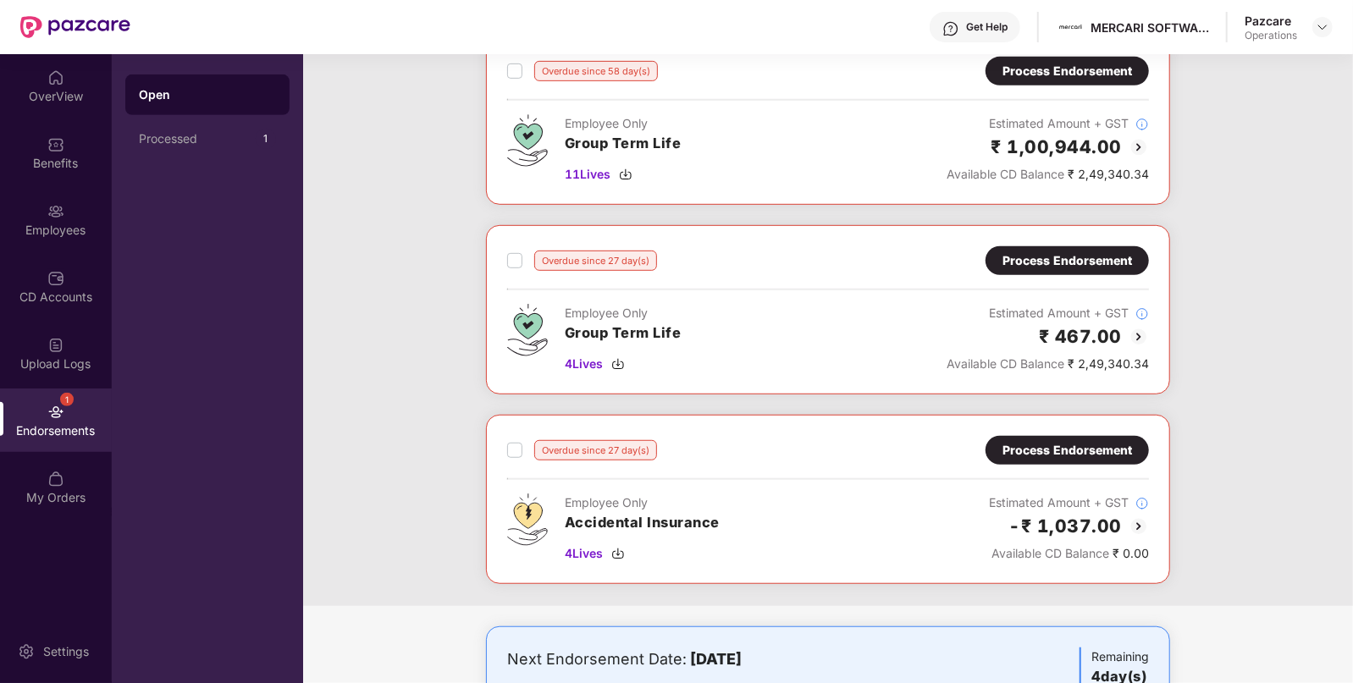
click at [1046, 447] on div "Process Endorsement" at bounding box center [1068, 450] width 130 height 19
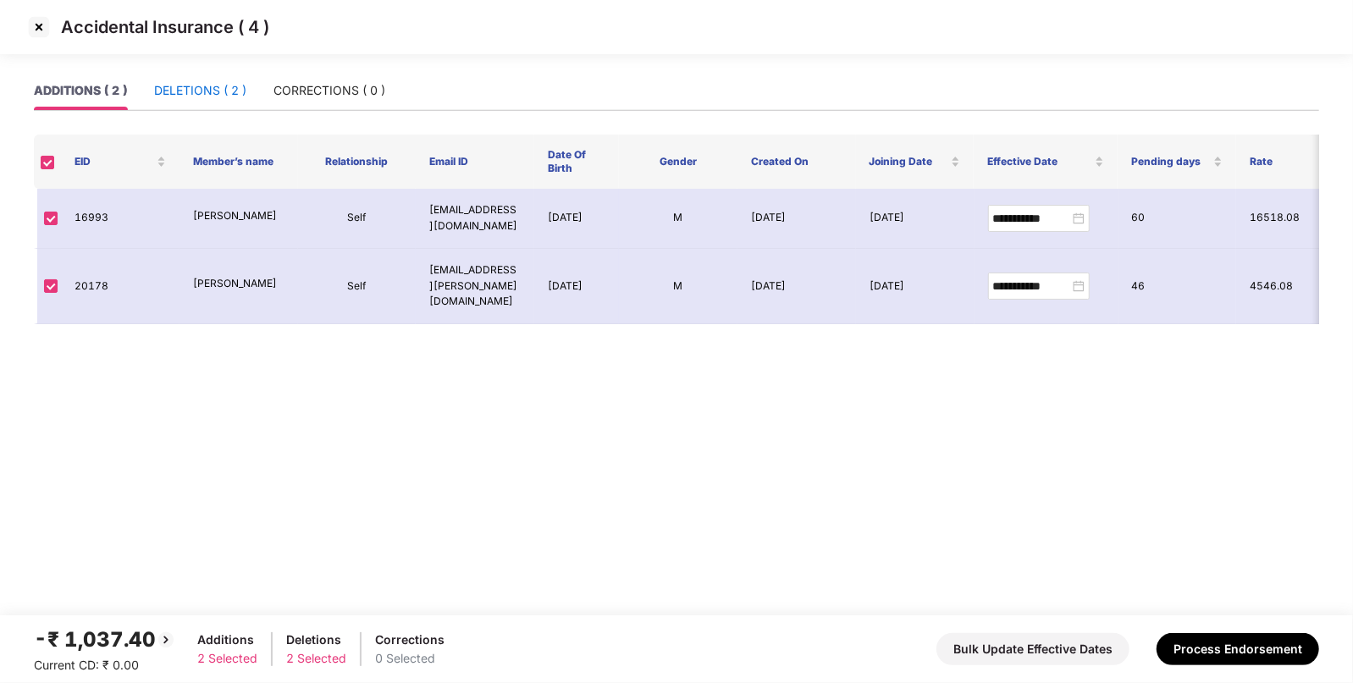
click at [209, 91] on div "DELETIONS ( 2 )" at bounding box center [200, 90] width 92 height 19
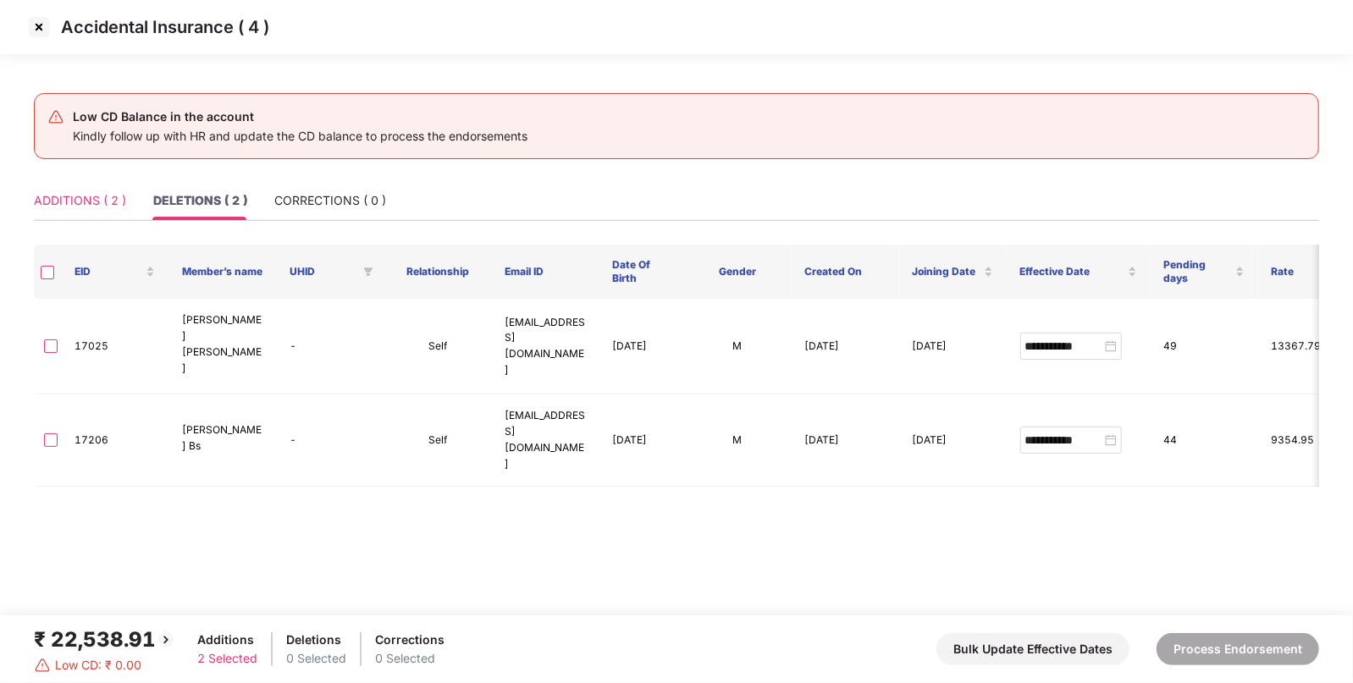
click at [90, 190] on div "ADDITIONS ( 2 )" at bounding box center [80, 200] width 92 height 39
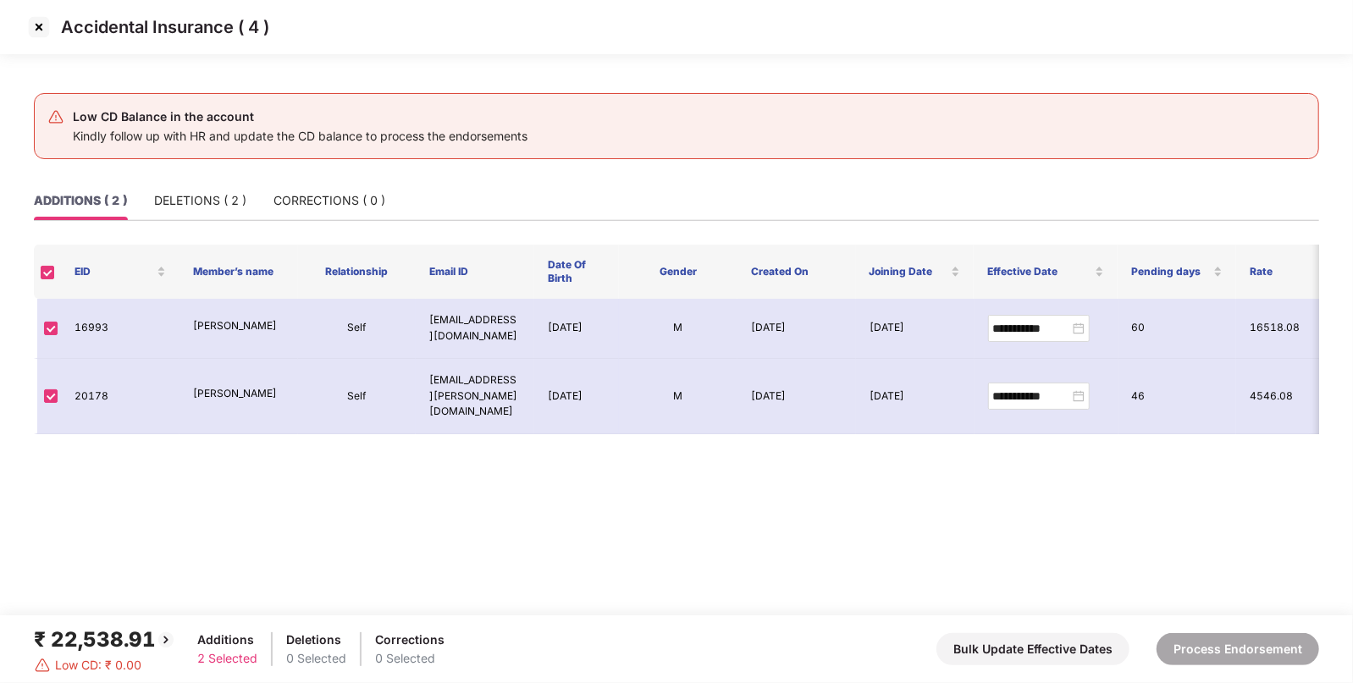
click at [91, 638] on div "₹ 22,538.91" at bounding box center [105, 640] width 142 height 32
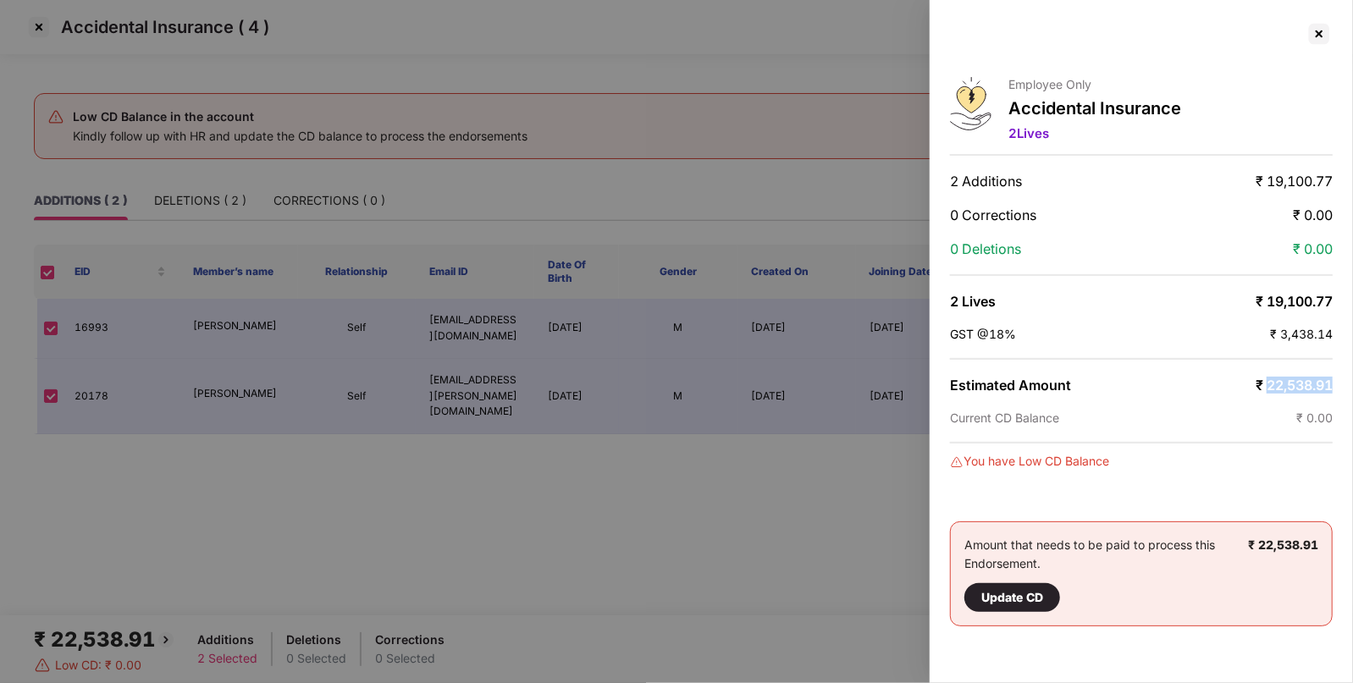
drag, startPoint x: 1265, startPoint y: 382, endPoint x: 1351, endPoint y: 385, distance: 85.6
click at [1351, 385] on div "Employee Only Accidental Insurance 2 Lives 2 Additions ₹ 19,100.77 0 Correction…" at bounding box center [1141, 341] width 423 height 683
copy span "22,538.91"
click at [1318, 38] on div at bounding box center [1319, 33] width 27 height 27
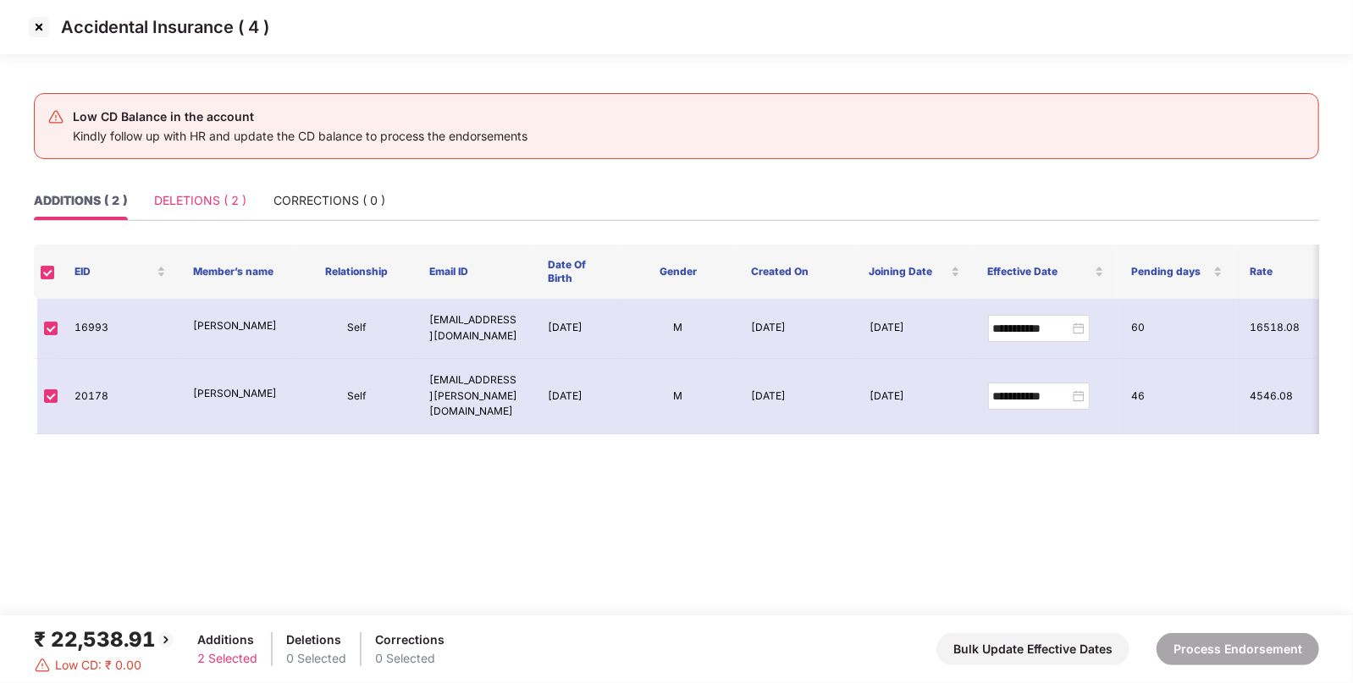
click at [197, 188] on div "DELETIONS ( 2 )" at bounding box center [200, 200] width 92 height 39
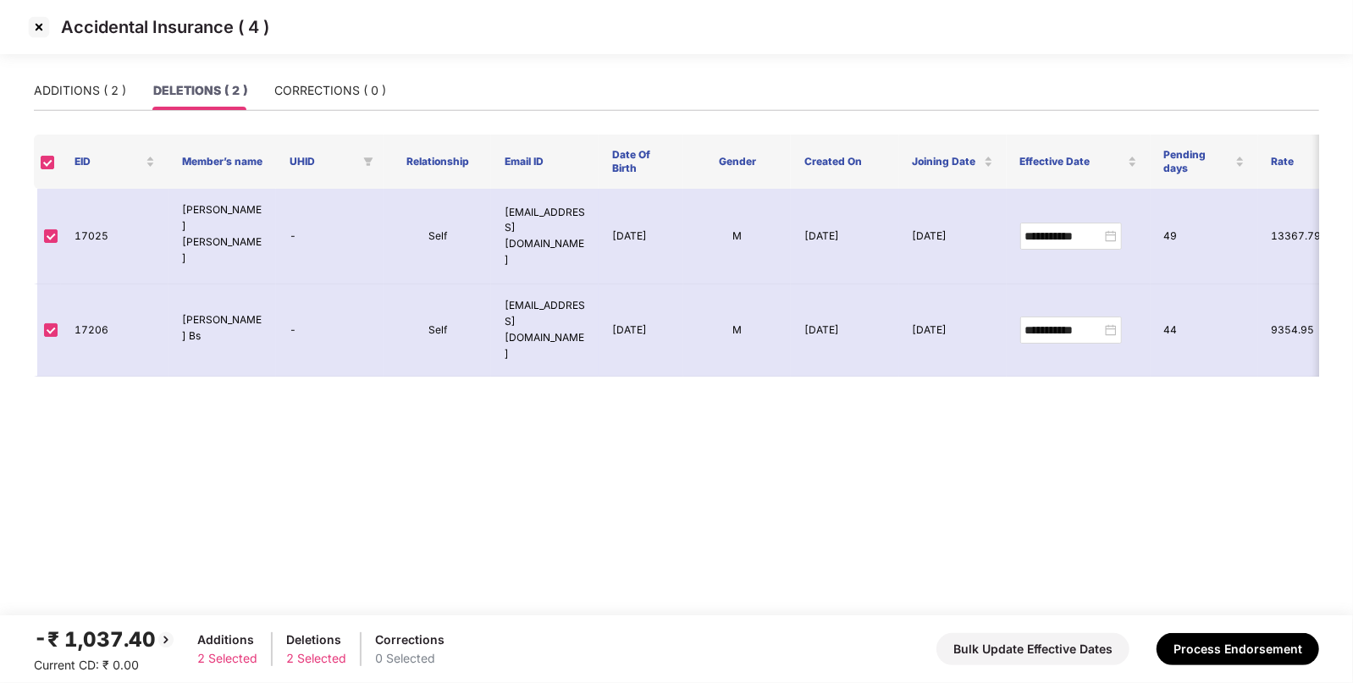
click at [51, 285] on td at bounding box center [47, 330] width 27 height 91
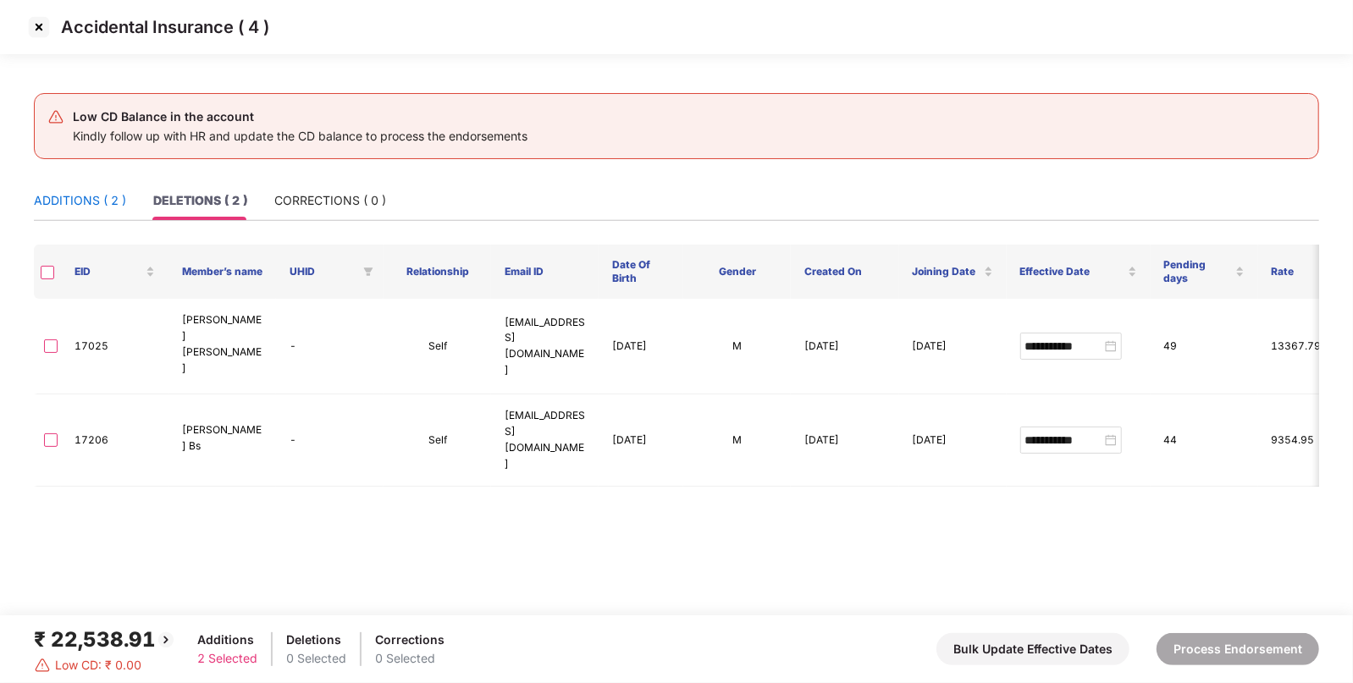
click at [69, 197] on div "ADDITIONS ( 2 )" at bounding box center [80, 200] width 92 height 19
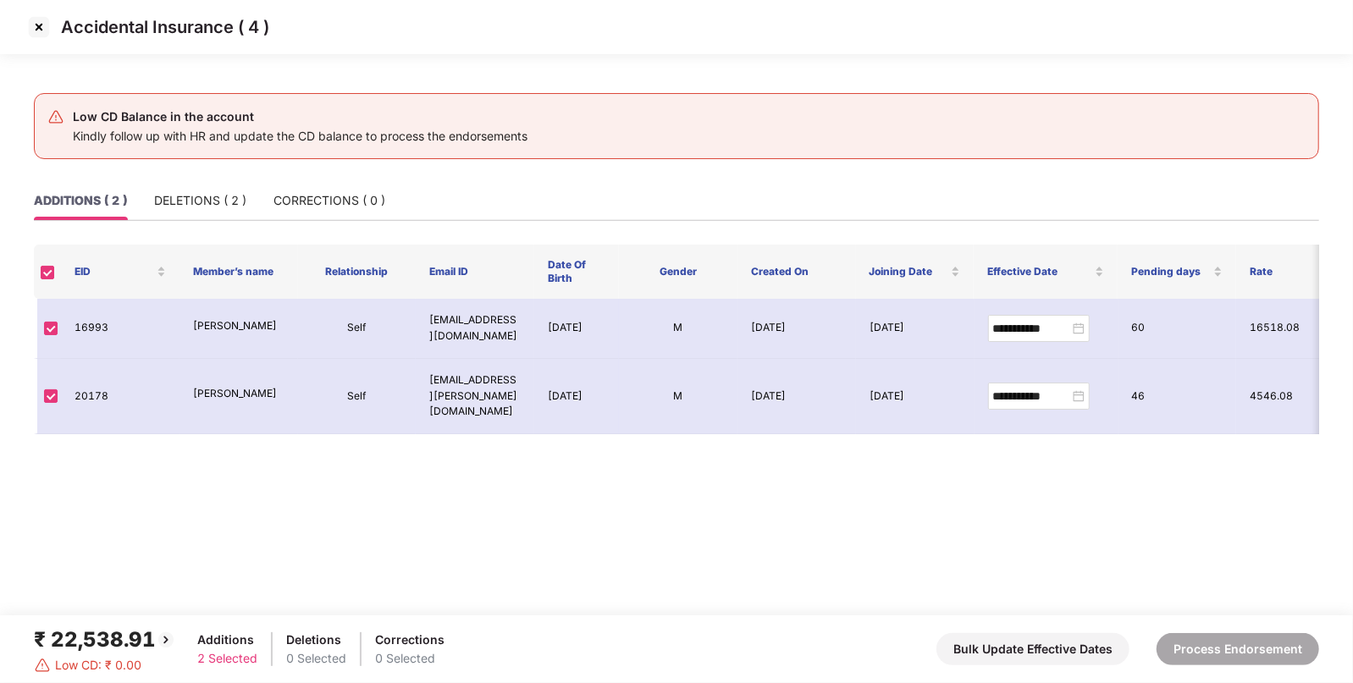
click at [111, 634] on div "₹ 22,538.91" at bounding box center [105, 640] width 142 height 32
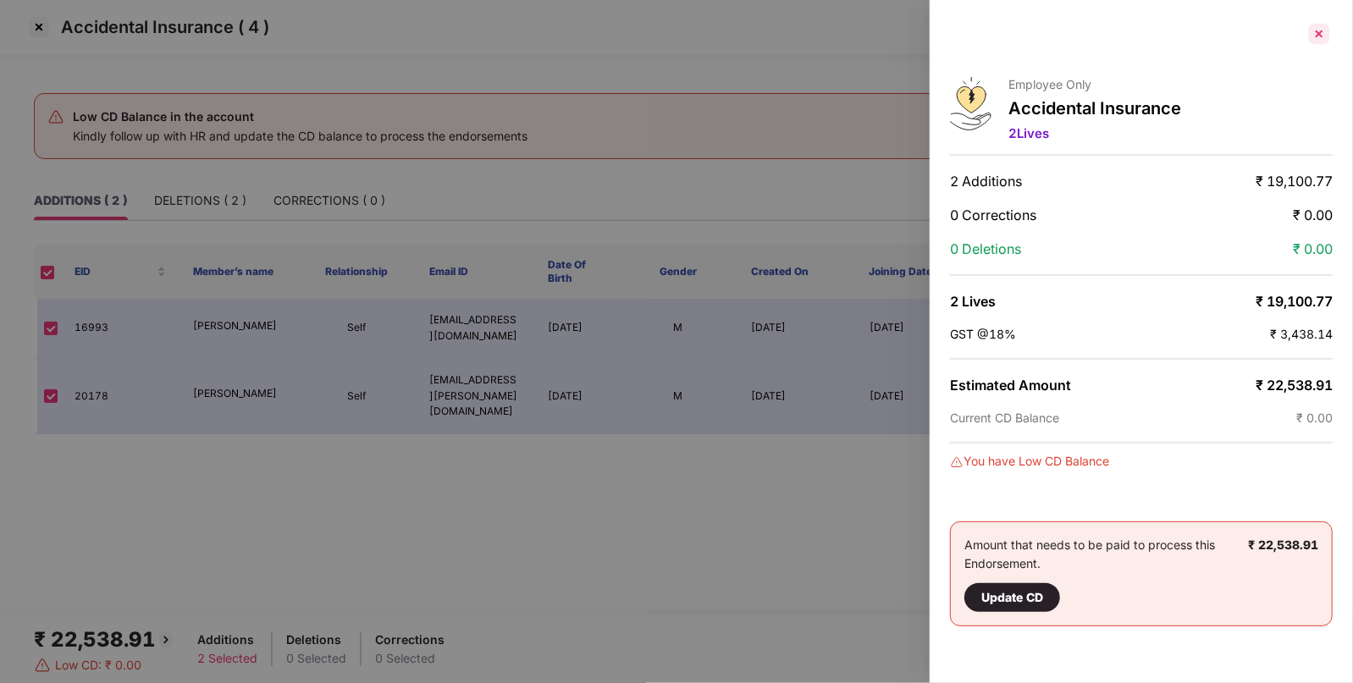
click at [1319, 37] on div at bounding box center [1319, 33] width 27 height 27
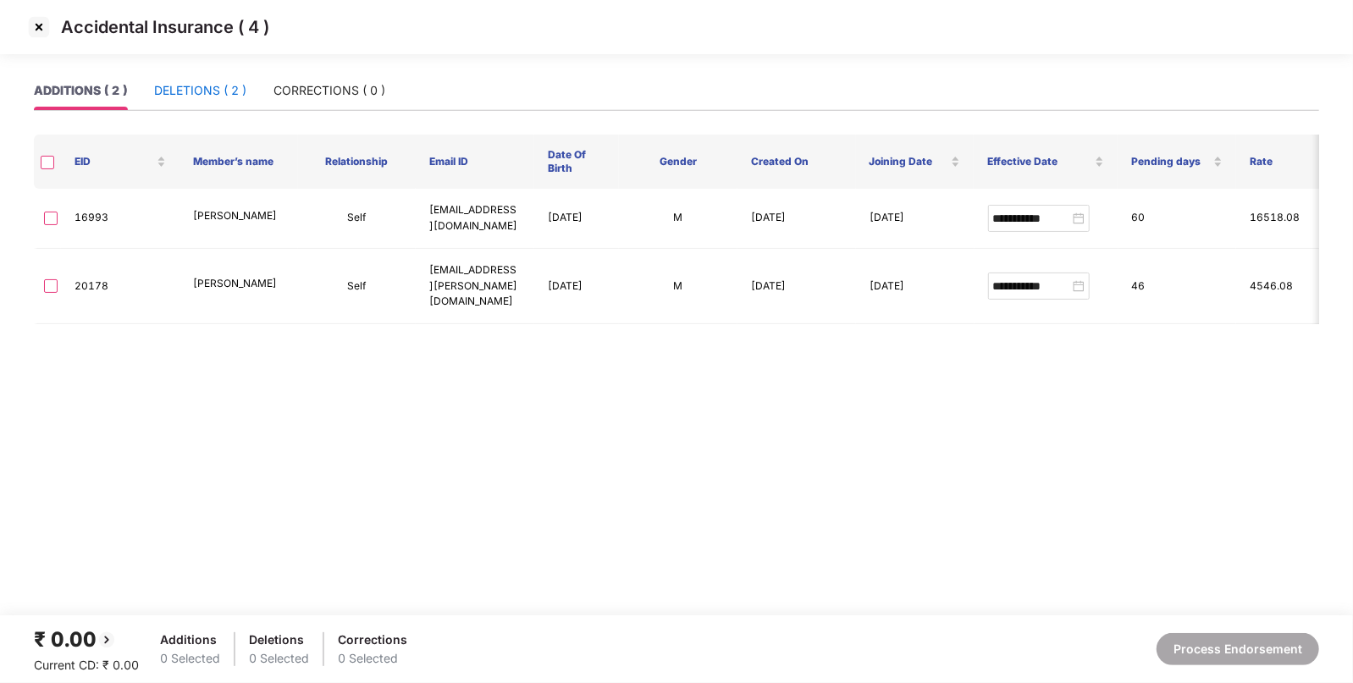
click at [191, 98] on div "DELETIONS ( 2 )" at bounding box center [200, 90] width 92 height 19
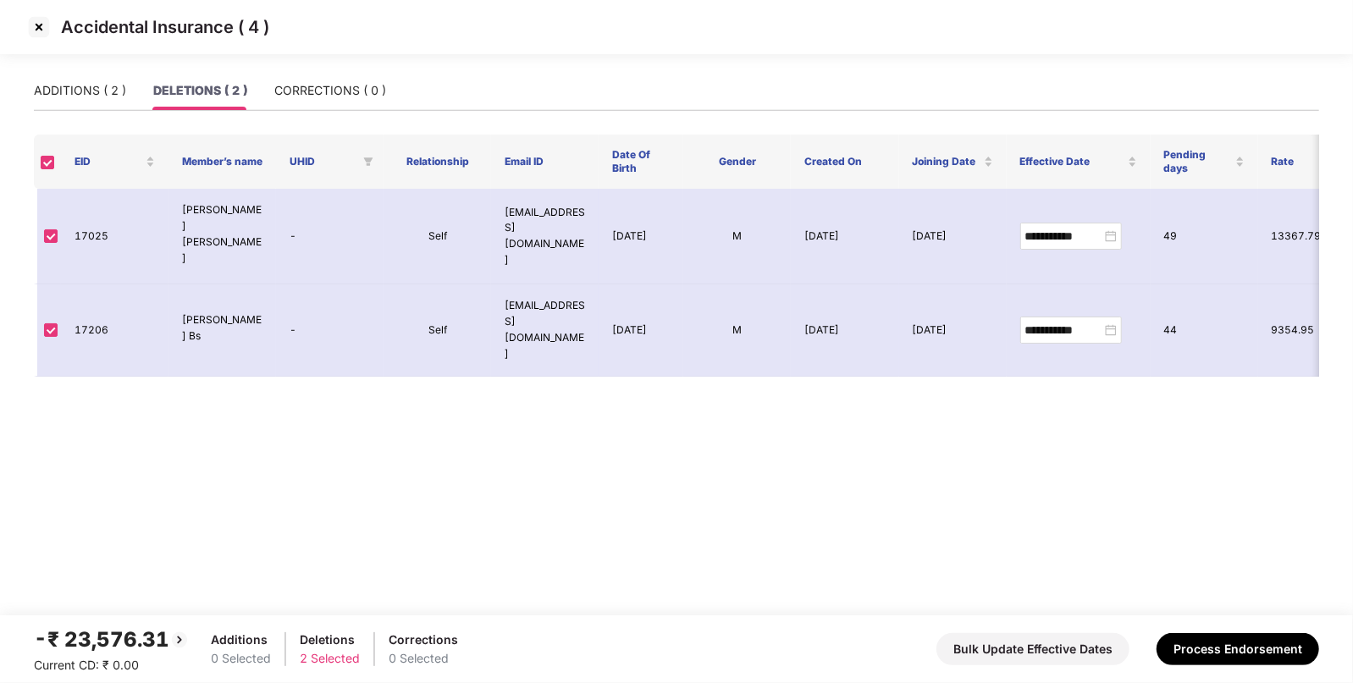
click at [93, 639] on div "-₹ 23,576.31" at bounding box center [112, 640] width 156 height 32
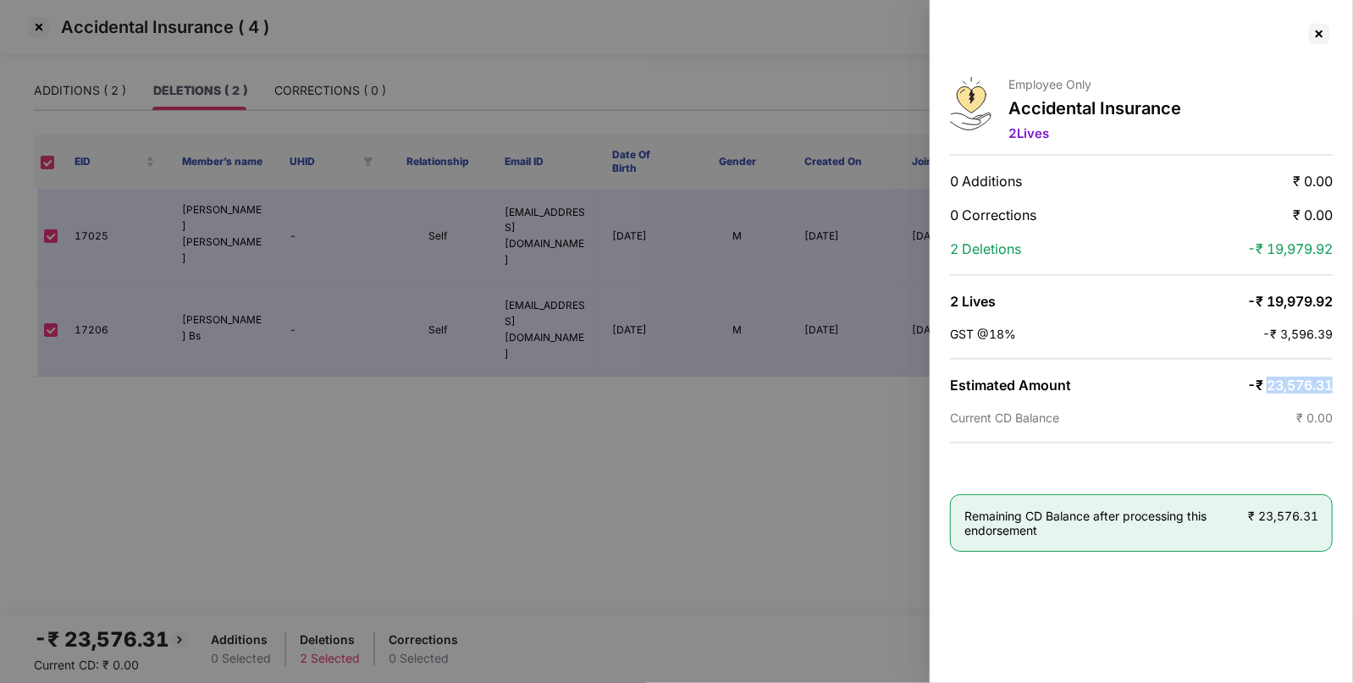
drag, startPoint x: 1267, startPoint y: 379, endPoint x: 1346, endPoint y: 374, distance: 79.7
click at [1346, 374] on div "Employee Only Accidental Insurance 2 Lives 0 Additions ₹ 0.00 0 Corrections ₹ 0…" at bounding box center [1141, 341] width 423 height 683
copy span "23,576.31"
click at [1314, 28] on div at bounding box center [1319, 33] width 27 height 27
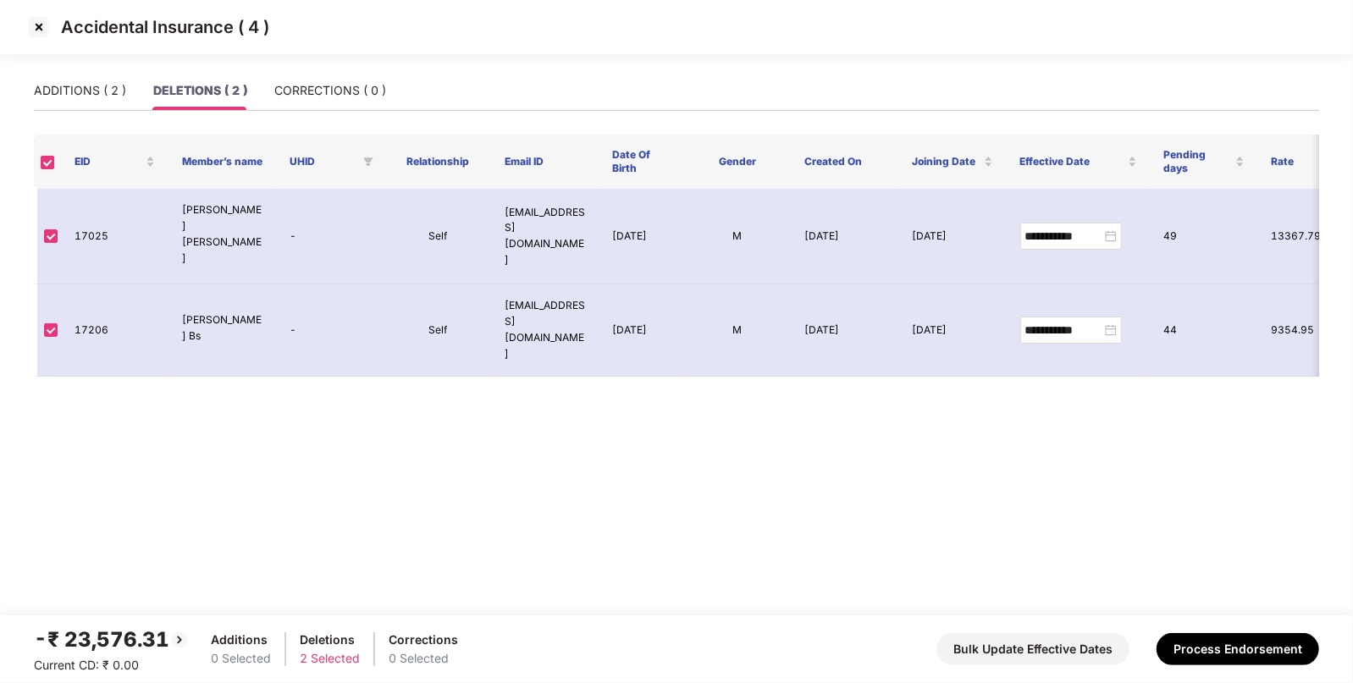
click at [37, 25] on img at bounding box center [38, 27] width 27 height 27
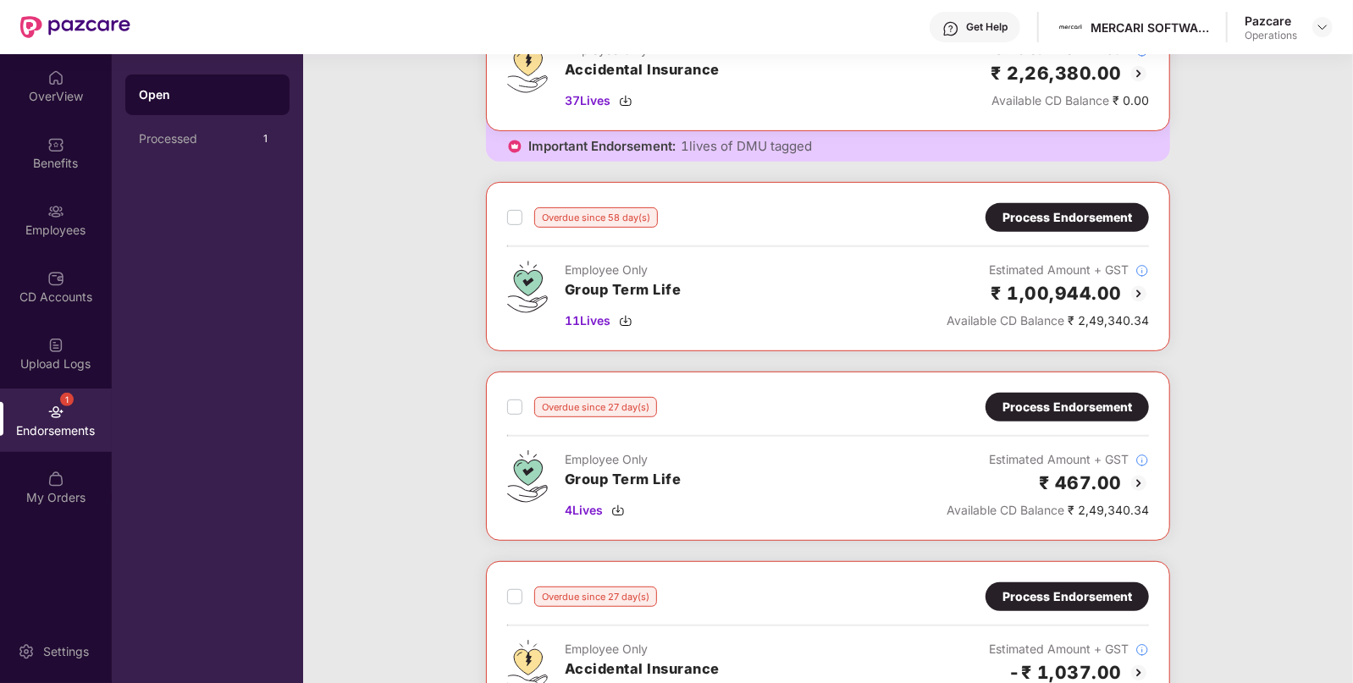
scroll to position [547, 0]
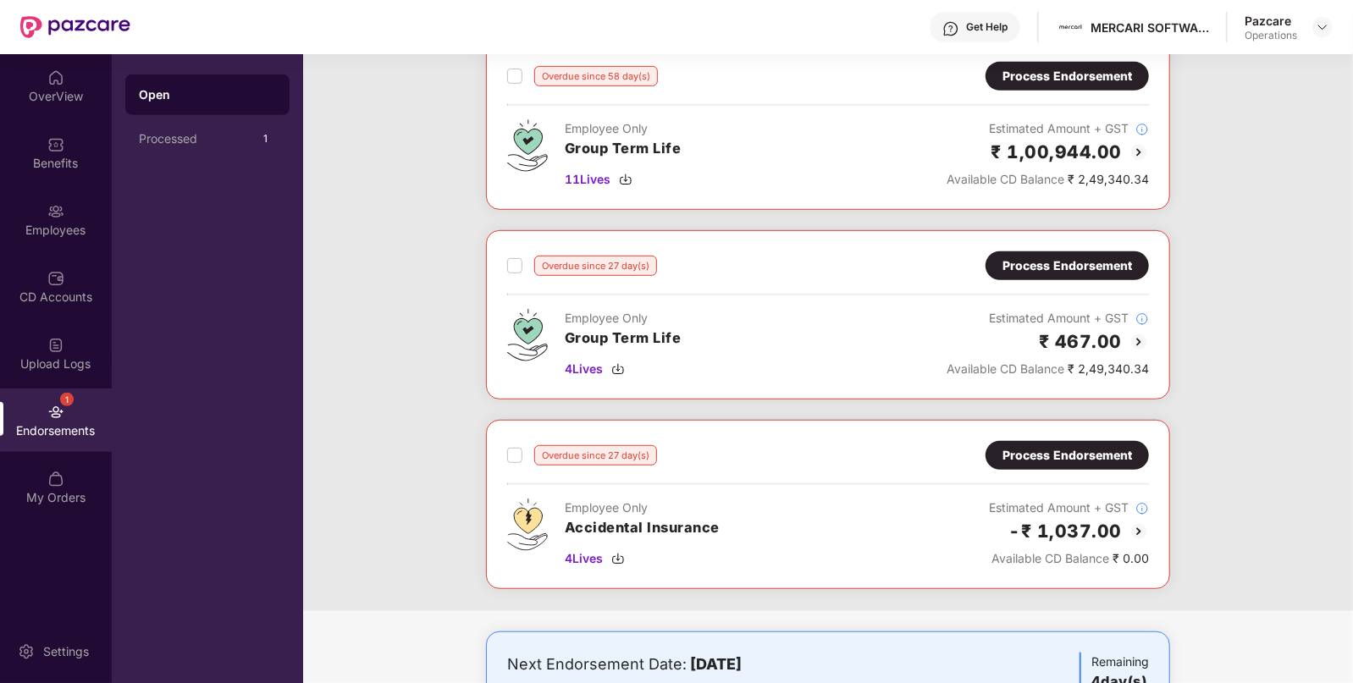
click at [1055, 260] on div "Process Endorsement" at bounding box center [1068, 266] width 130 height 19
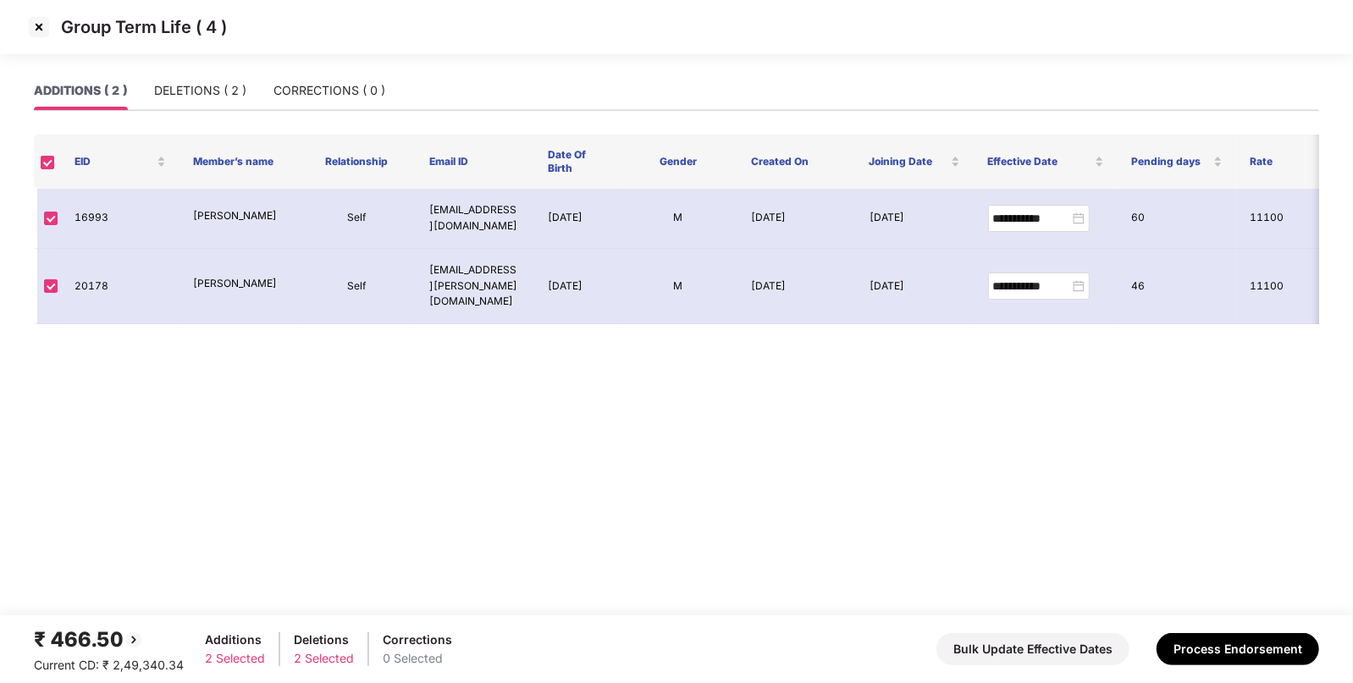
click at [34, 21] on img at bounding box center [38, 27] width 27 height 27
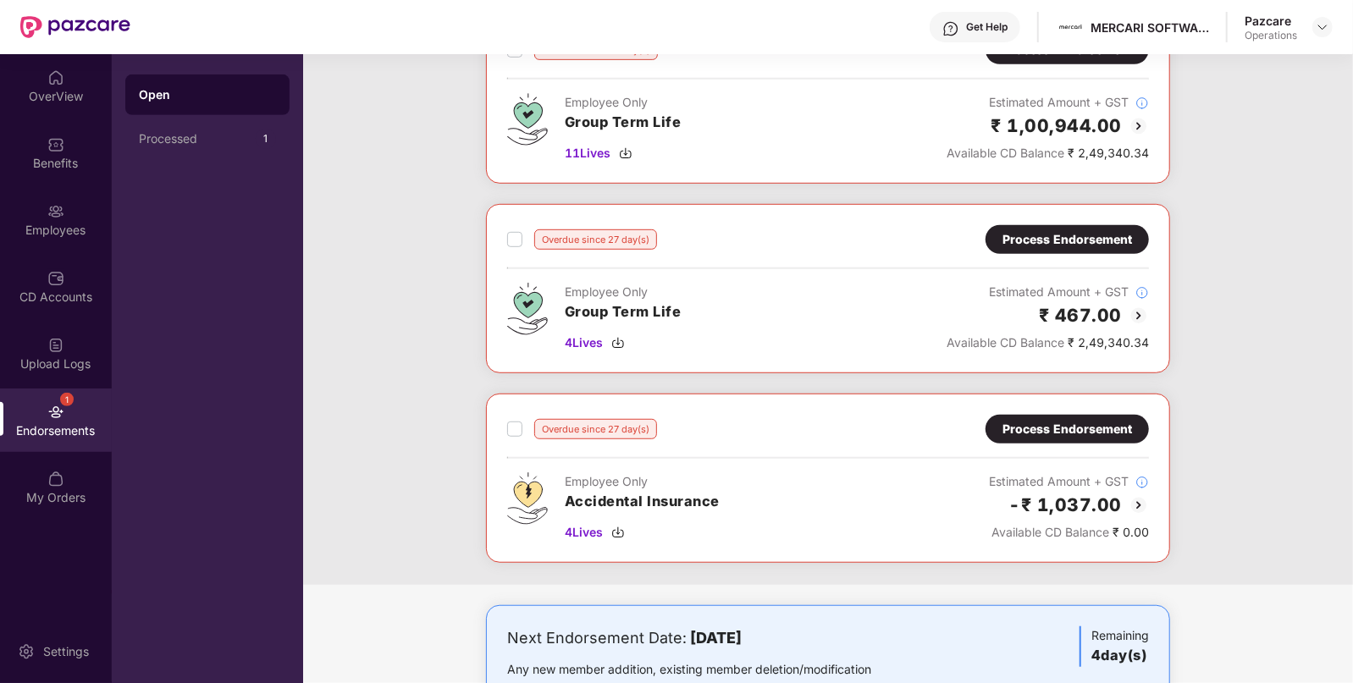
scroll to position [1014, 0]
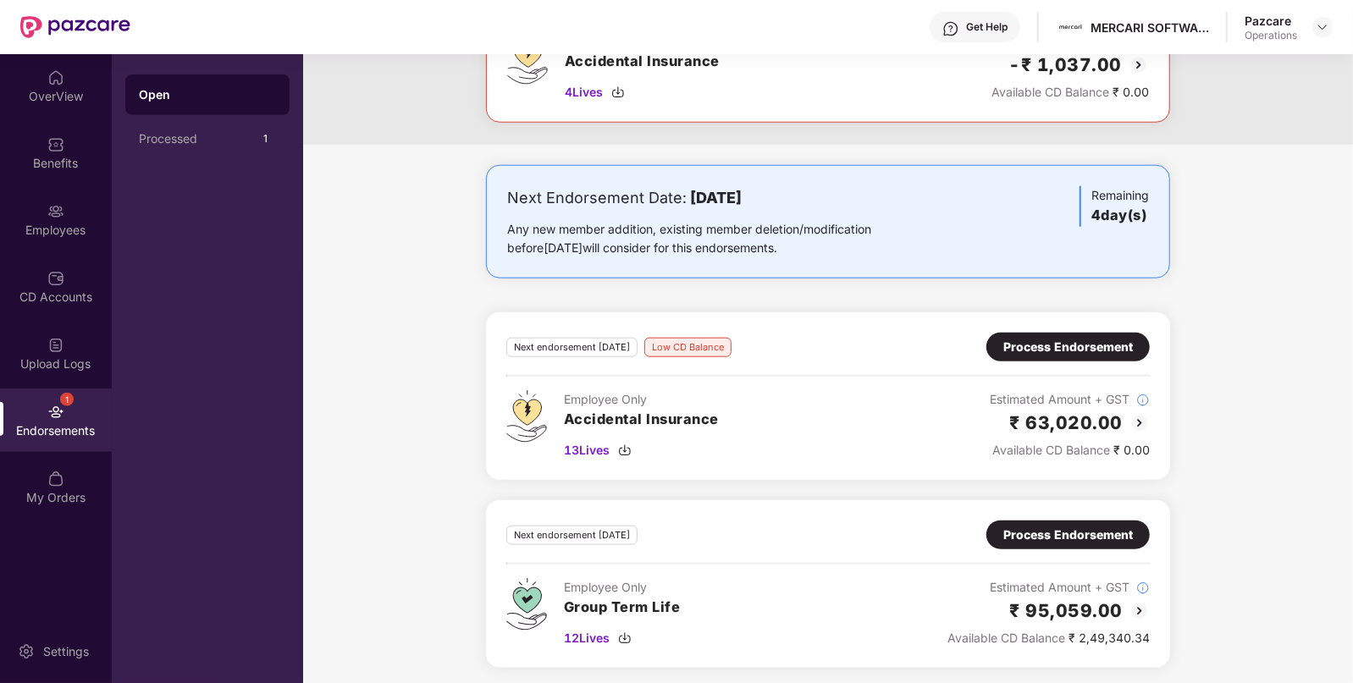
click at [1084, 349] on div "Process Endorsement" at bounding box center [1068, 347] width 130 height 19
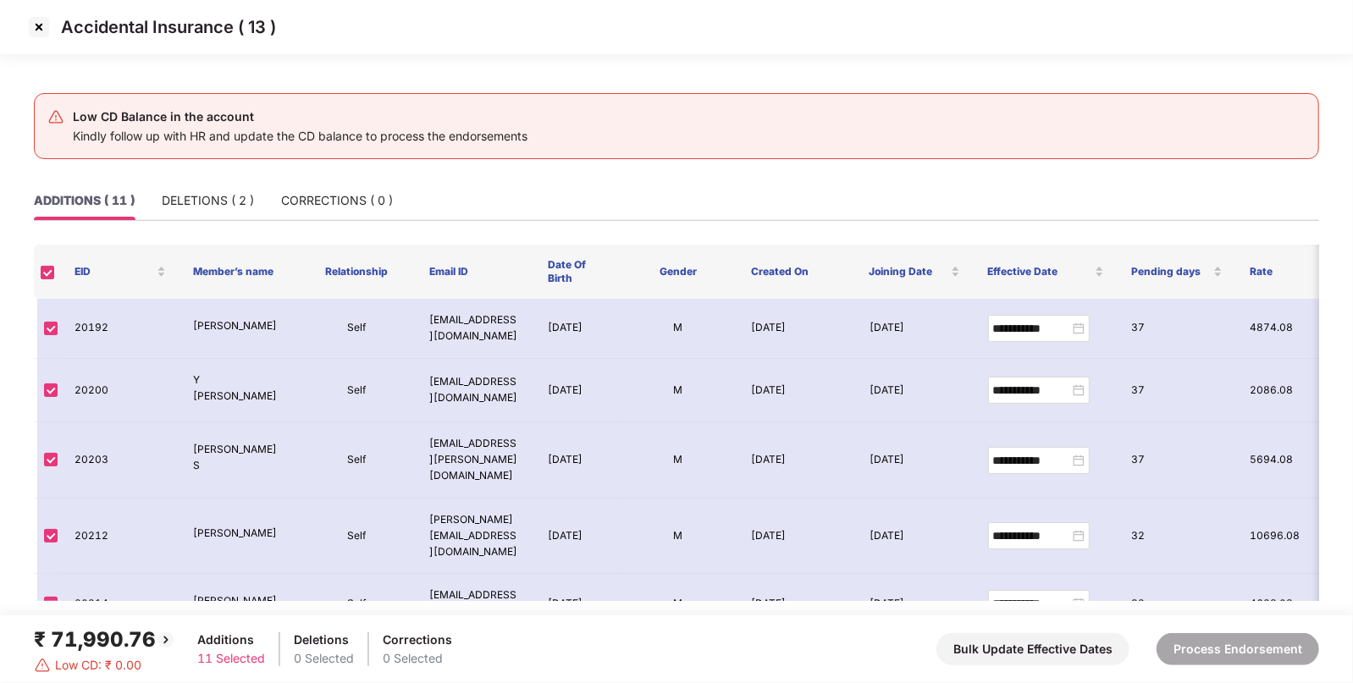
click at [73, 633] on div "₹ 71,990.76" at bounding box center [105, 640] width 142 height 32
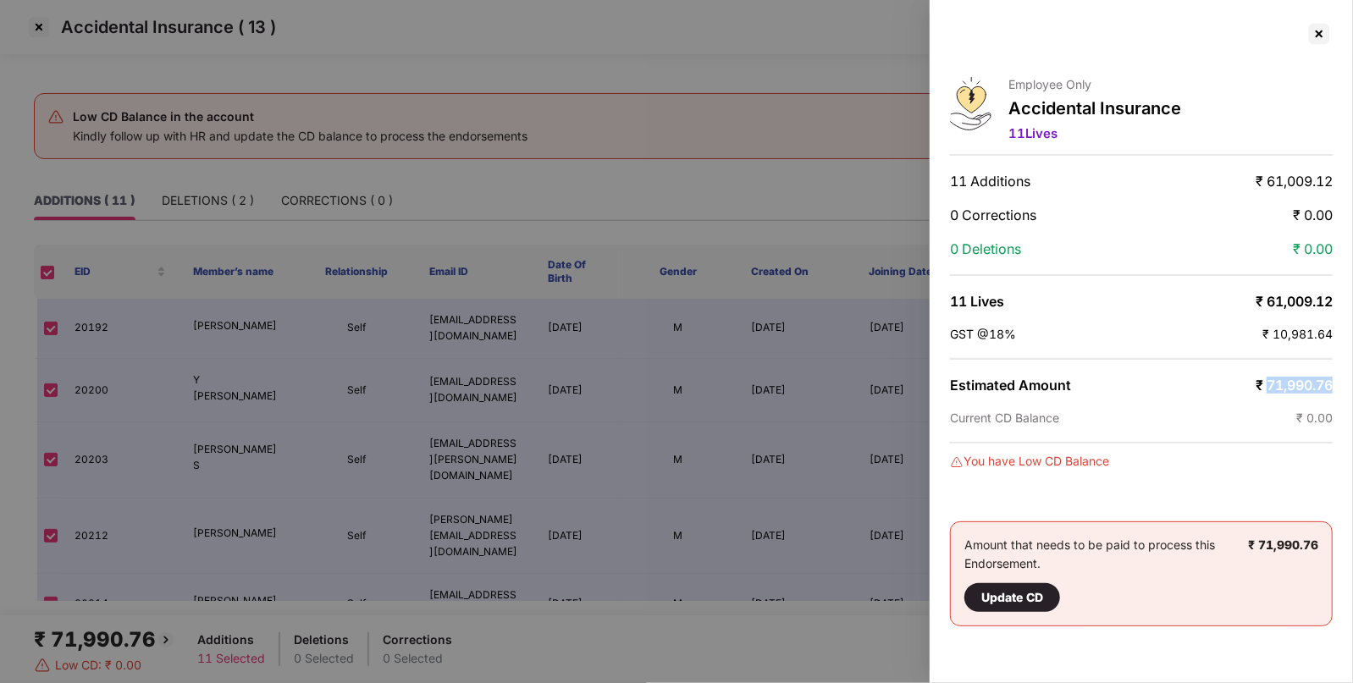
drag, startPoint x: 1267, startPoint y: 377, endPoint x: 1334, endPoint y: 384, distance: 67.2
click at [1334, 384] on div "Employee Only Accidental Insurance 11 Lives 11 Additions ₹ 61,009.12 0 Correcti…" at bounding box center [1141, 341] width 423 height 683
copy span "71,990.76"
click at [1306, 45] on div at bounding box center [1319, 33] width 27 height 27
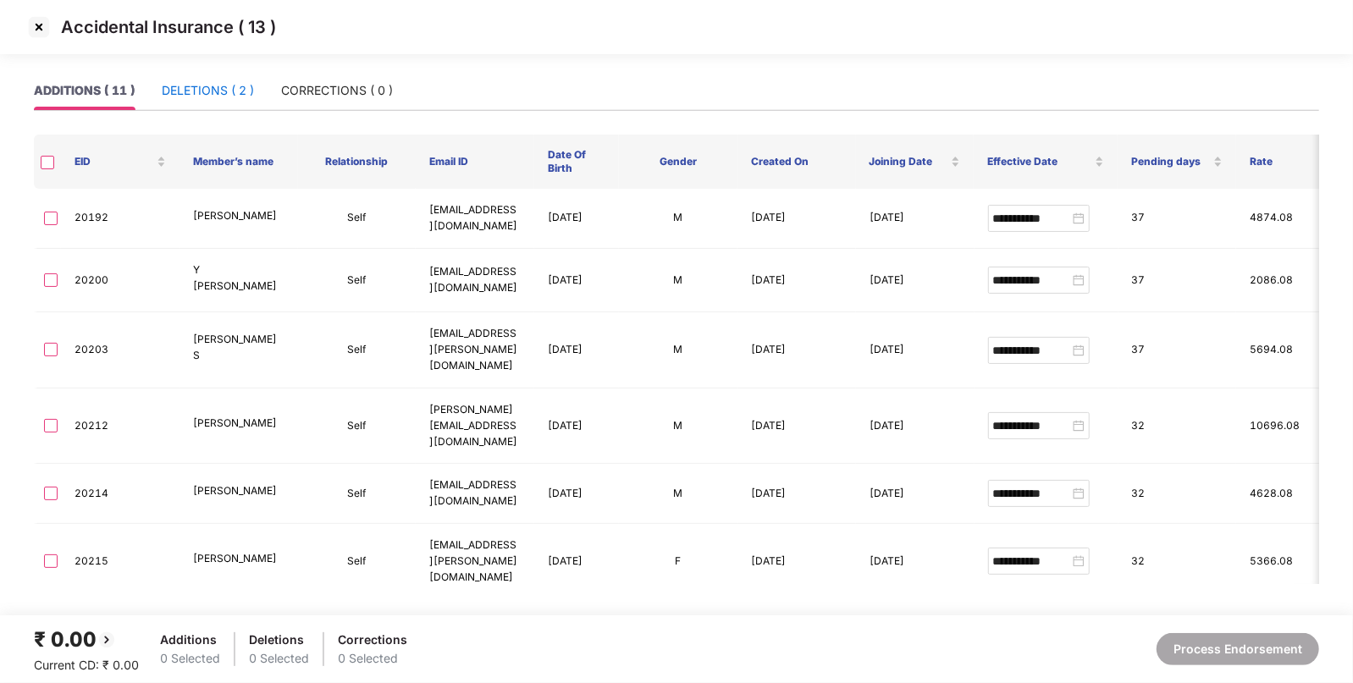
click at [203, 98] on div "DELETIONS ( 2 )" at bounding box center [208, 90] width 92 height 19
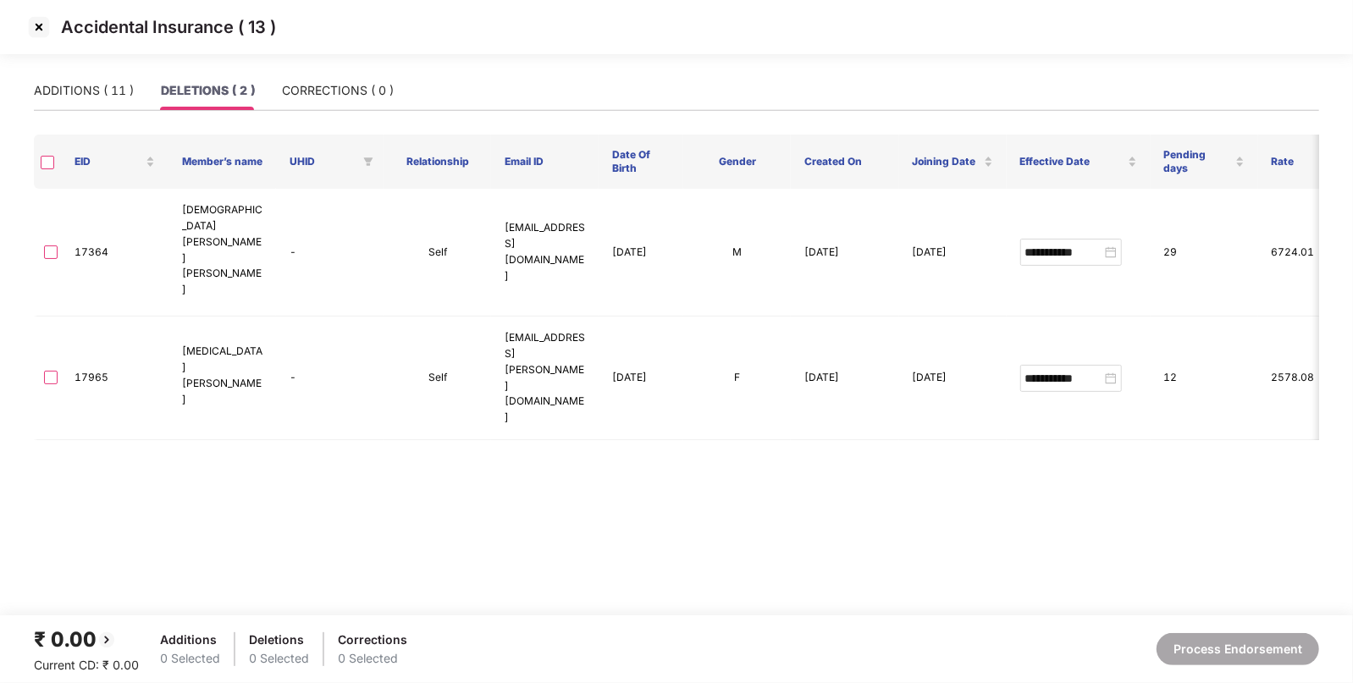
click at [50, 153] on label at bounding box center [48, 161] width 14 height 16
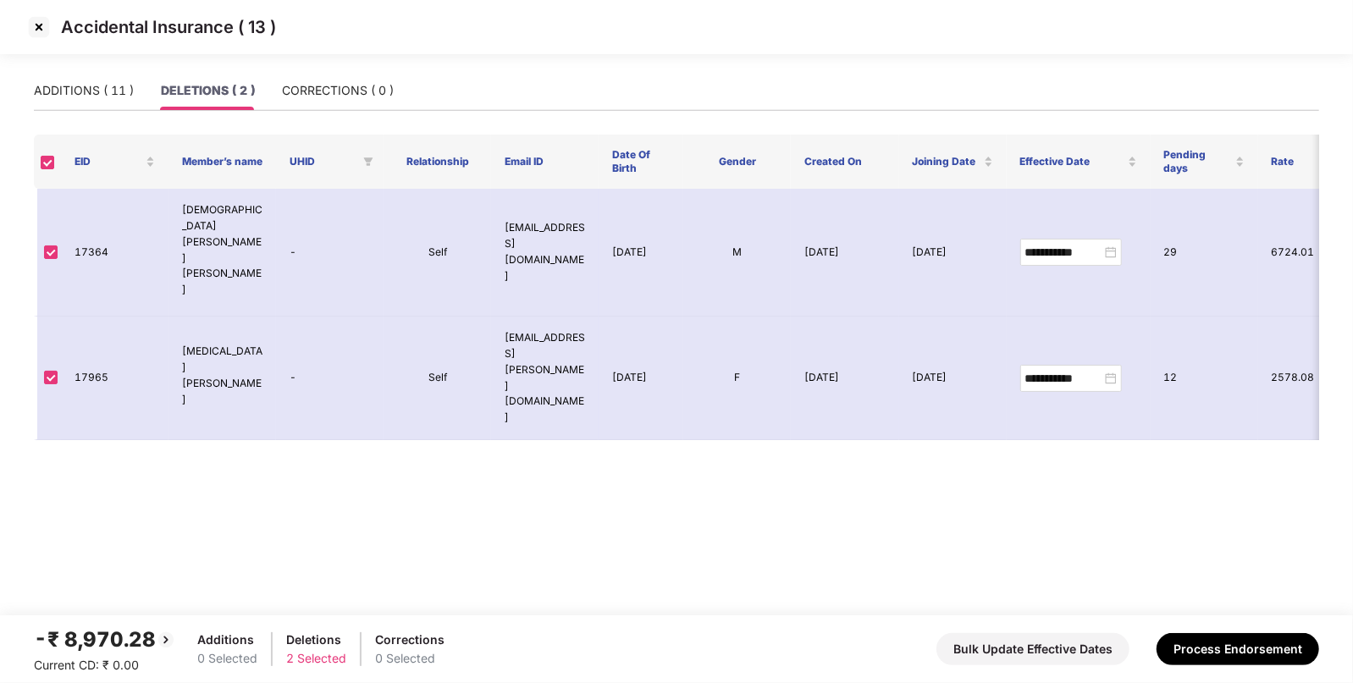
click at [101, 644] on div "-₹ 8,970.28" at bounding box center [105, 640] width 142 height 32
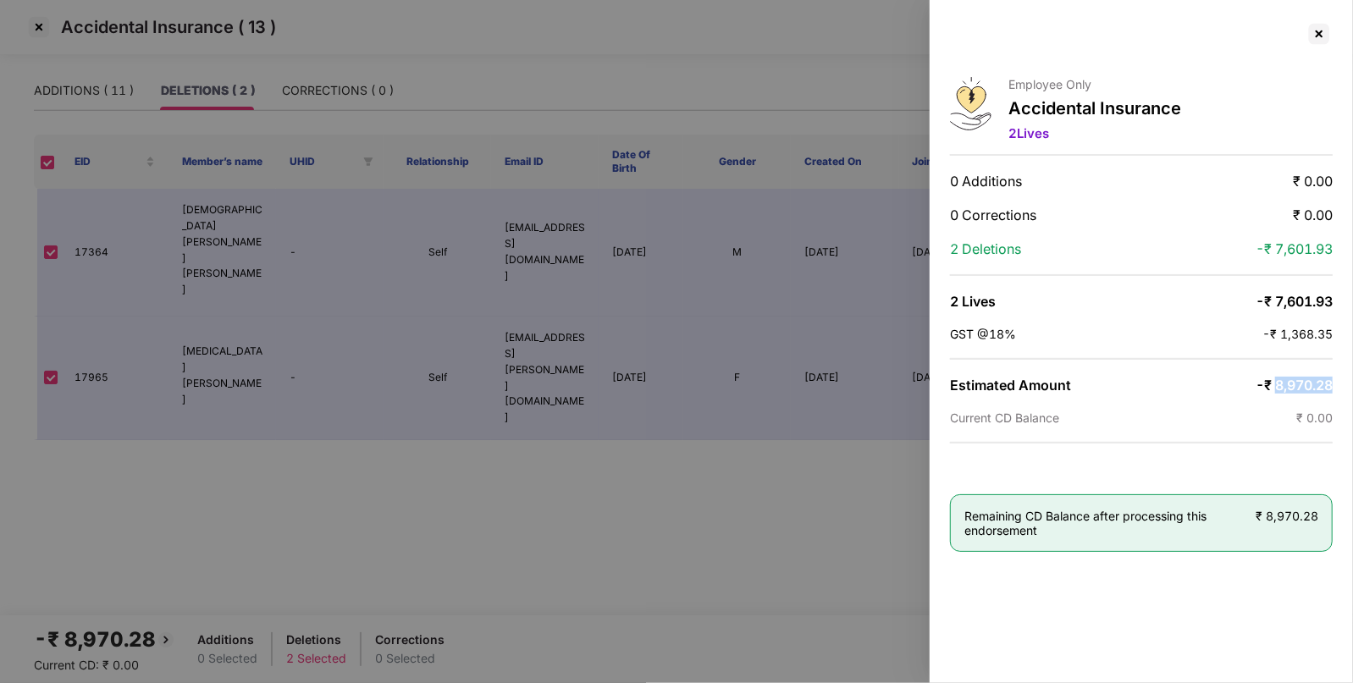
drag, startPoint x: 1277, startPoint y: 384, endPoint x: 1334, endPoint y: 381, distance: 56.8
click at [1334, 381] on div "Employee Only Accidental Insurance 2 Lives 0 Additions ₹ 0.00 0 Corrections ₹ 0…" at bounding box center [1141, 341] width 423 height 683
copy span "8,970.28"
click at [1323, 30] on div at bounding box center [1319, 33] width 27 height 27
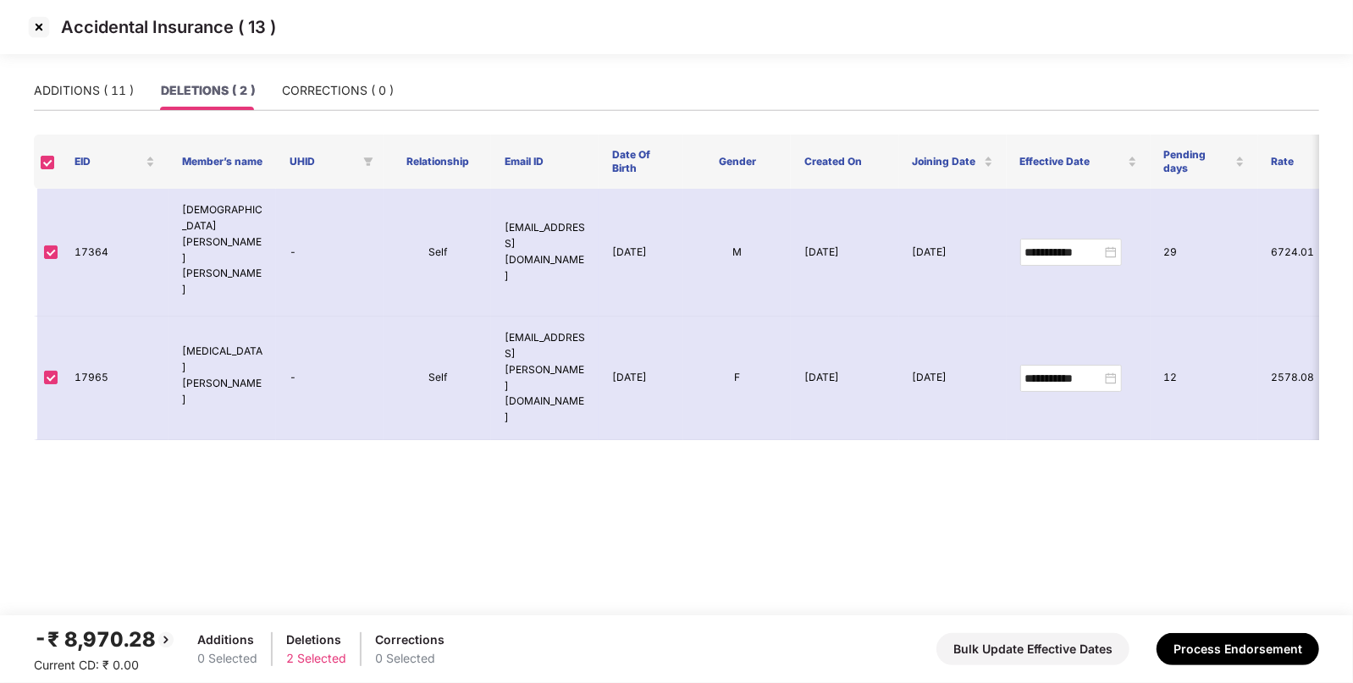
click at [42, 27] on img at bounding box center [38, 27] width 27 height 27
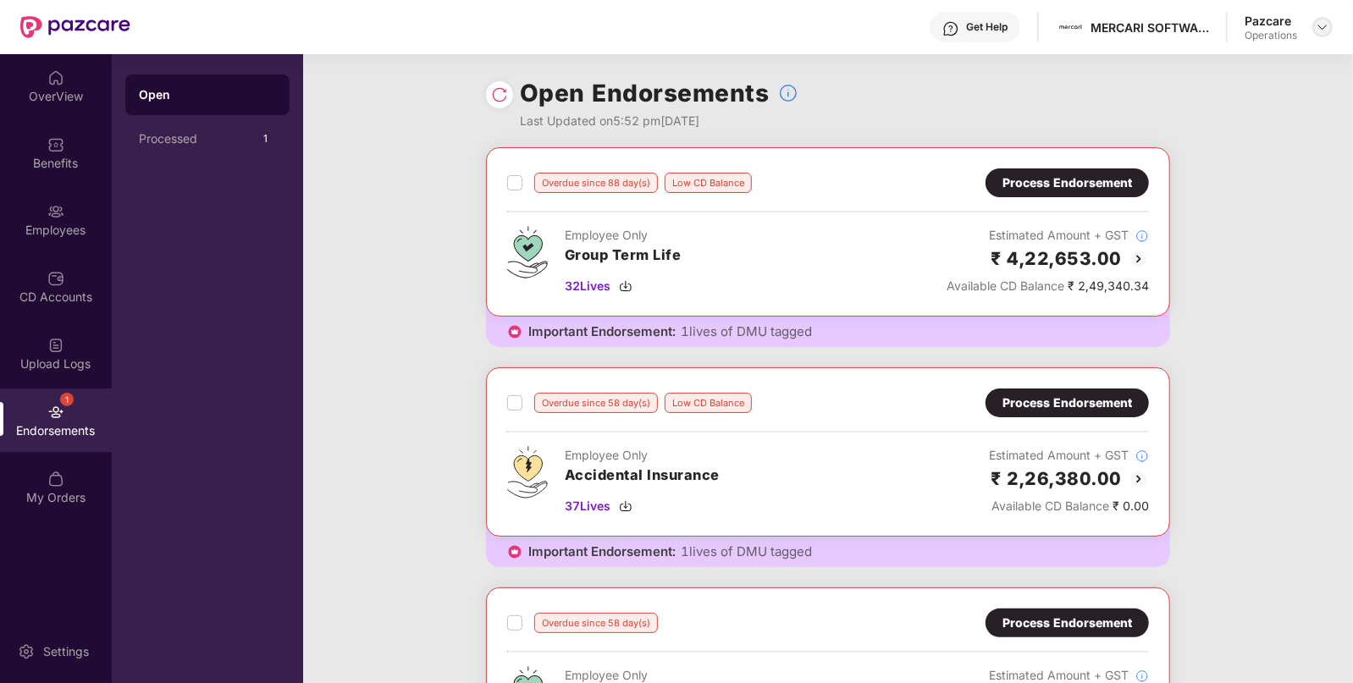
click at [1319, 29] on img at bounding box center [1323, 27] width 14 height 14
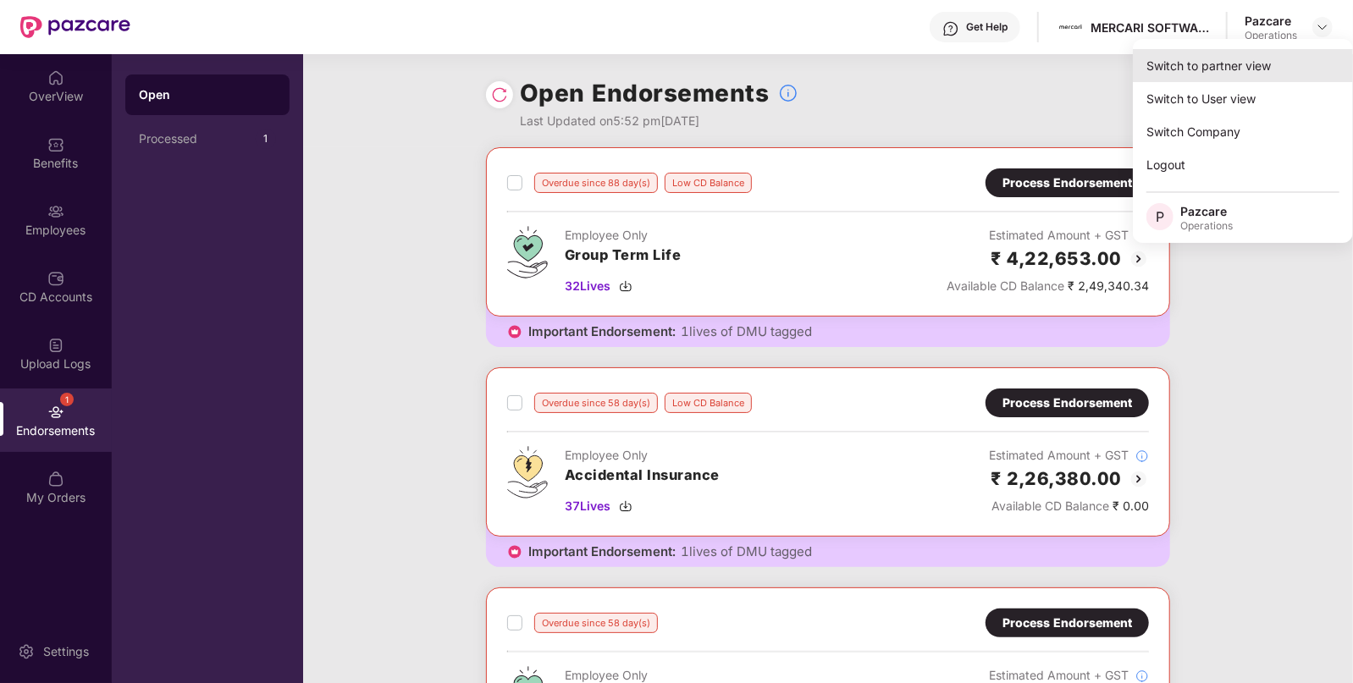
click at [1257, 57] on div "Switch to partner view" at bounding box center [1243, 65] width 220 height 33
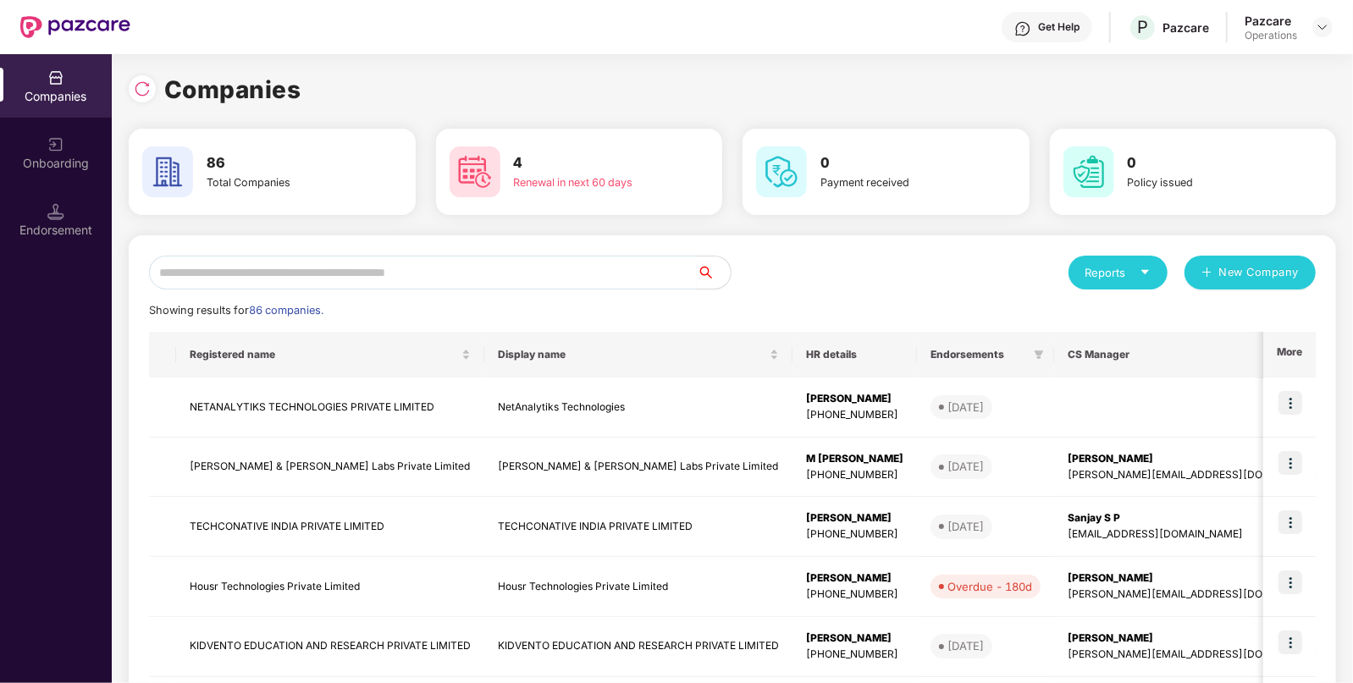
click at [391, 265] on input "text" at bounding box center [423, 273] width 548 height 34
paste input "********"
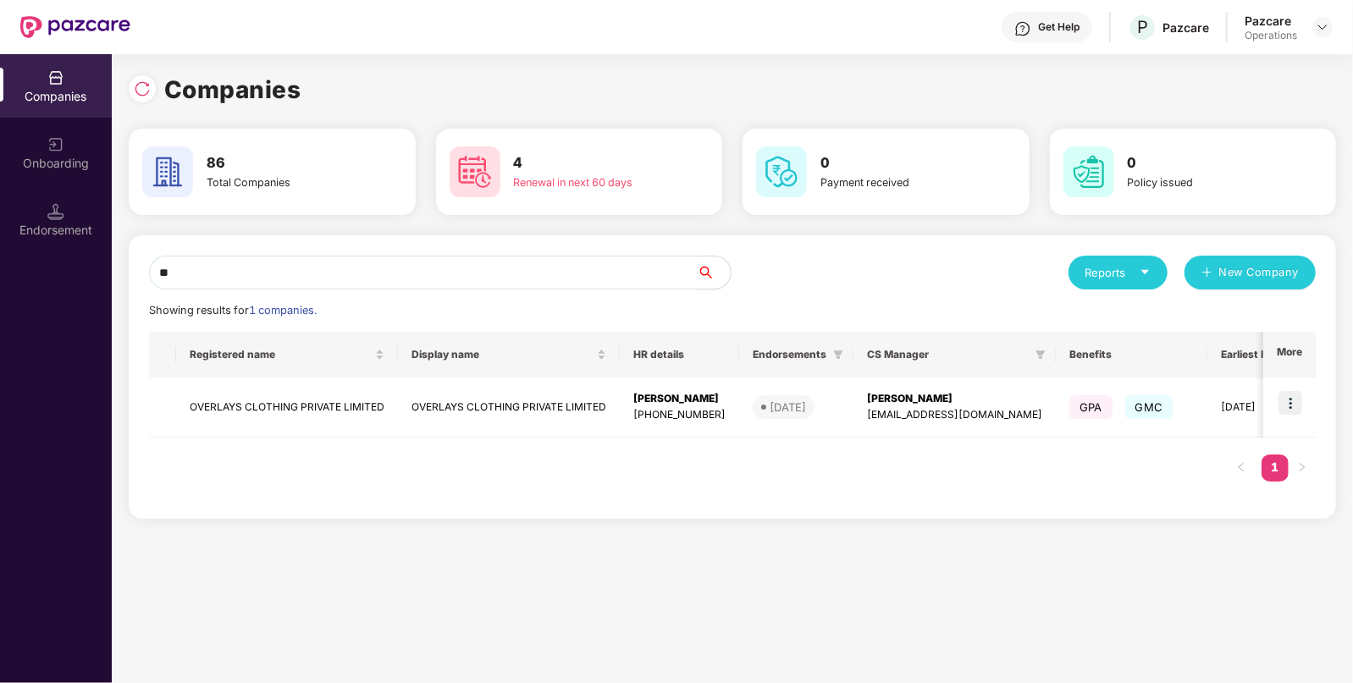
type input "*"
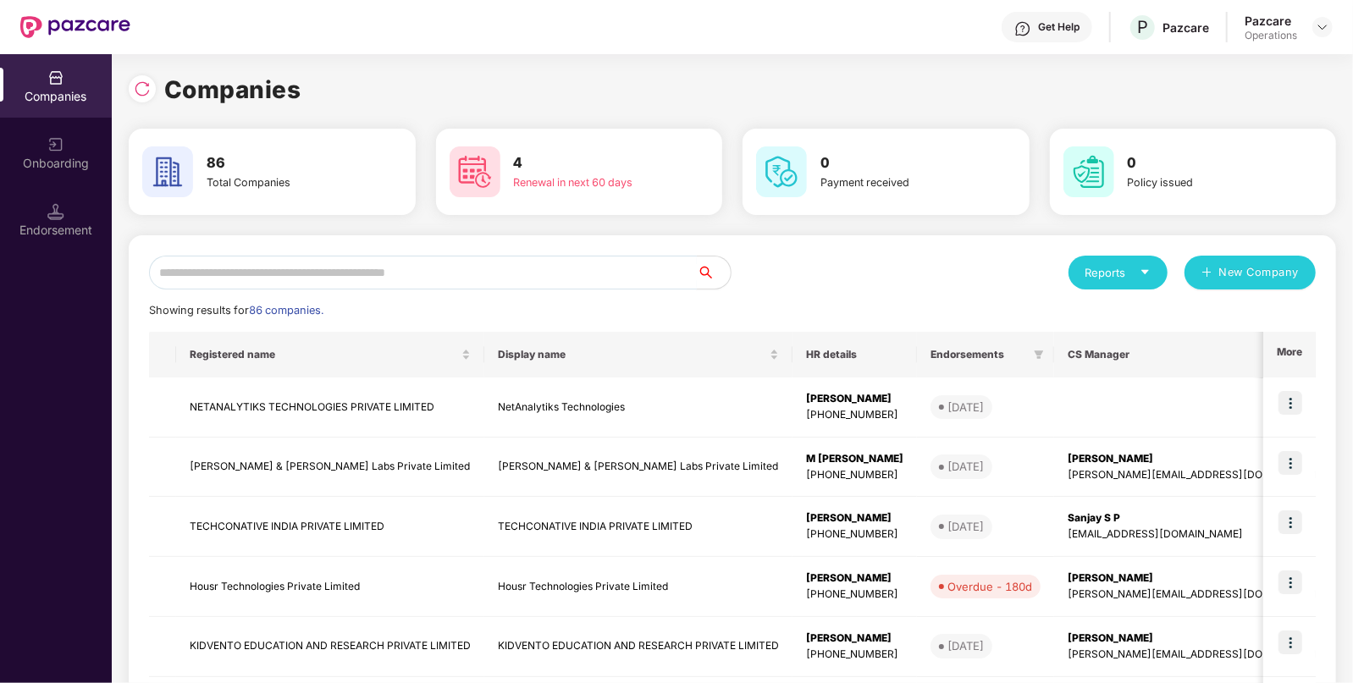
paste input "*****"
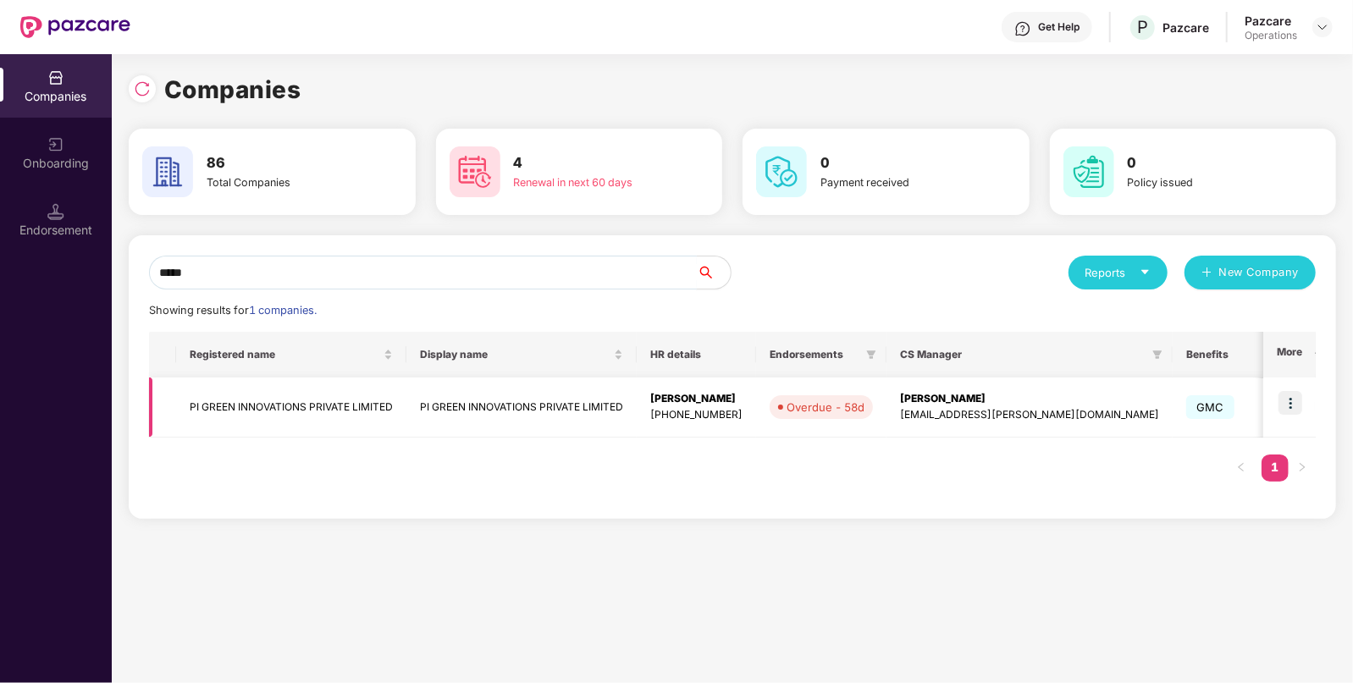
type input "*****"
click at [296, 419] on td "PI GREEN INNOVATIONS PRIVATE LIMITED" at bounding box center [291, 408] width 230 height 60
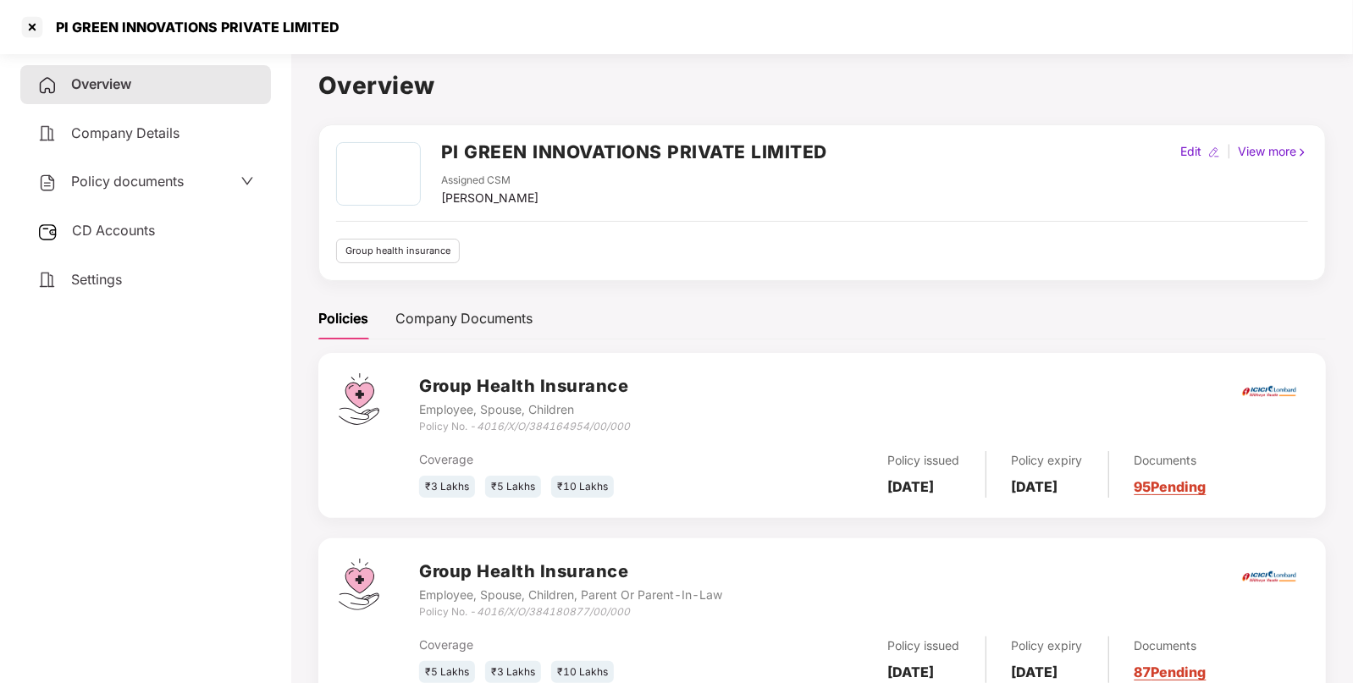
click at [631, 164] on h2 "PI GREEN INNOVATIONS PRIVATE LIMITED" at bounding box center [634, 152] width 386 height 28
click at [196, 33] on div "PI GREEN INNOVATIONS PRIVATE LIMITED" at bounding box center [193, 27] width 294 height 17
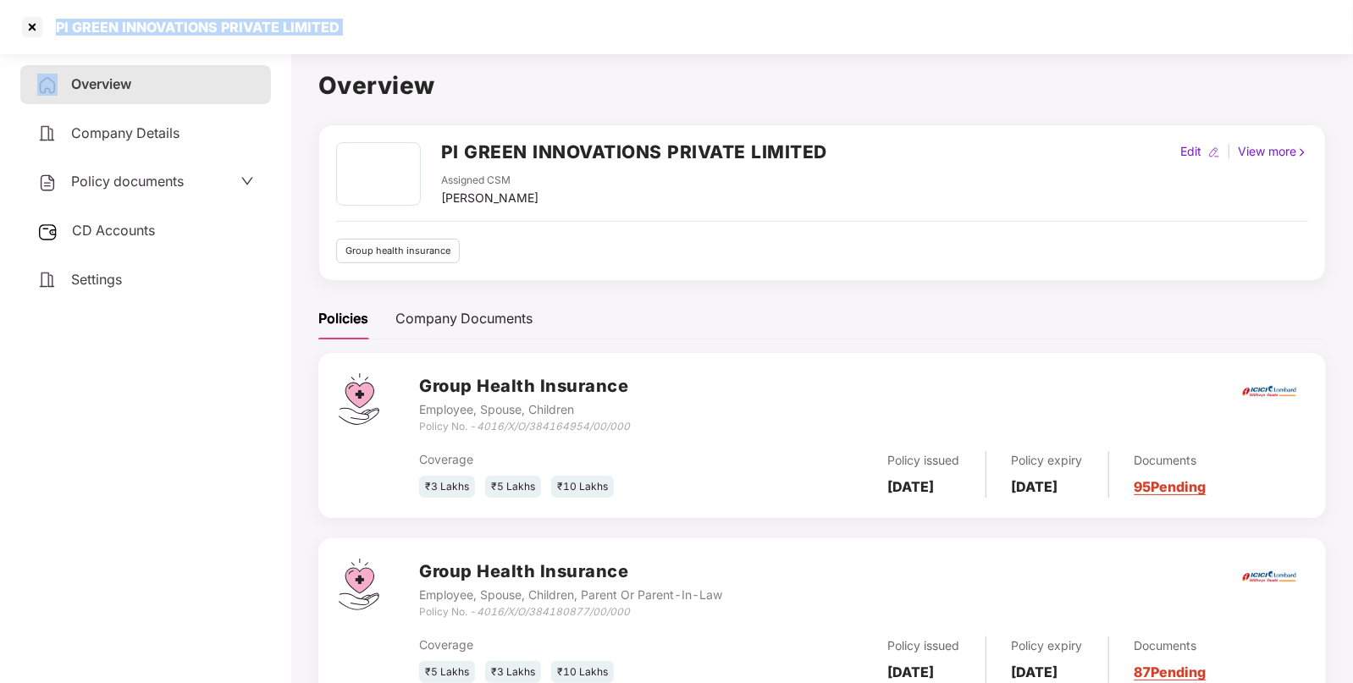
copy div "PI GREEN INNOVATIONS PRIVATE LIMITED"
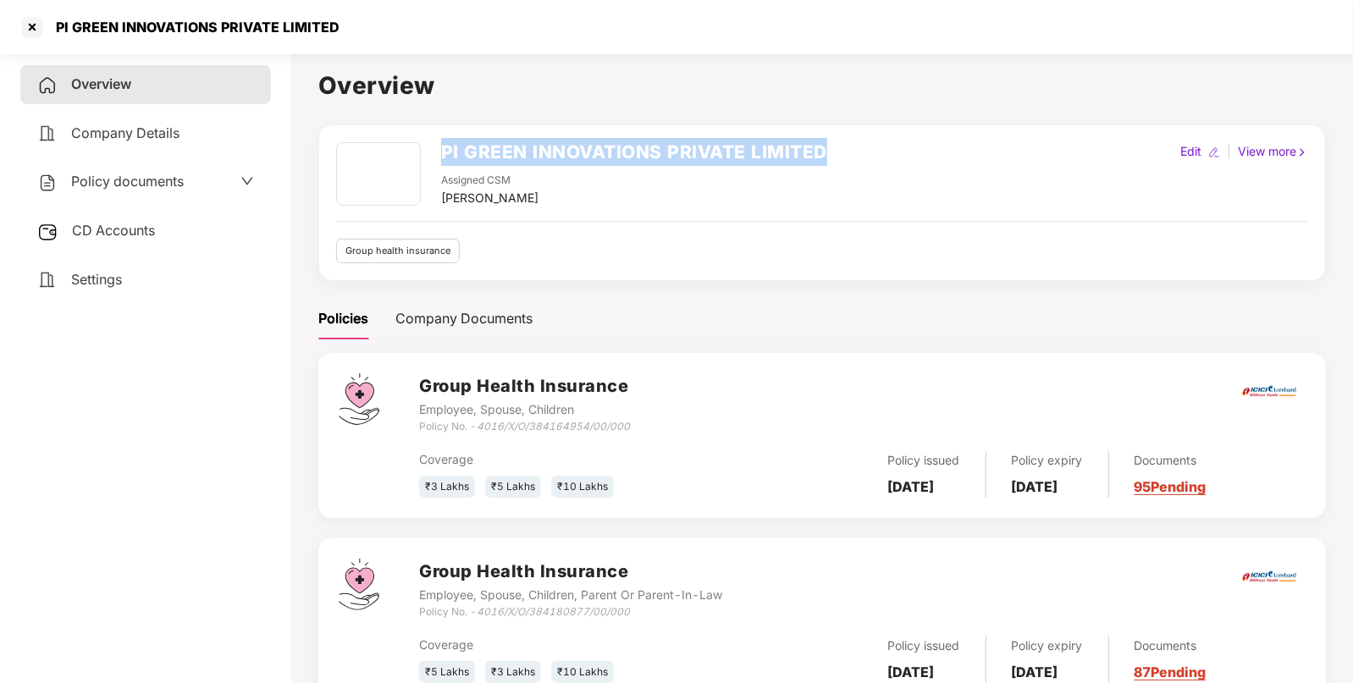
drag, startPoint x: 445, startPoint y: 149, endPoint x: 829, endPoint y: 168, distance: 384.9
click at [829, 168] on div "PI GREEN INNOVATIONS PRIVATE LIMITED Assigned CSM [PERSON_NAME] Edit | View more" at bounding box center [822, 174] width 972 height 65
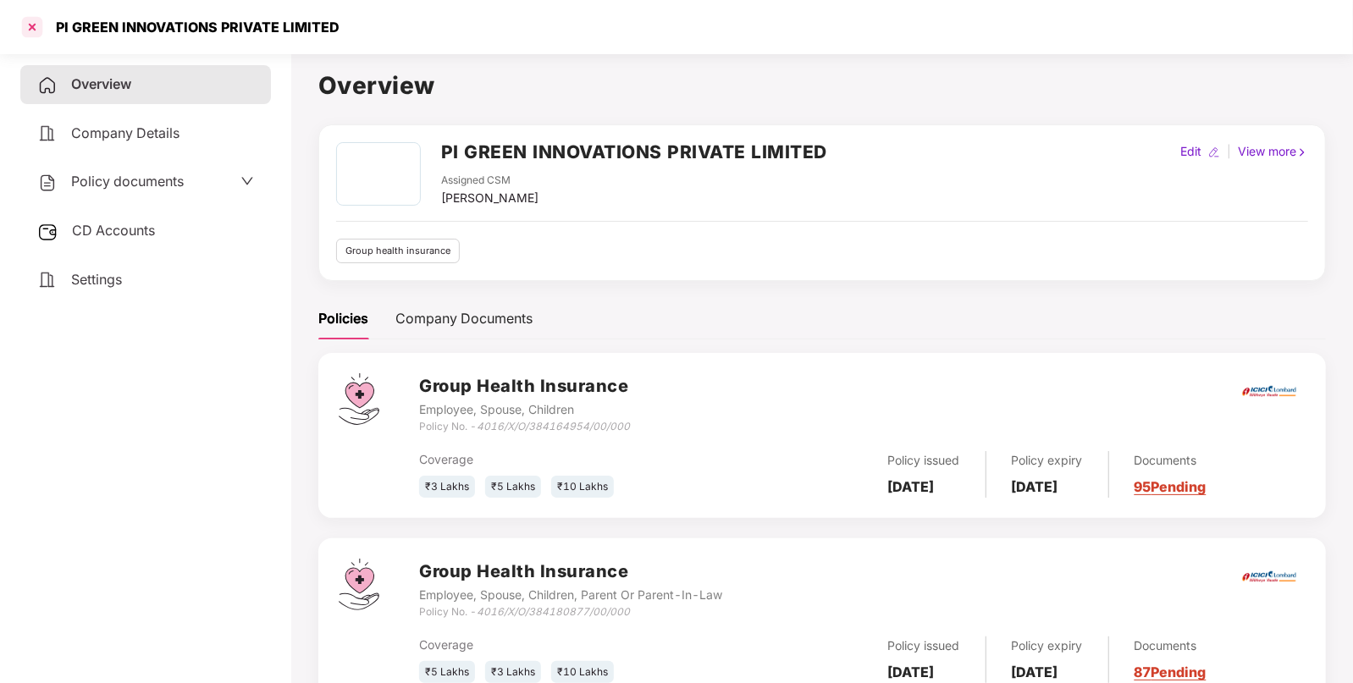
click at [38, 25] on div at bounding box center [32, 27] width 27 height 27
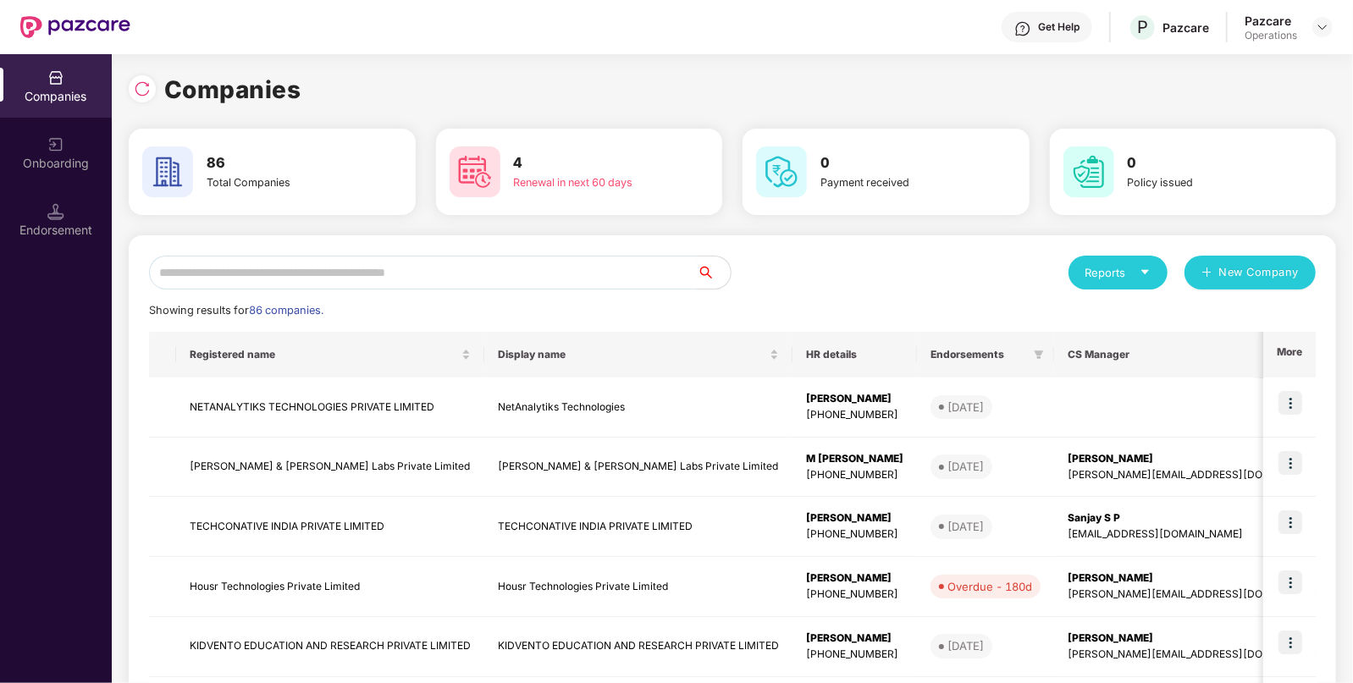
click at [339, 282] on input "text" at bounding box center [423, 273] width 548 height 34
paste input "*********"
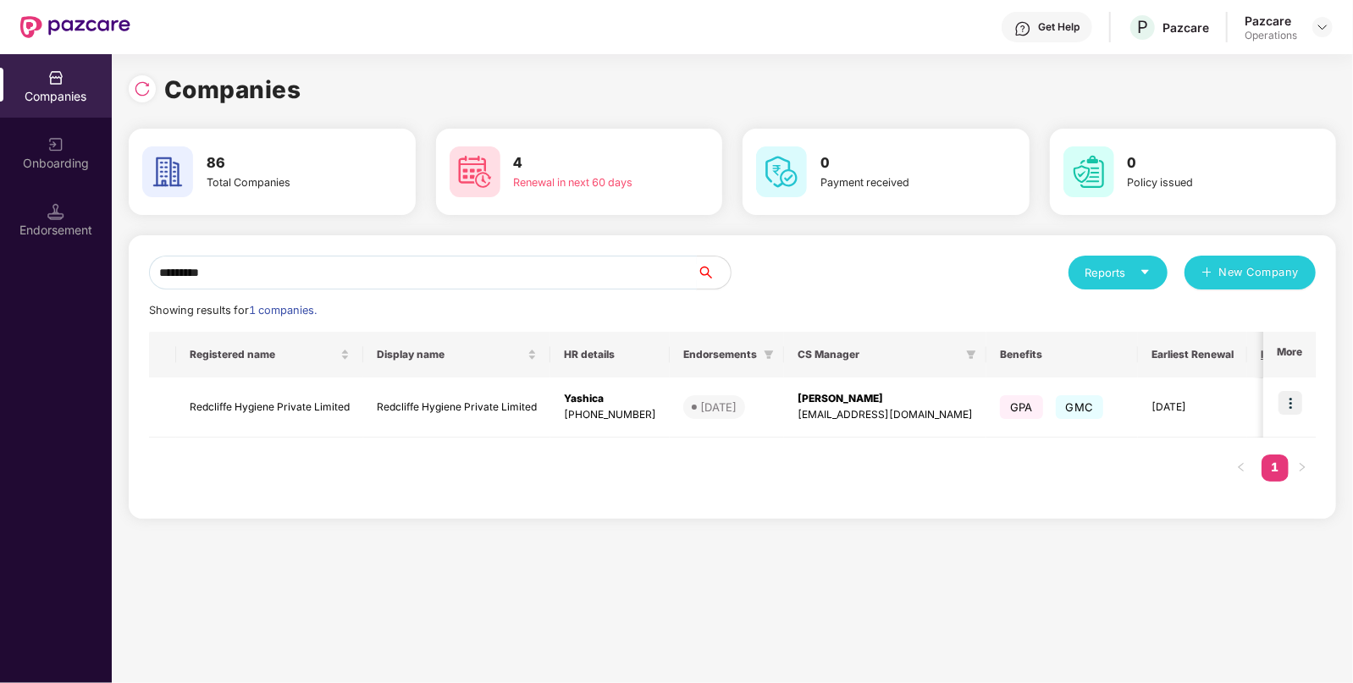
drag, startPoint x: 237, startPoint y: 274, endPoint x: 123, endPoint y: 284, distance: 114.8
click at [123, 284] on div "Companies 86 Total Companies 4 Renewal in next 60 days 0 Payment received 0 Pol…" at bounding box center [732, 368] width 1241 height 629
paste input "text"
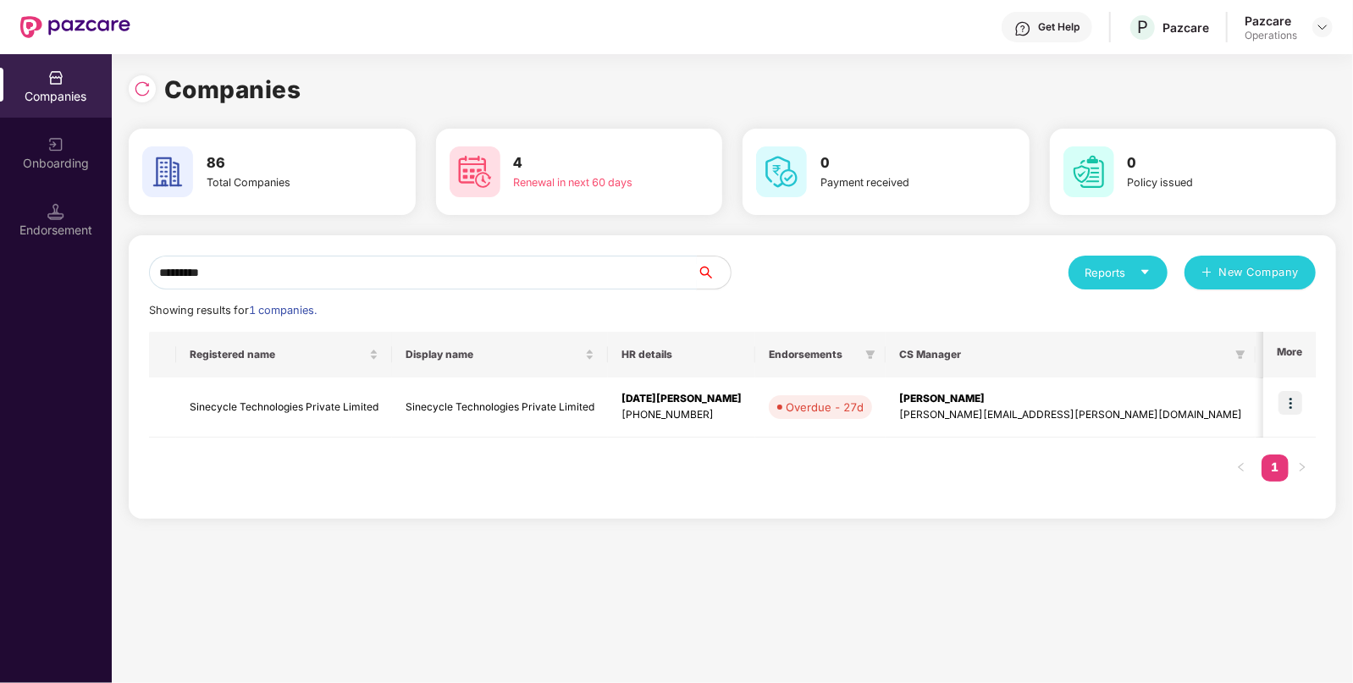
type input "*********"
click at [505, 385] on td "Sinecycle Technologies Private Limited" at bounding box center [500, 408] width 216 height 60
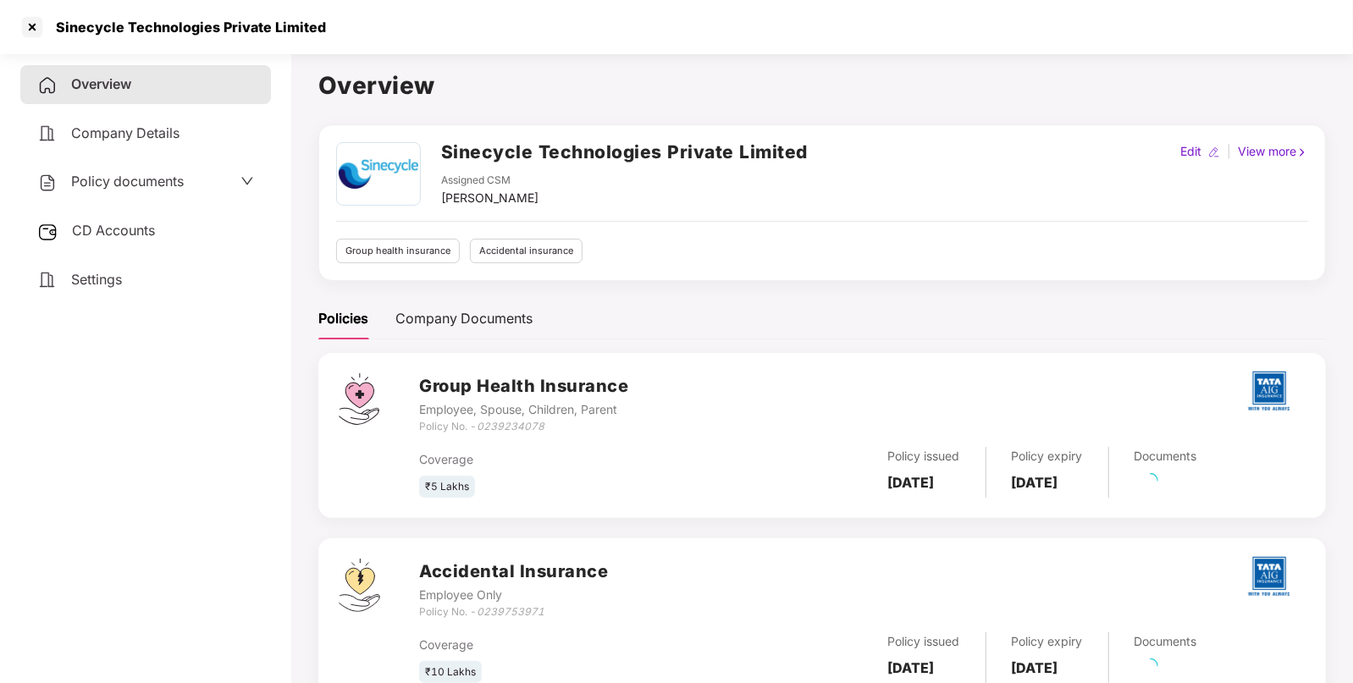
click at [641, 157] on h2 "Sinecycle Technologies Private Limited" at bounding box center [624, 152] width 367 height 28
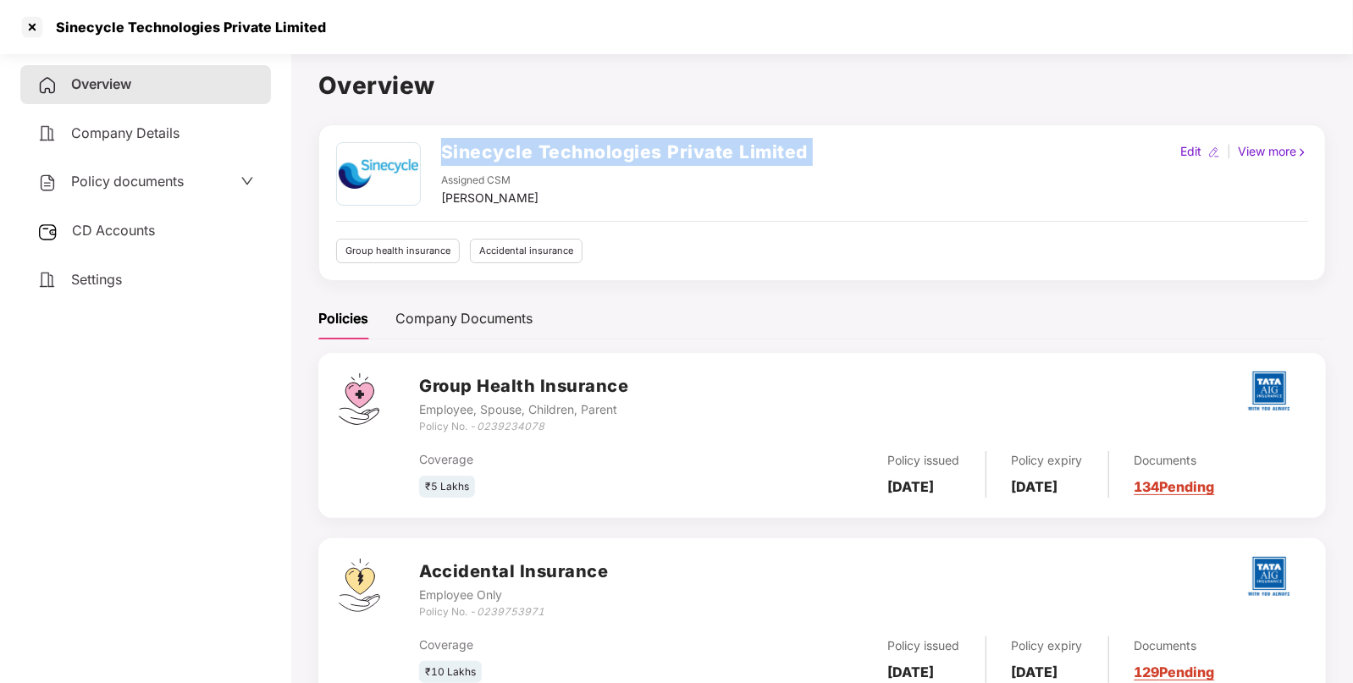
click at [641, 157] on h2 "Sinecycle Technologies Private Limited" at bounding box center [624, 152] width 367 height 28
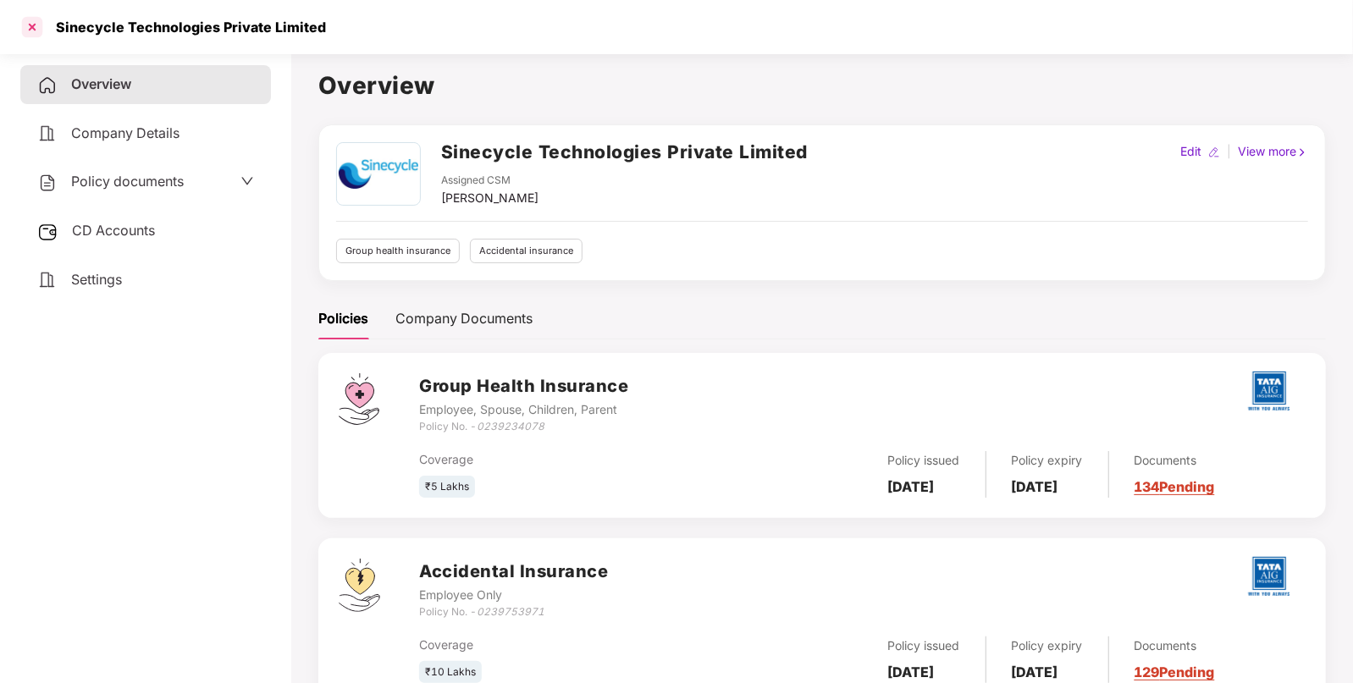
click at [33, 36] on div at bounding box center [32, 27] width 27 height 27
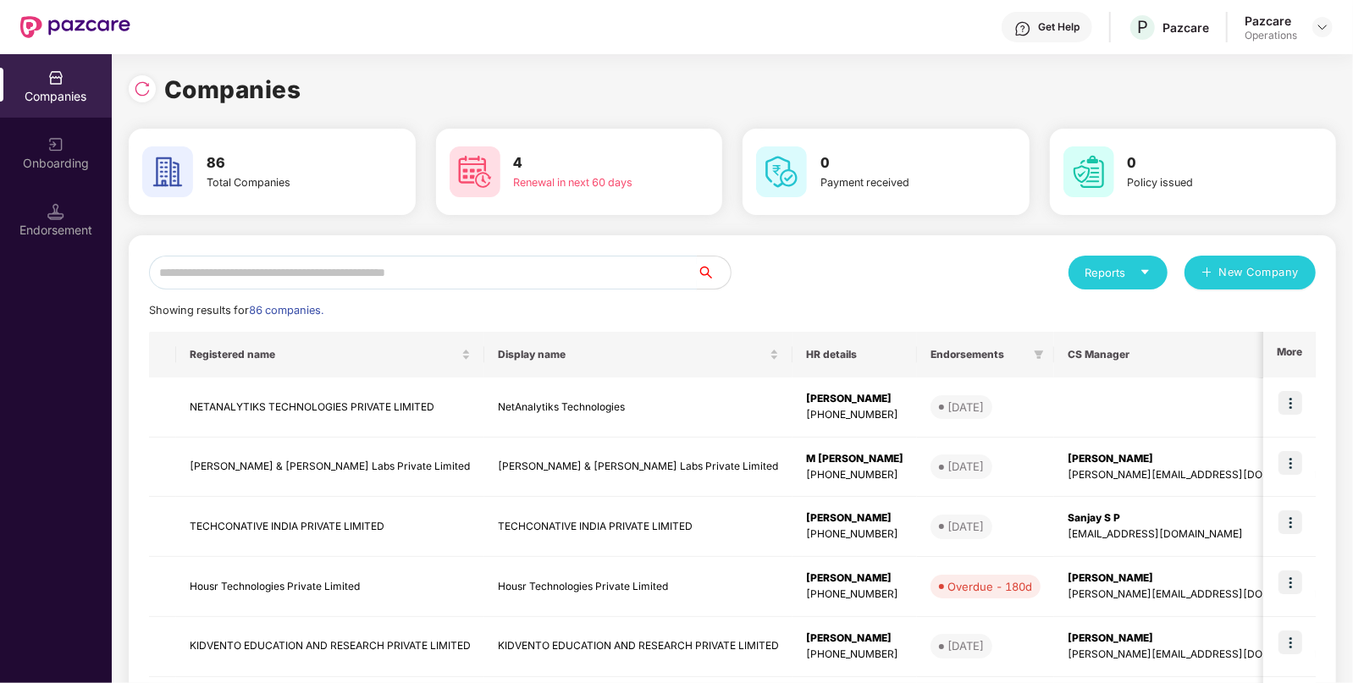
paste input "*********"
click at [341, 267] on input "text" at bounding box center [423, 273] width 548 height 34
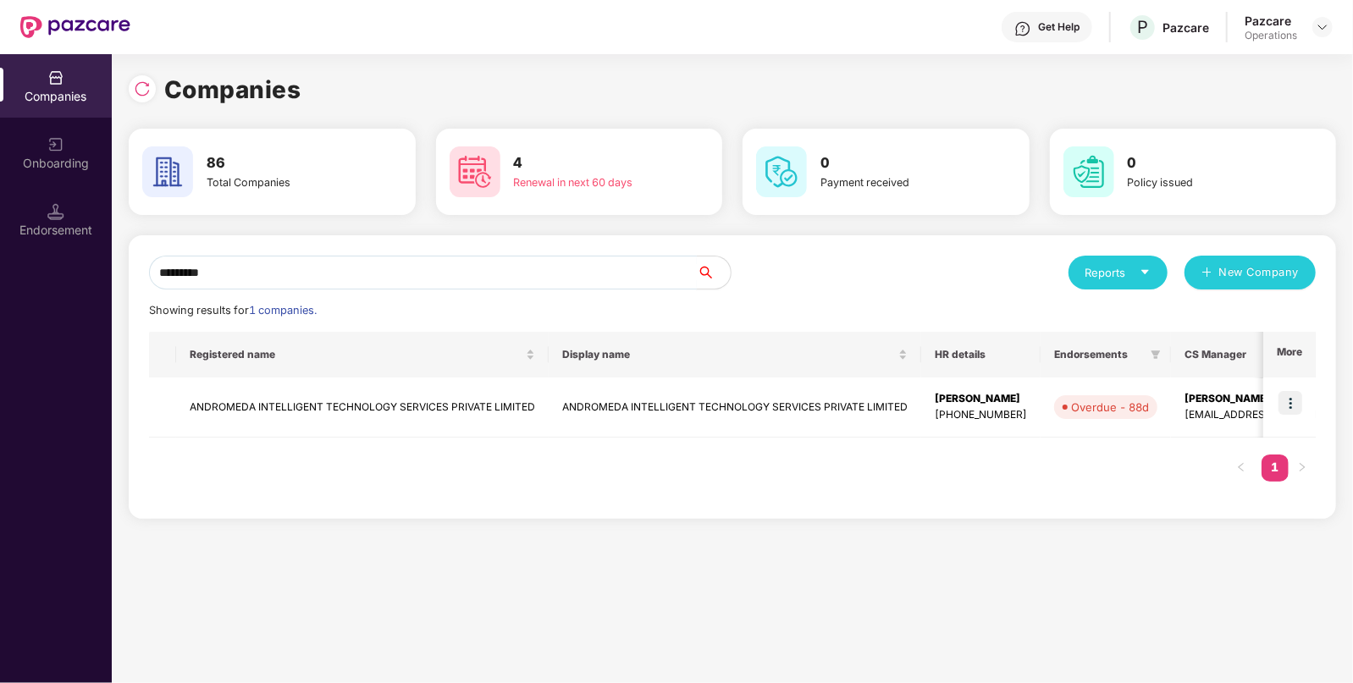
type input "*********"
click at [325, 423] on td "ANDROMEDA INTELLIGENT TECHNOLOGY SERVICES PRIVATE LIMITED" at bounding box center [362, 408] width 373 height 60
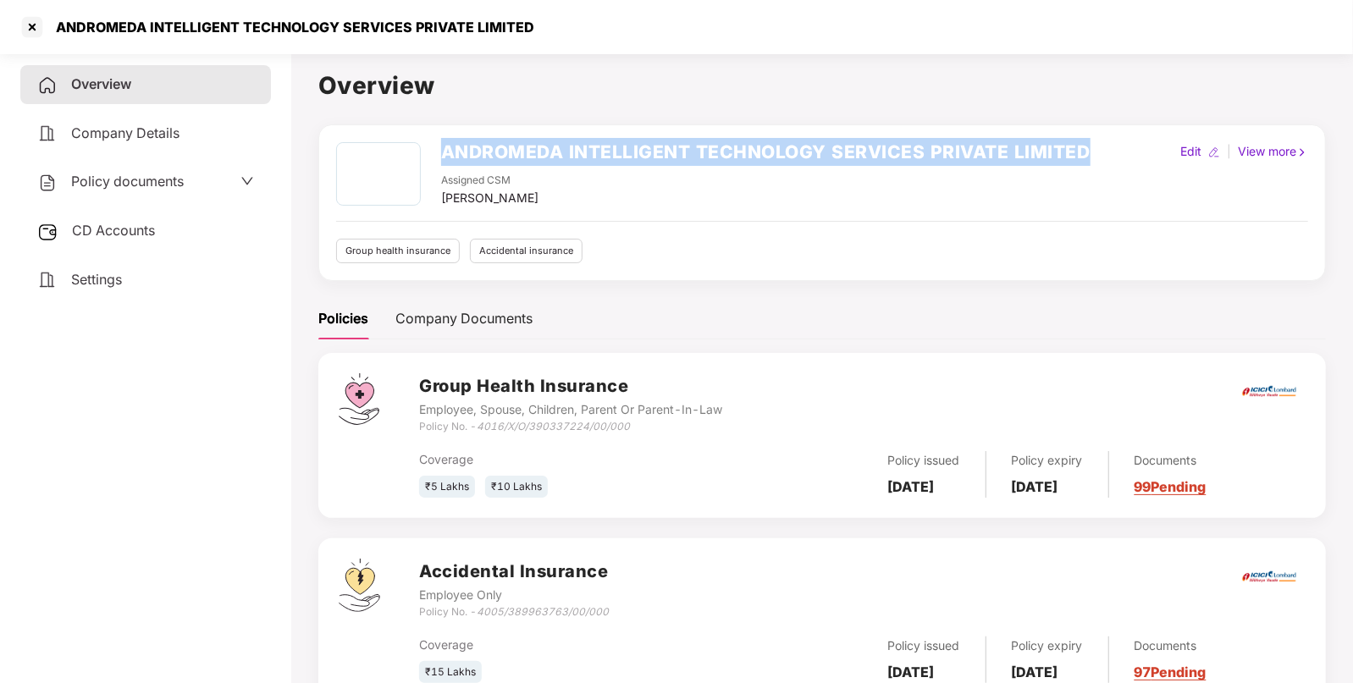
drag, startPoint x: 445, startPoint y: 155, endPoint x: 1084, endPoint y: 163, distance: 639.4
click at [1084, 163] on h2 "ANDROMEDA INTELLIGENT TECHNOLOGY SERVICES PRIVATE LIMITED" at bounding box center [765, 152] width 649 height 28
